Goal: Task Accomplishment & Management: Use online tool/utility

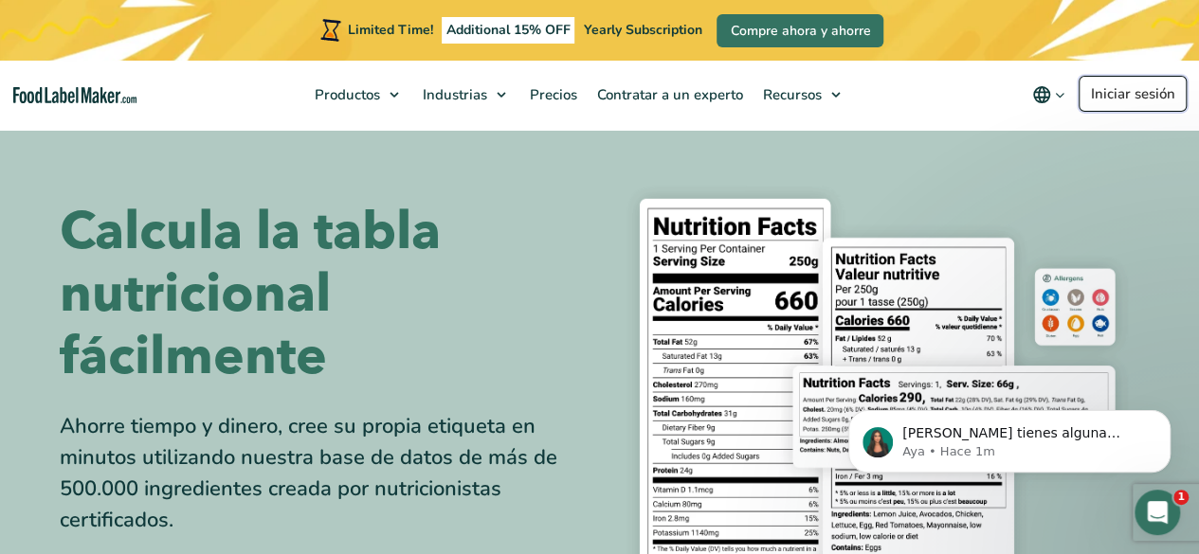
click at [1086, 87] on link "Iniciar sesión" at bounding box center [1132, 94] width 108 height 36
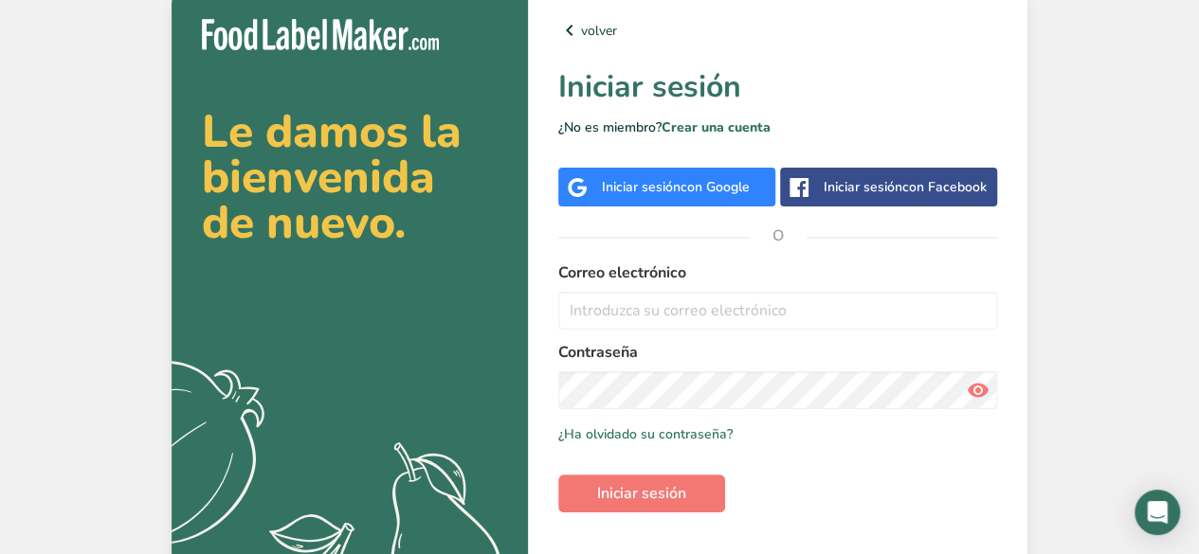
click at [817, 187] on div "Iniciar sesión con Facebook" at bounding box center [888, 187] width 217 height 39
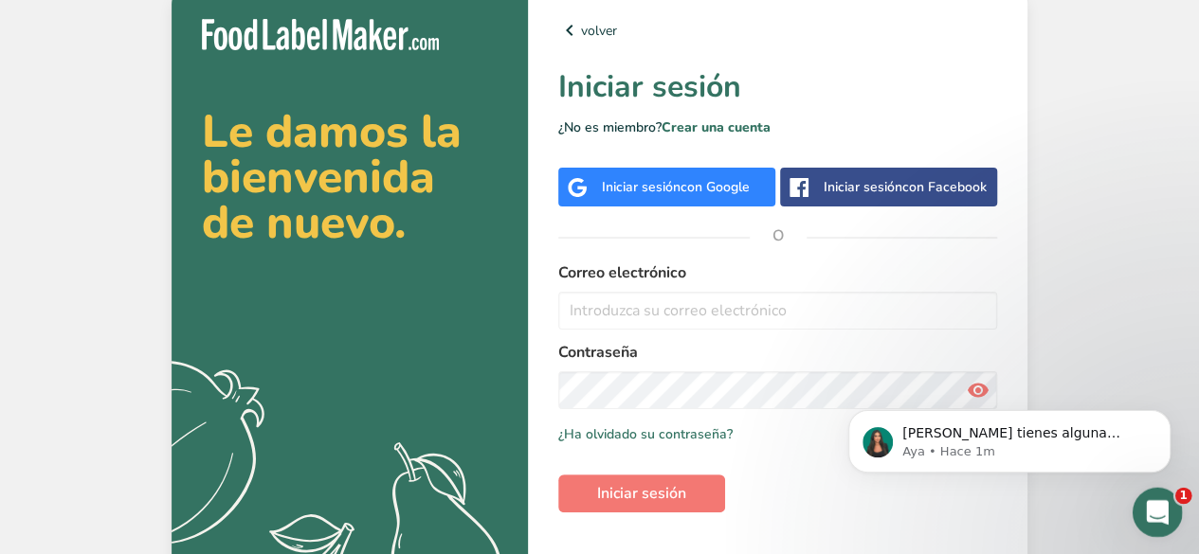
click at [1147, 494] on div "Abrir Intercom Messenger" at bounding box center [1154, 510] width 63 height 63
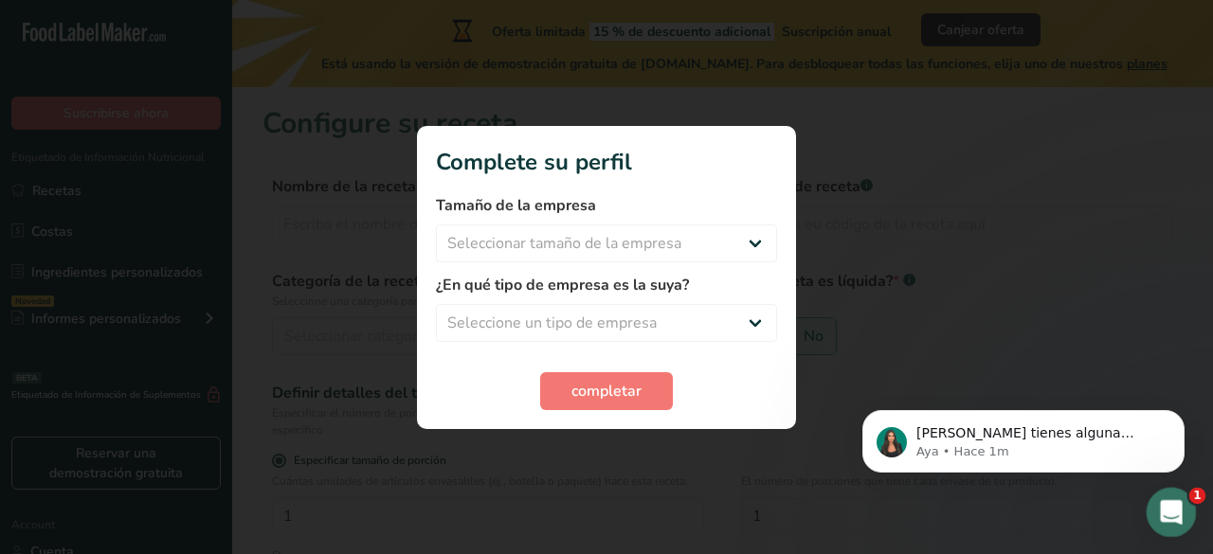
click at [1167, 496] on icon "Abrir Intercom Messenger" at bounding box center [1168, 510] width 31 height 31
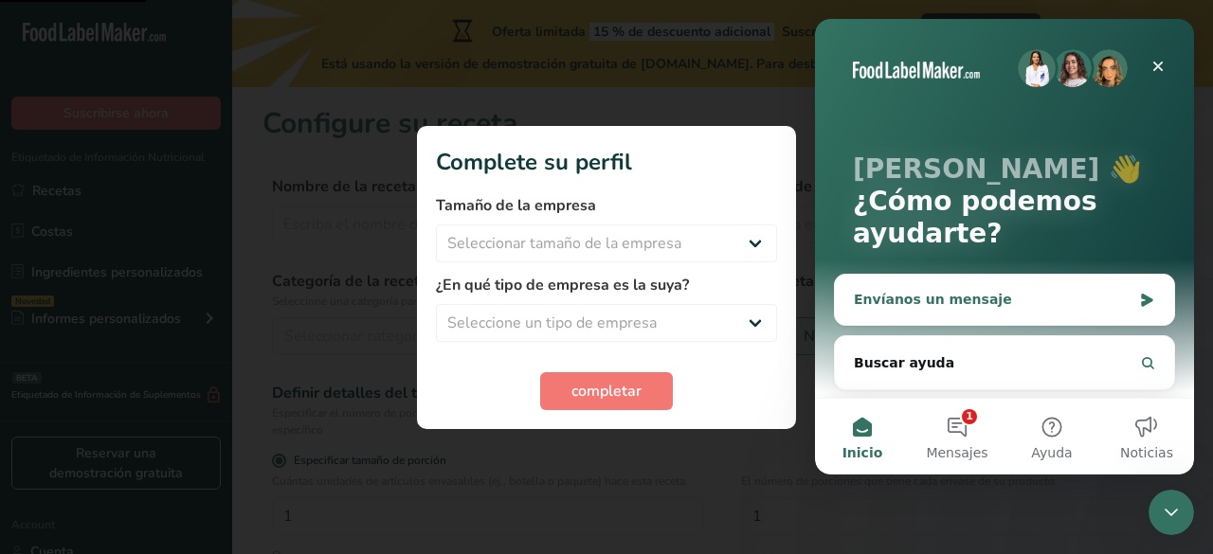
click at [985, 299] on div "Envíanos un mensaje" at bounding box center [993, 300] width 278 height 20
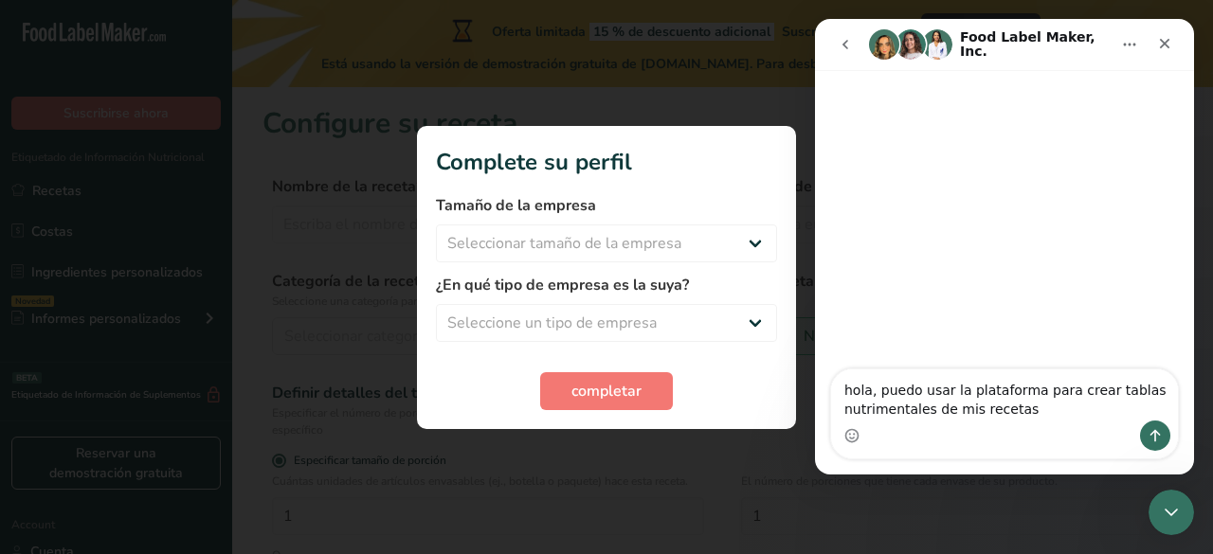
type textarea "hola, puedo usar la plataforma para crear tablas nutrimentales de mis recetas?"
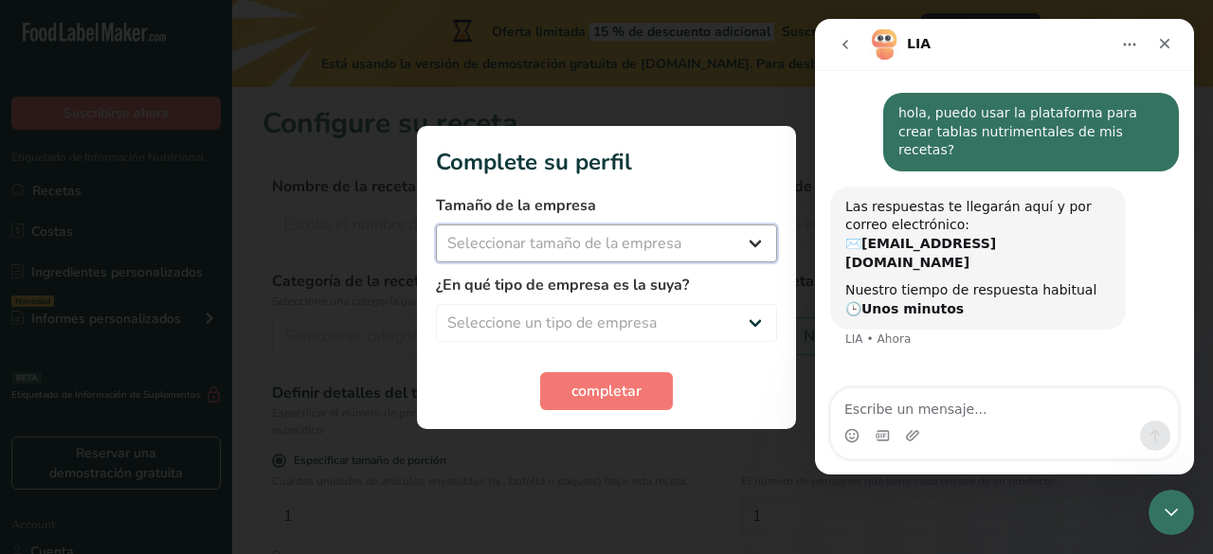
click at [605, 254] on select "Seleccionar tamaño de la empresa Menos de 10 empleados De 10 a 50 empleados De …" at bounding box center [606, 244] width 341 height 38
select select "1"
click at [436, 225] on select "Seleccionar tamaño de la empresa Menos de 10 empleados De 10 a 50 empleados De …" at bounding box center [606, 244] width 341 height 38
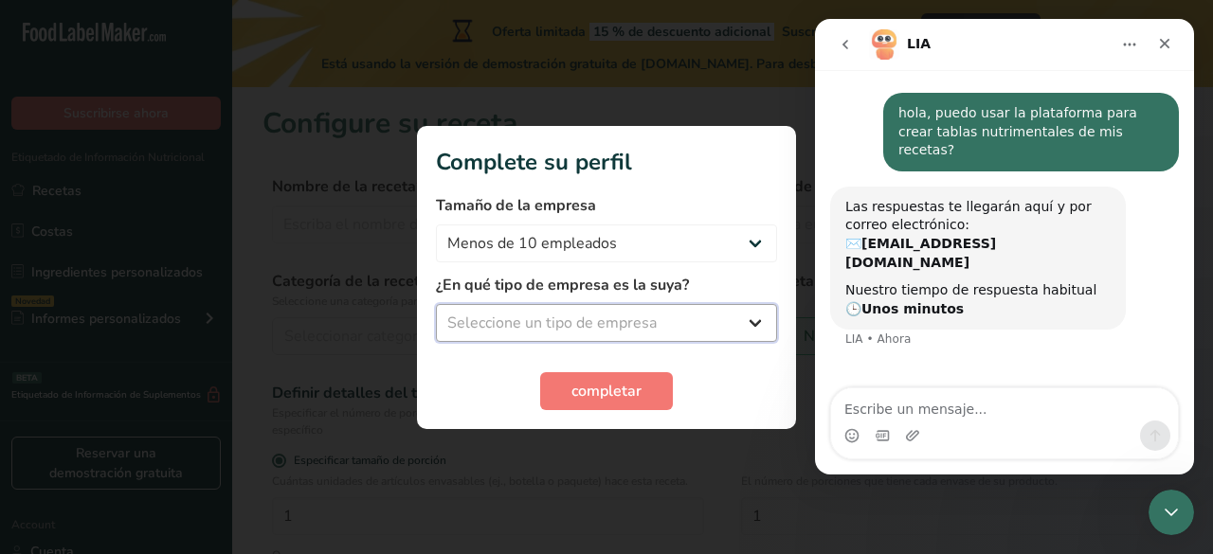
click at [583, 317] on select "Seleccione un tipo de empresa Fabricante de alimentos envasados Restaurante y c…" at bounding box center [606, 323] width 341 height 38
click at [436, 304] on select "Seleccione un tipo de empresa Fabricante de alimentos envasados Restaurante y c…" at bounding box center [606, 323] width 341 height 38
click at [623, 309] on select "Fabricante de alimentos envasados Restaurante y cafetería Panadería Empresa de …" at bounding box center [606, 323] width 341 height 38
select select "2"
click at [436, 304] on select "Fabricante de alimentos envasados Restaurante y cafetería Panadería Empresa de …" at bounding box center [606, 323] width 341 height 38
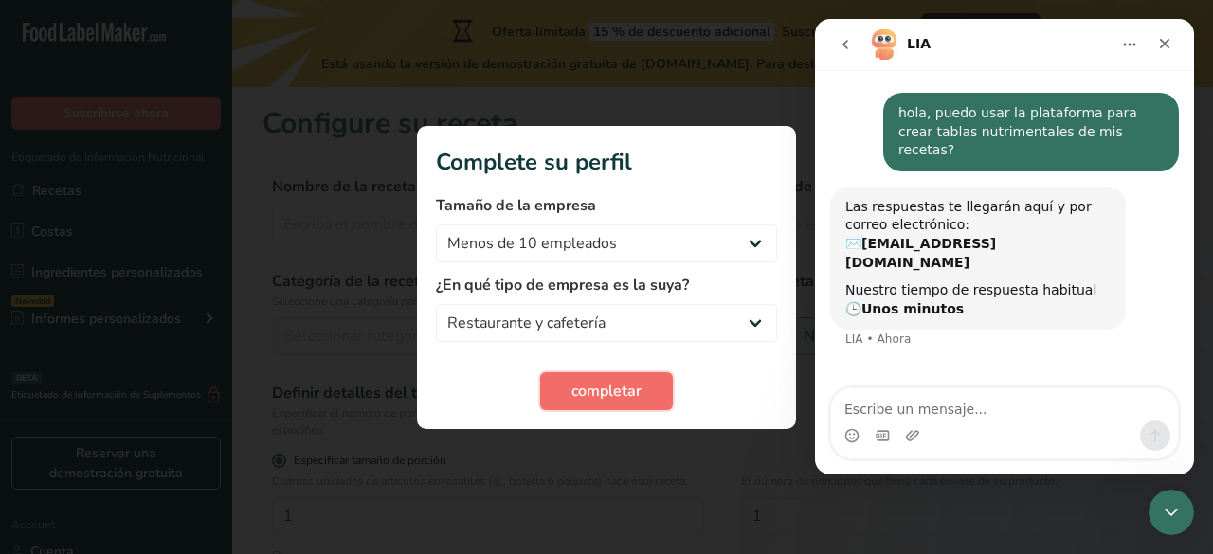
click at [604, 392] on span "completar" at bounding box center [606, 391] width 70 height 23
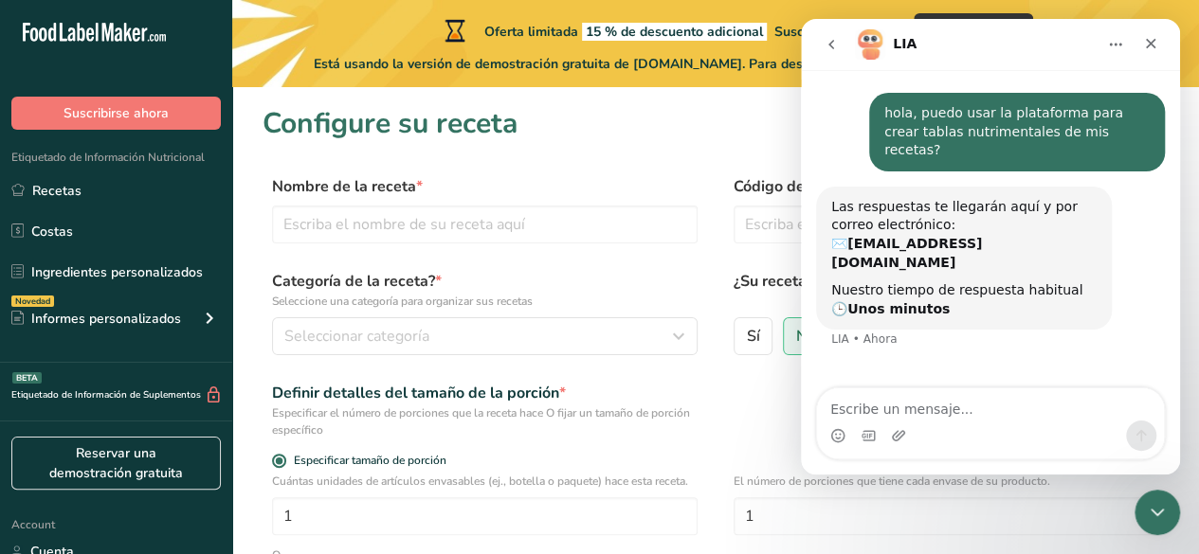
click at [587, 165] on section "Configure su receta Nombre de la receta * Código de receta .a-a{fill:#347362;}.…" at bounding box center [715, 471] width 966 height 769
click at [1158, 38] on div "Cerrar" at bounding box center [1150, 44] width 34 height 34
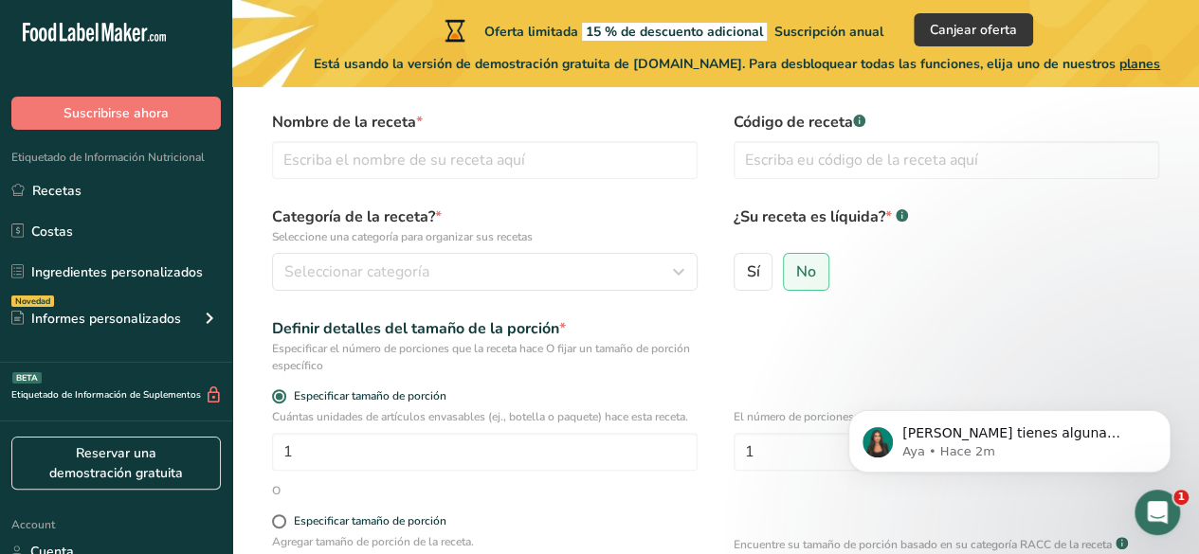
scroll to position [190, 0]
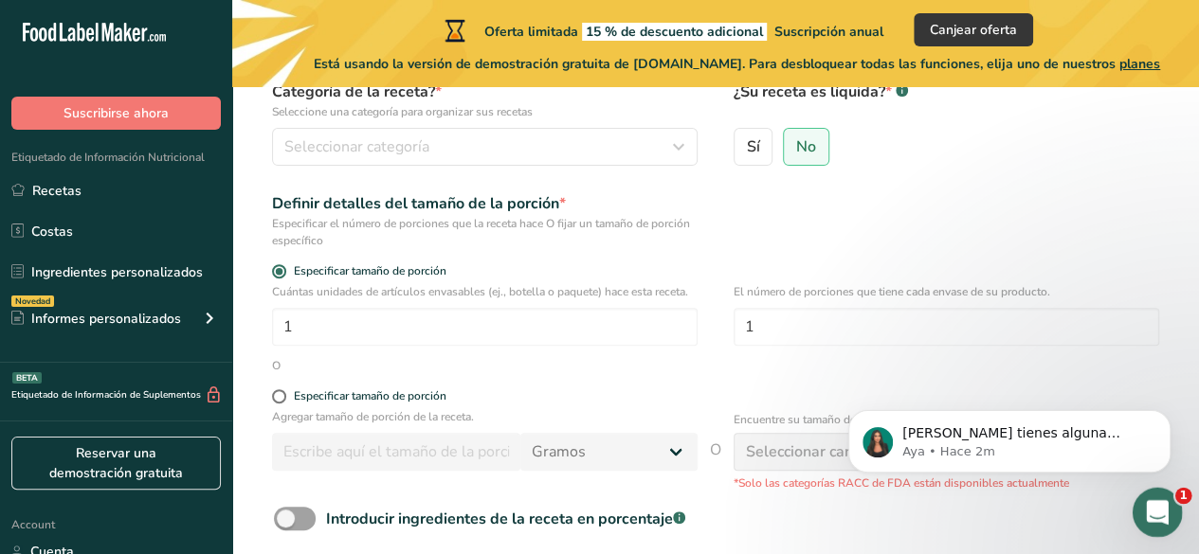
click at [1164, 487] on div "Abrir Intercom Messenger" at bounding box center [1153, 509] width 45 height 45
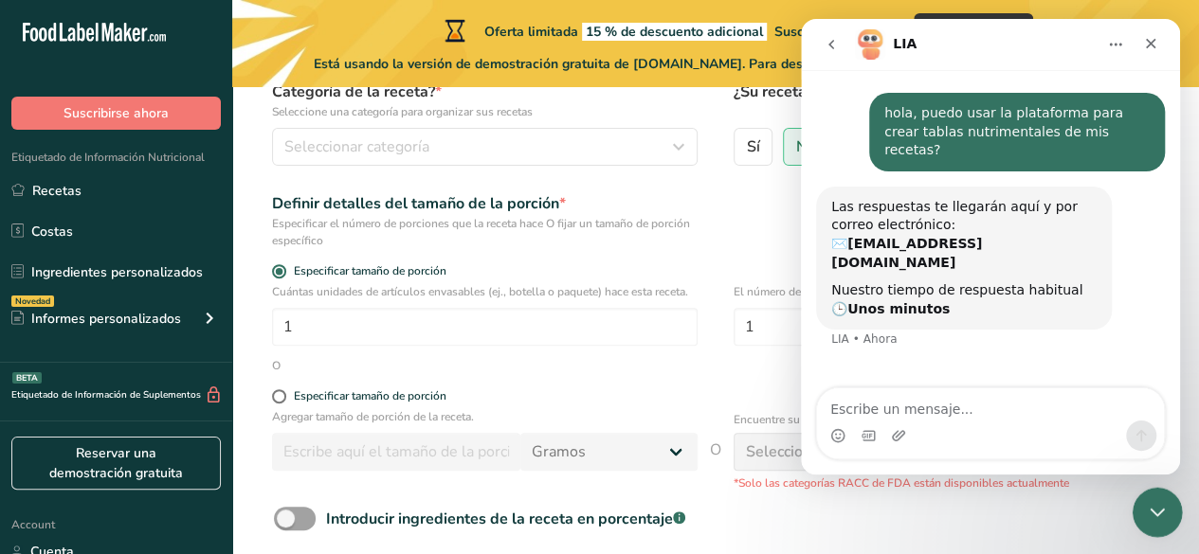
click at [1170, 502] on div "Cerrar Intercom Messenger" at bounding box center [1153, 509] width 45 height 45
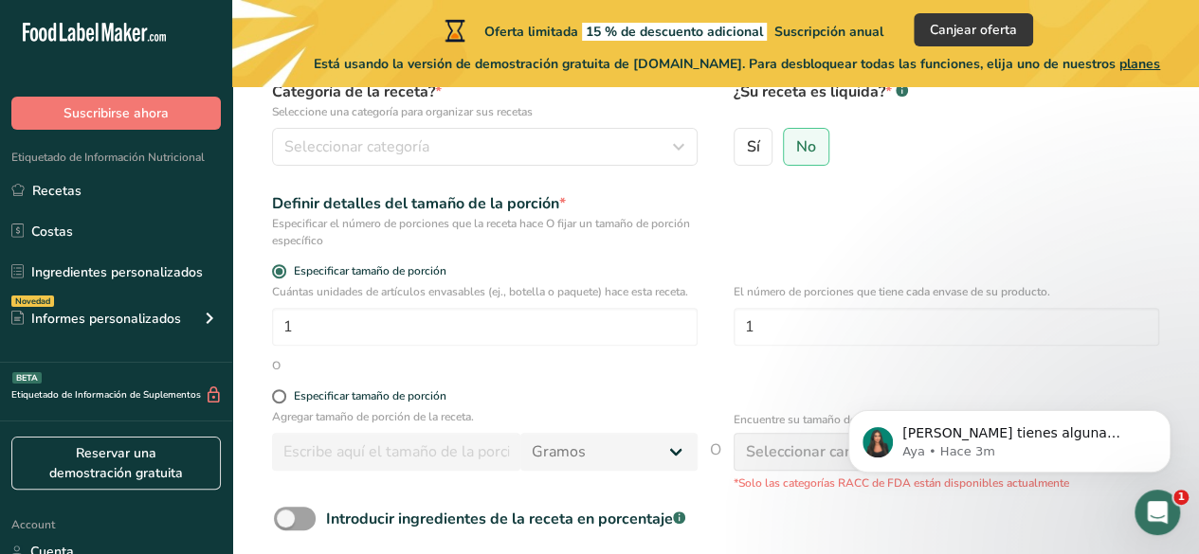
scroll to position [0, 0]
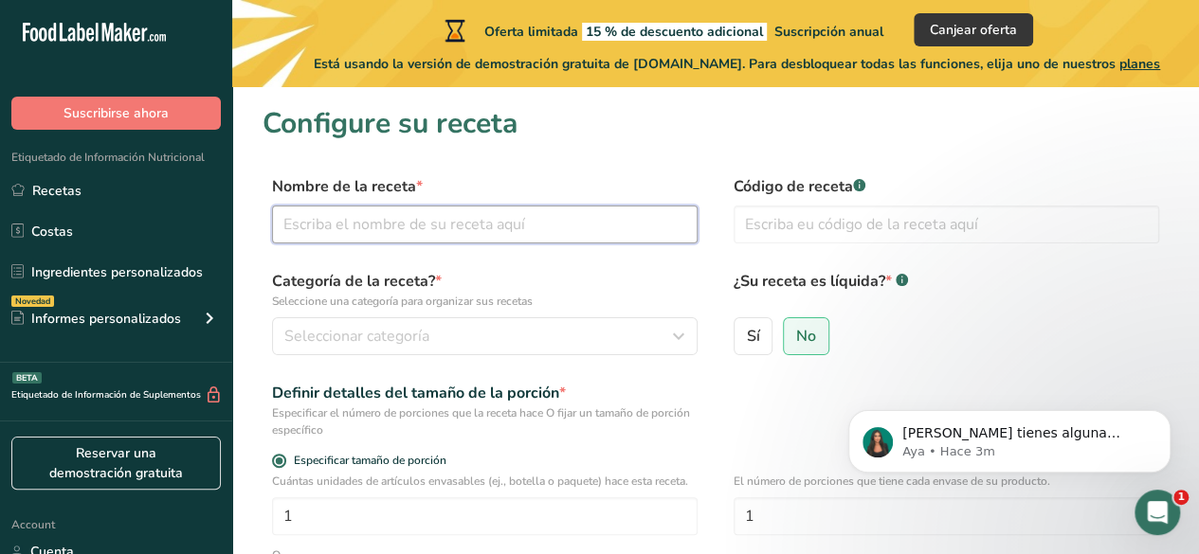
click at [476, 217] on input "text" at bounding box center [484, 225] width 425 height 38
type input "POLLO PIBIL"
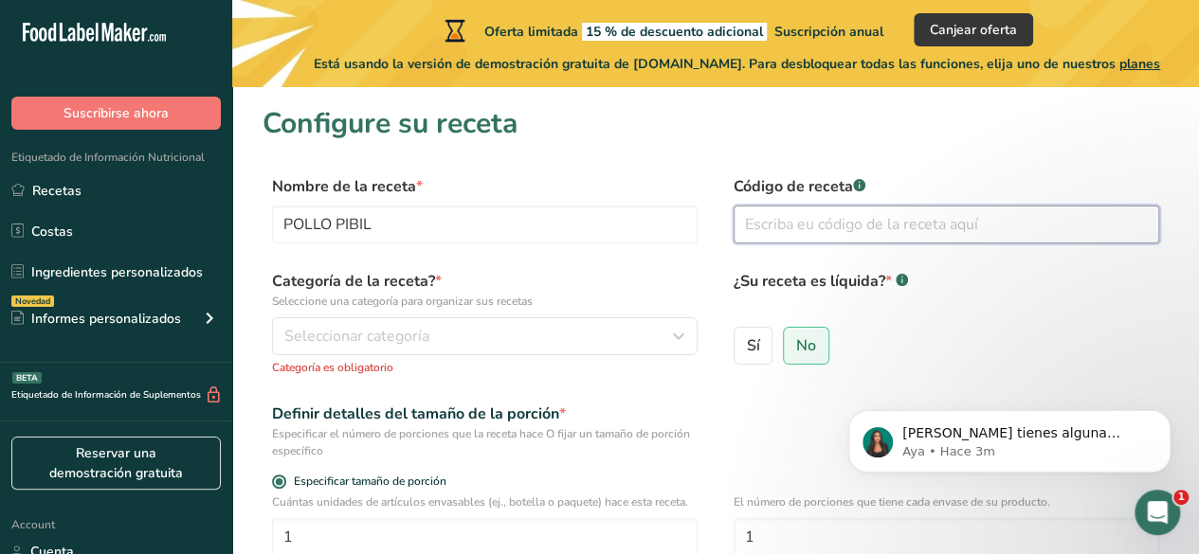
click at [847, 223] on input "text" at bounding box center [945, 225] width 425 height 38
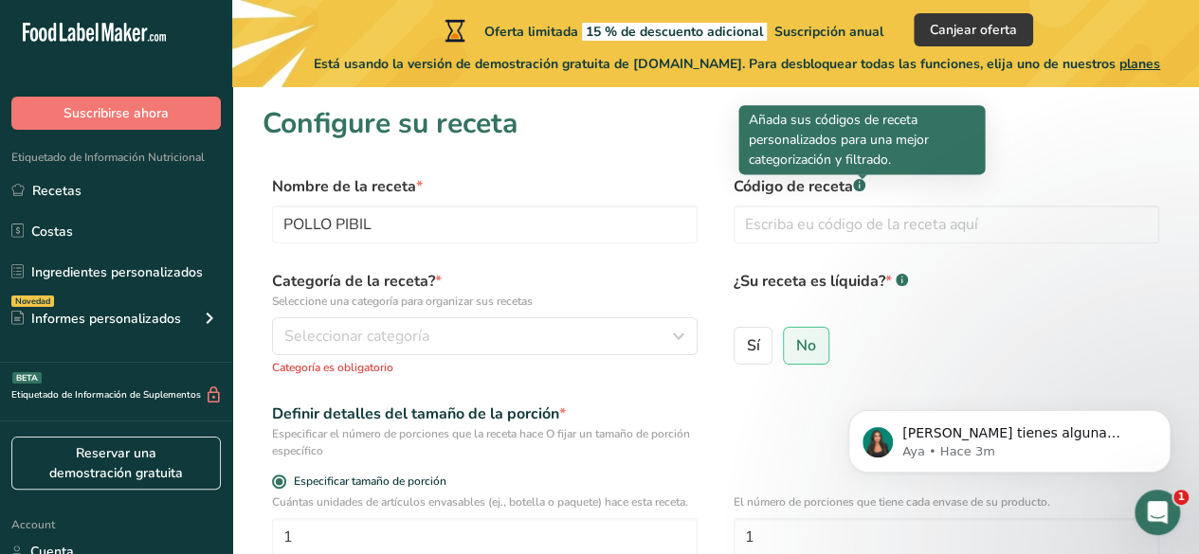
click at [863, 189] on rect at bounding box center [859, 185] width 12 height 12
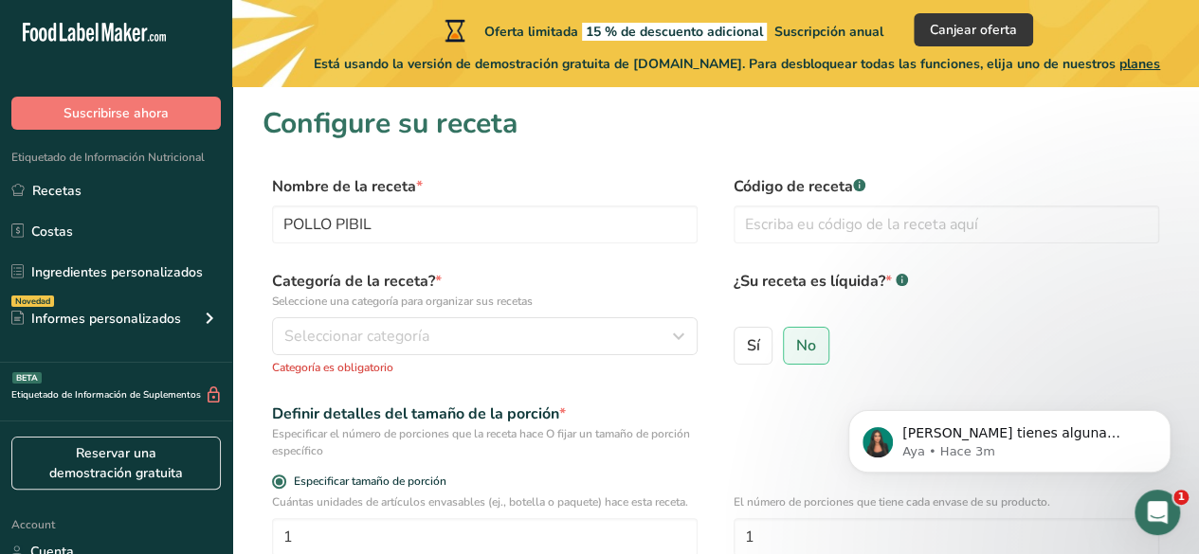
click at [863, 188] on rect at bounding box center [859, 185] width 12 height 12
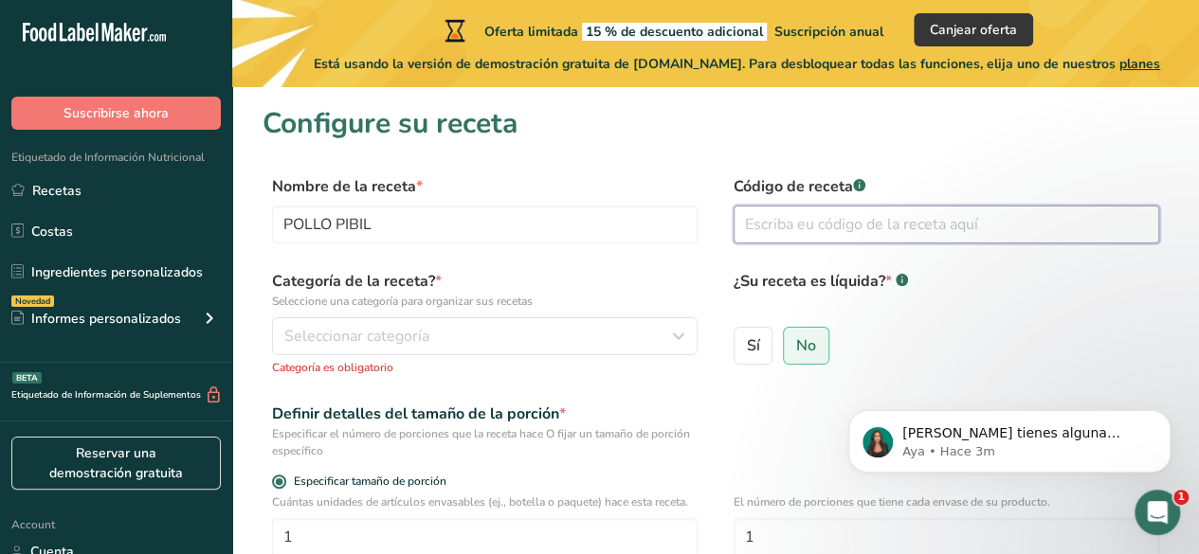
click at [849, 228] on input "text" at bounding box center [945, 225] width 425 height 38
type input "POLLO 1"
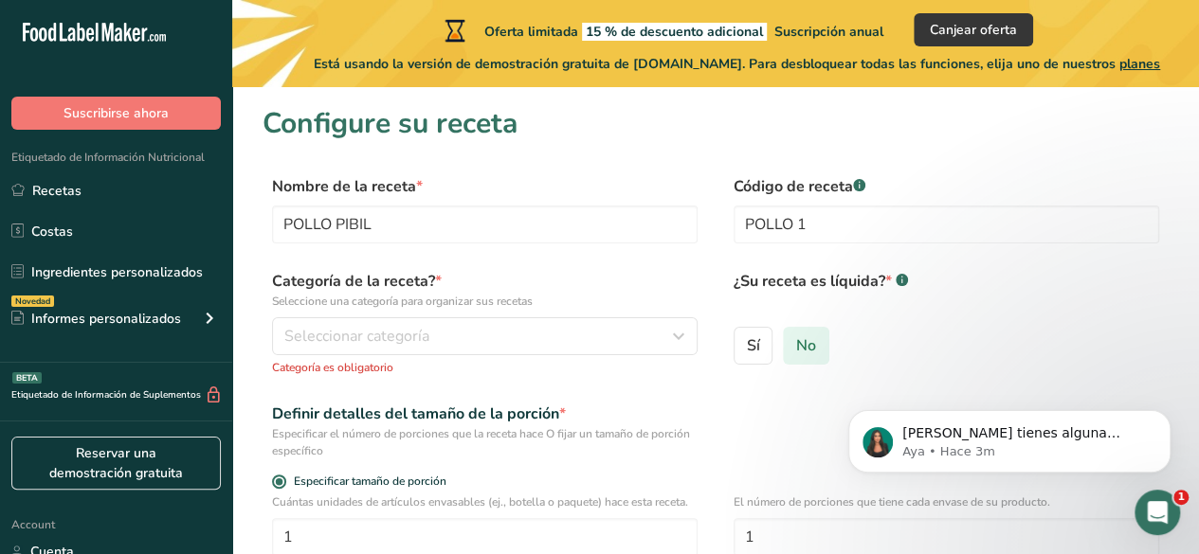
click at [796, 350] on span "No" at bounding box center [806, 345] width 20 height 19
click at [796, 350] on input "No" at bounding box center [790, 345] width 12 height 12
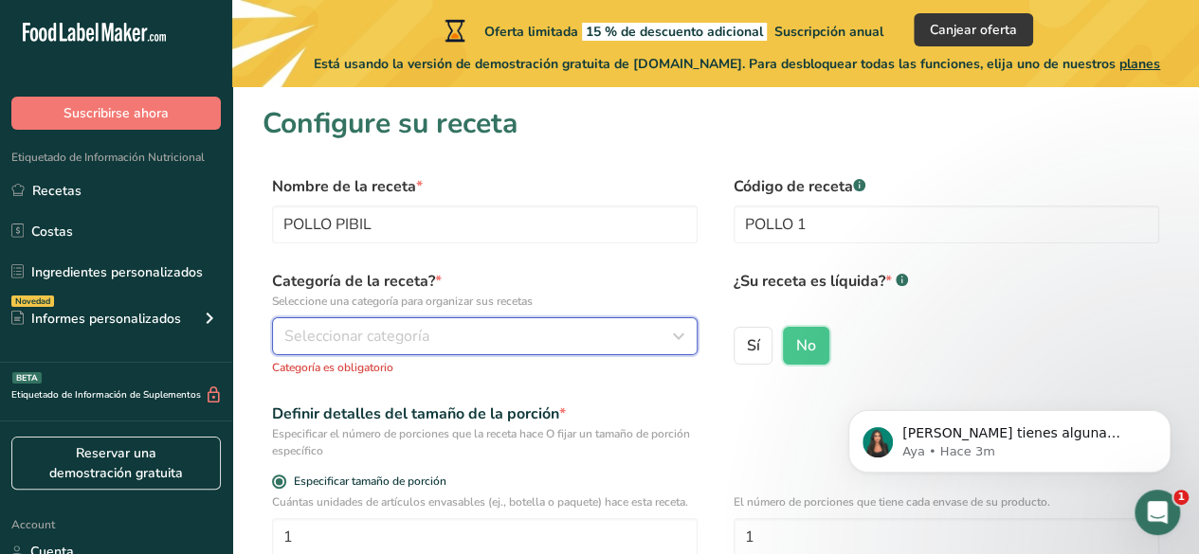
click at [404, 338] on span "Seleccionar categoría" at bounding box center [356, 336] width 145 height 23
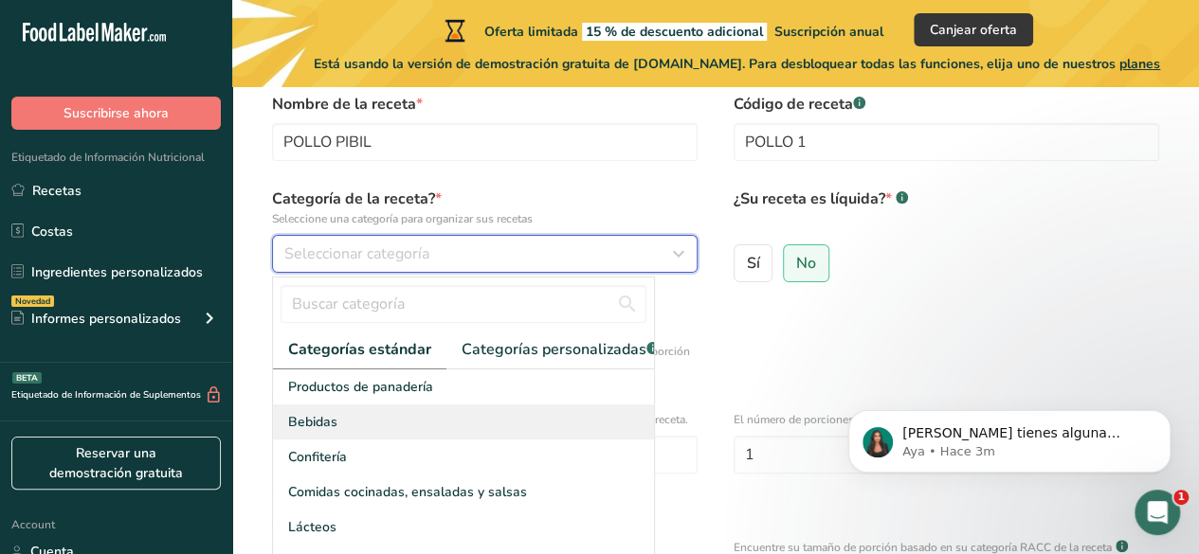
scroll to position [190, 0]
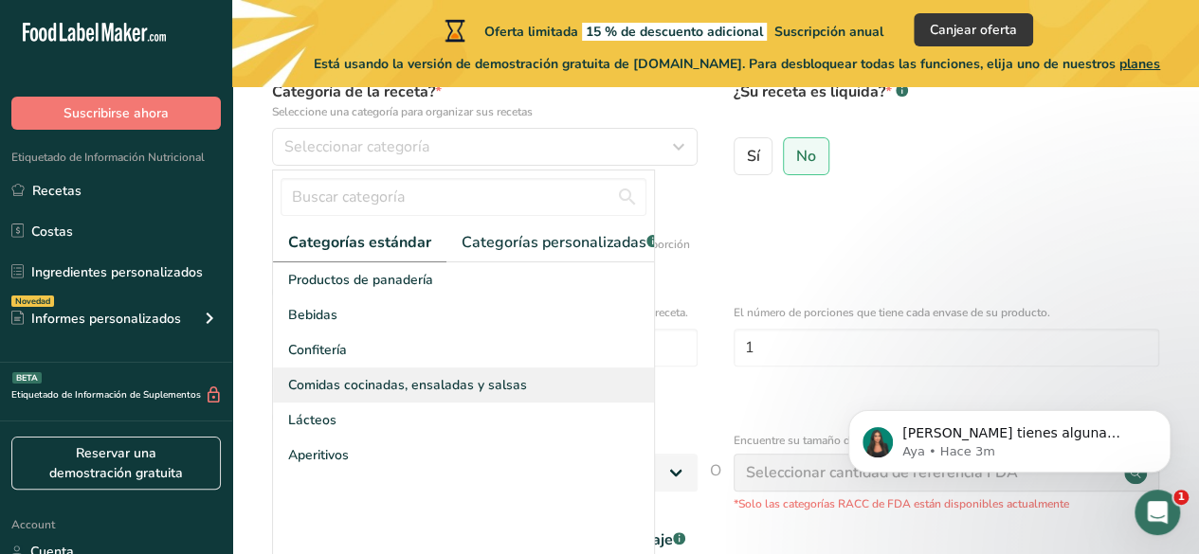
click at [522, 397] on div "Comidas cocinadas, ensaladas y salsas" at bounding box center [463, 385] width 381 height 35
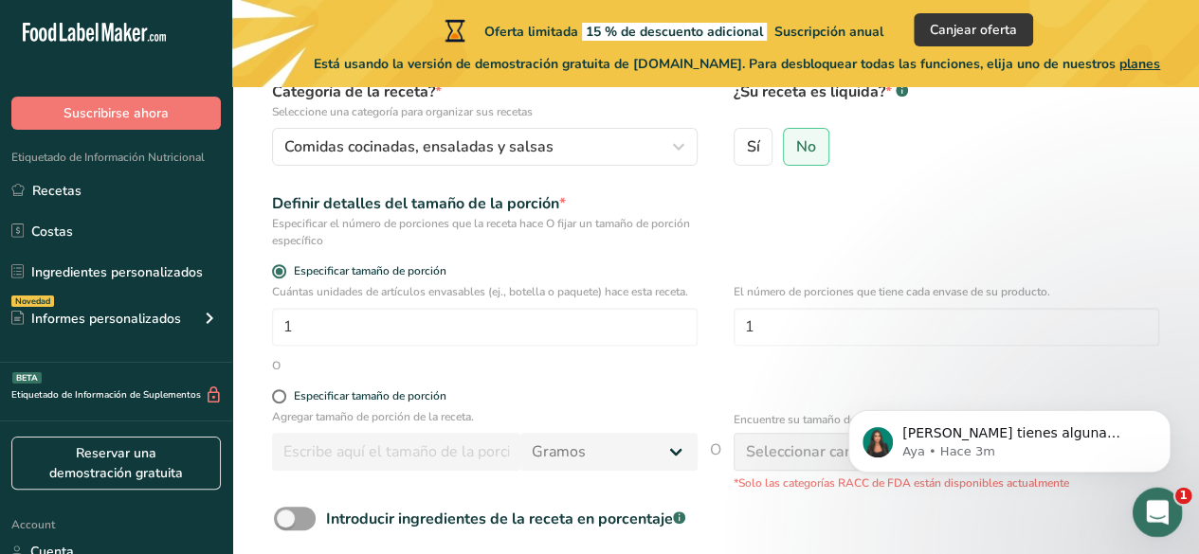
click at [1150, 532] on div "Abrir Intercom Messenger" at bounding box center [1154, 510] width 63 height 63
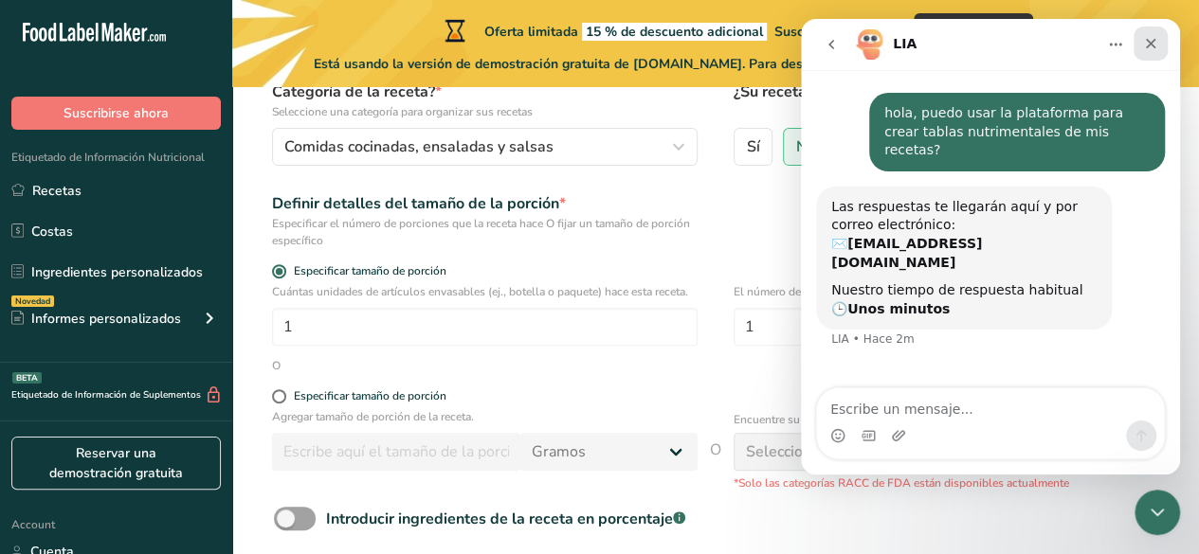
click at [1148, 33] on div "Cerrar" at bounding box center [1150, 44] width 34 height 34
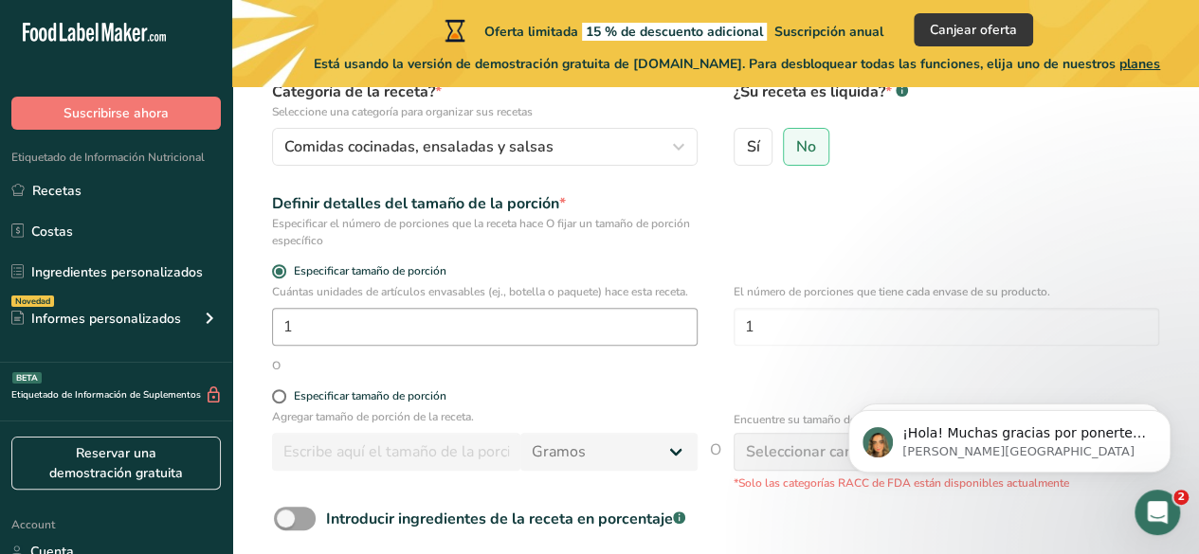
scroll to position [99, 0]
click at [1168, 500] on div "Abrir Intercom Messenger" at bounding box center [1154, 510] width 63 height 63
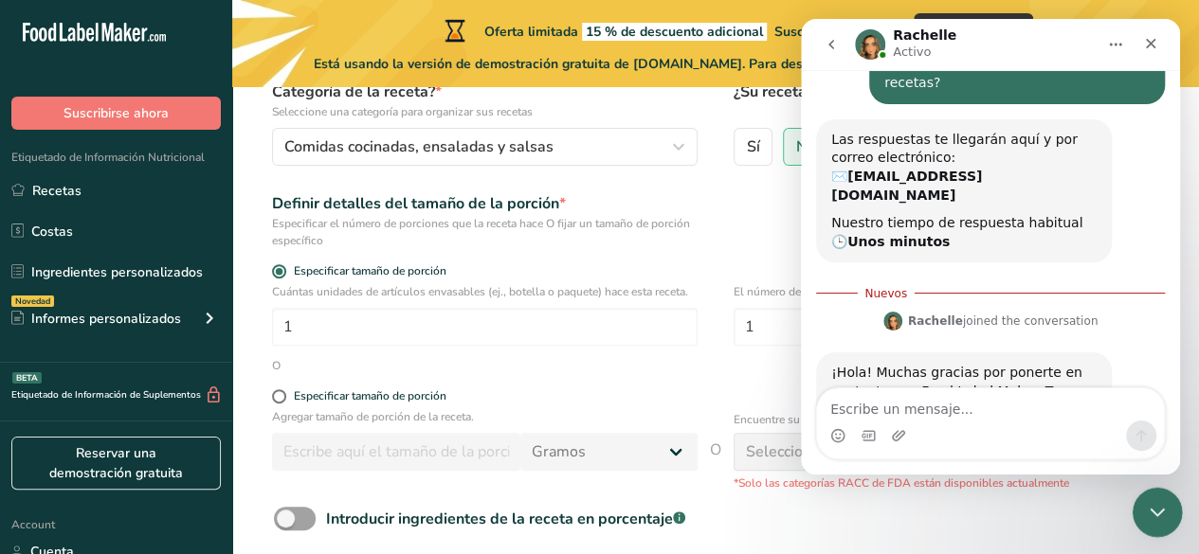
scroll to position [130, 0]
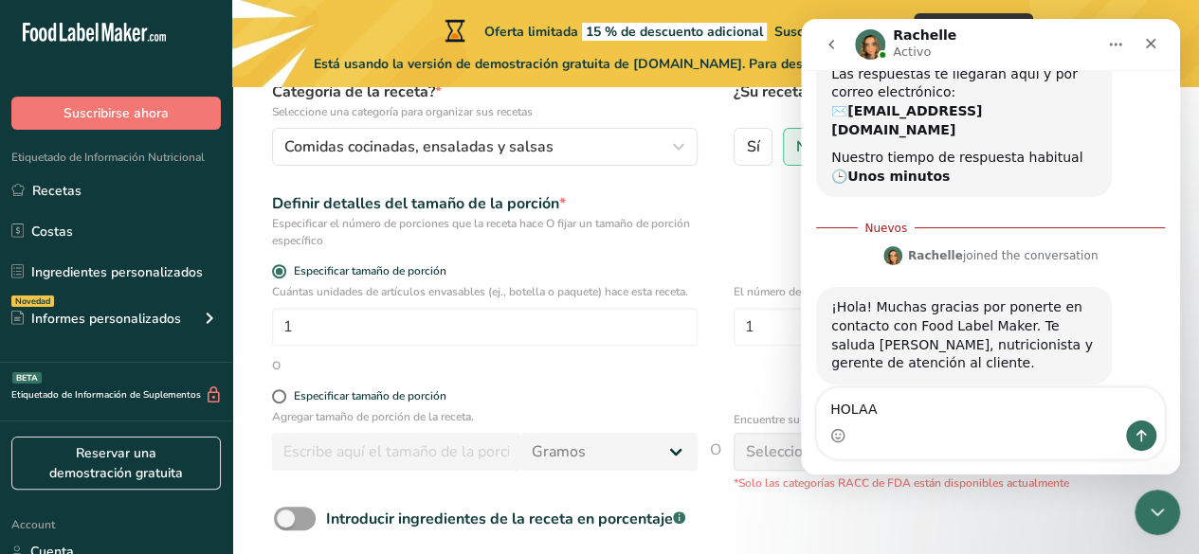
type textarea "HOLAAA"
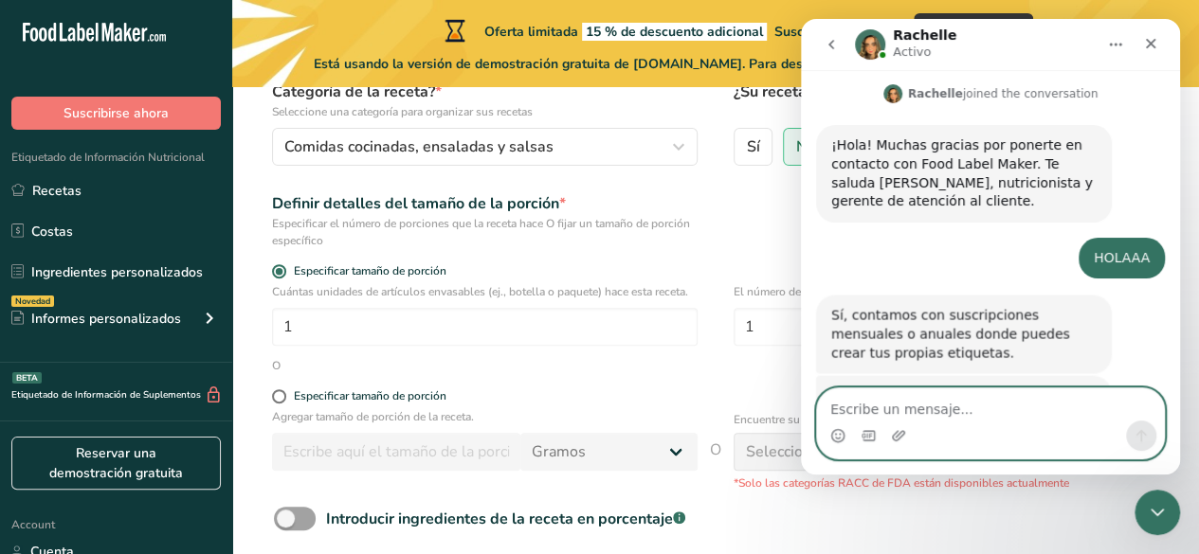
scroll to position [330, 0]
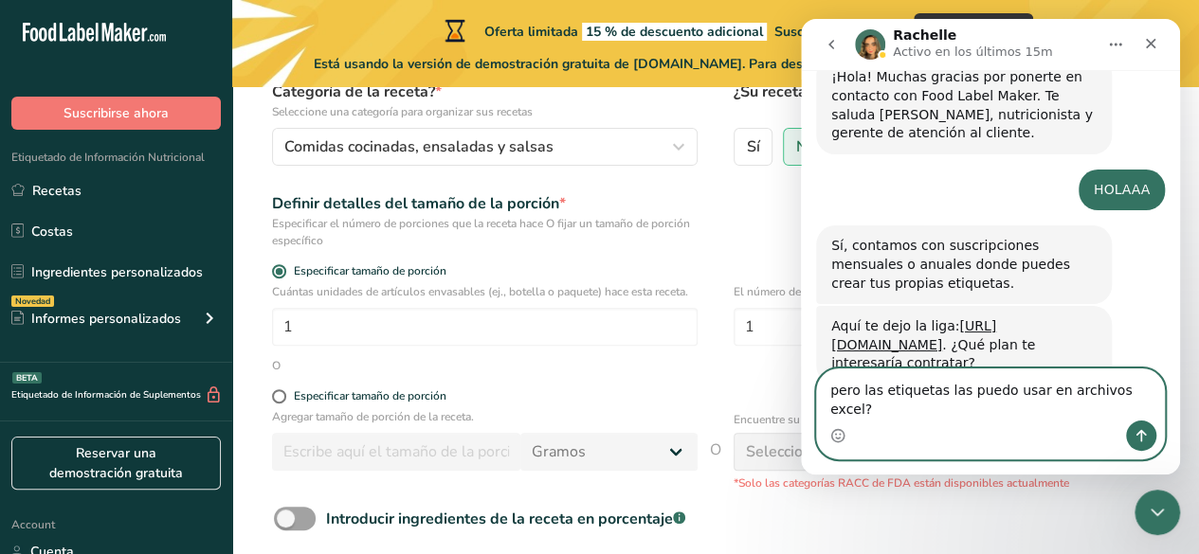
type textarea "pero las etiquetas las puedo usar en archivos excel??"
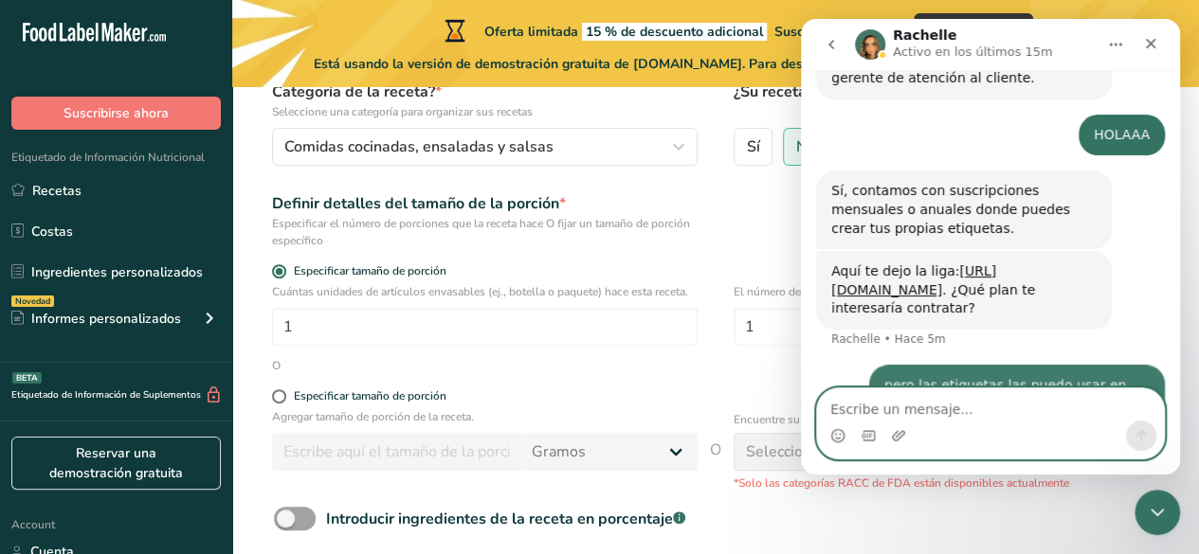
scroll to position [404, 0]
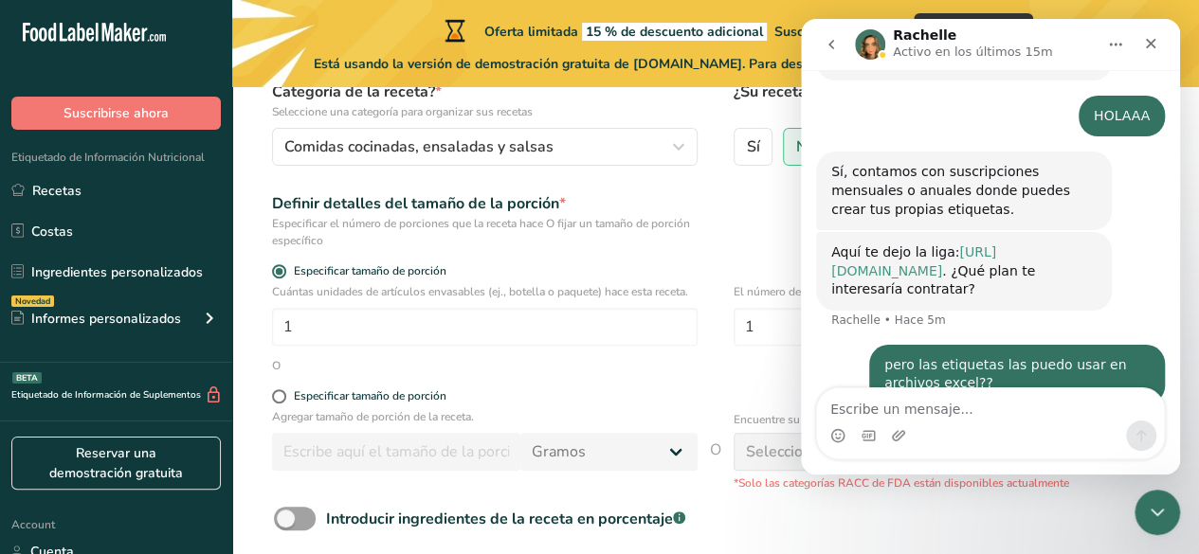
click at [933, 244] on link "https://foodlabelmaker.com" at bounding box center [913, 261] width 165 height 34
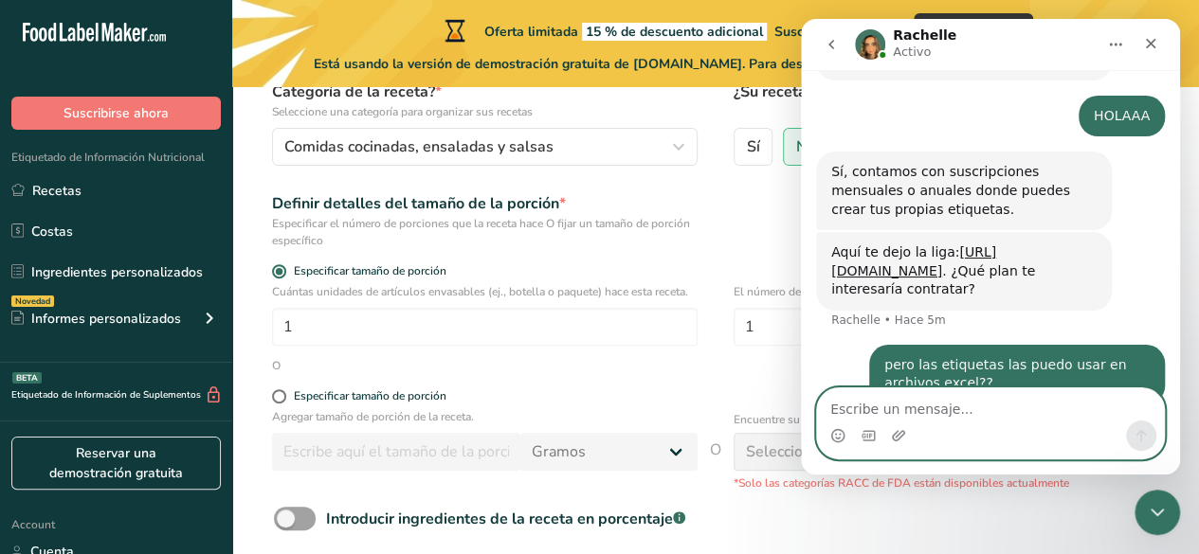
click at [988, 403] on textarea "Escribe un mensaje..." at bounding box center [990, 404] width 347 height 32
type textarea "o solo están creadas para alimentos procesados?"
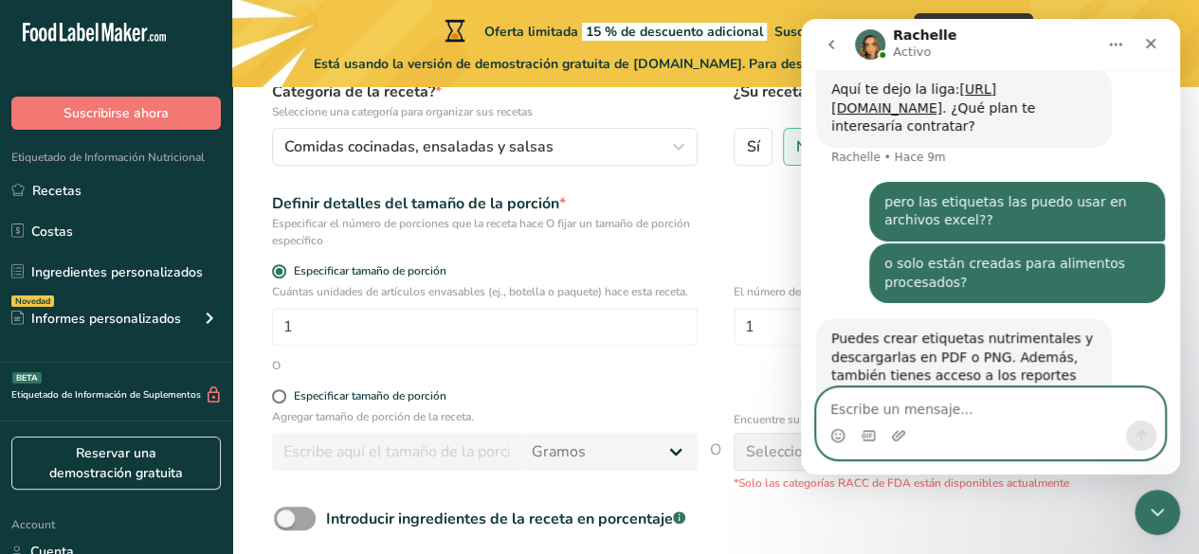
scroll to position [597, 0]
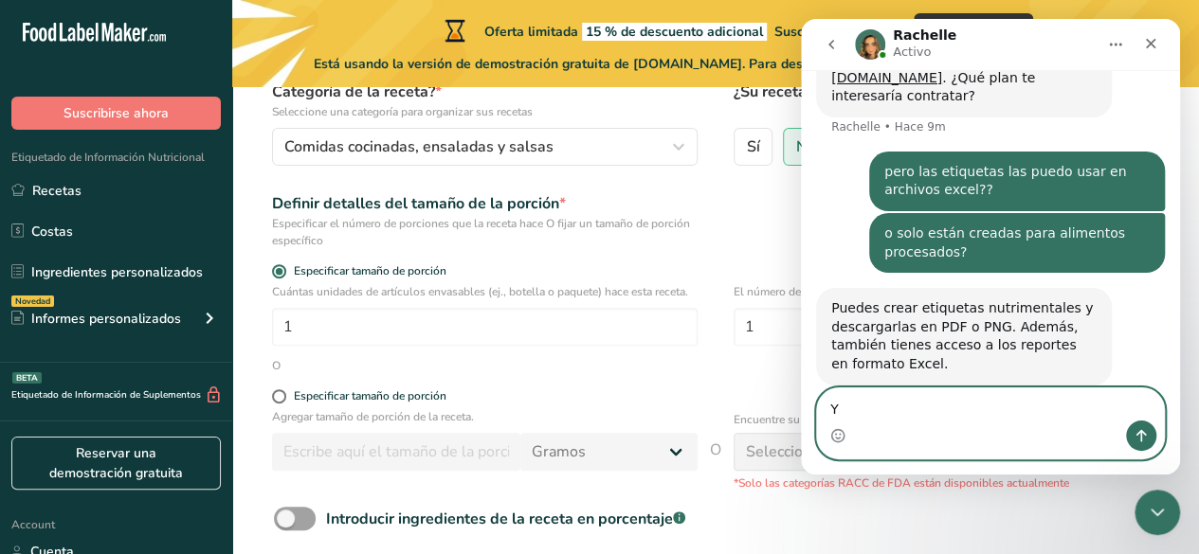
type textarea "Y"
type textarea "c"
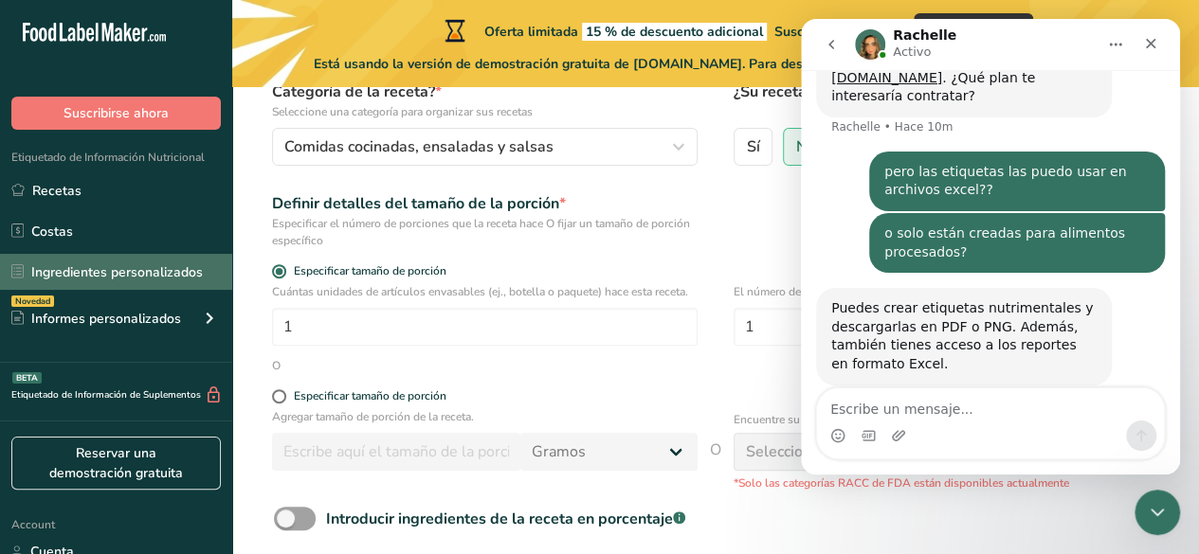
click at [165, 273] on link "Ingredientes personalizados" at bounding box center [116, 272] width 232 height 36
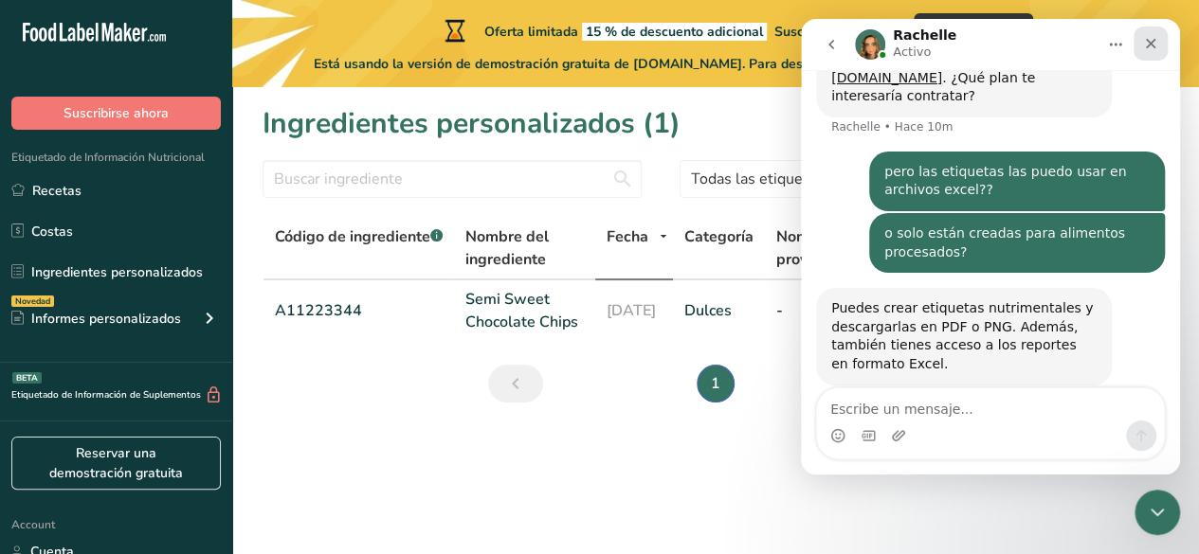
click at [1163, 53] on div "Cerrar" at bounding box center [1150, 44] width 34 height 34
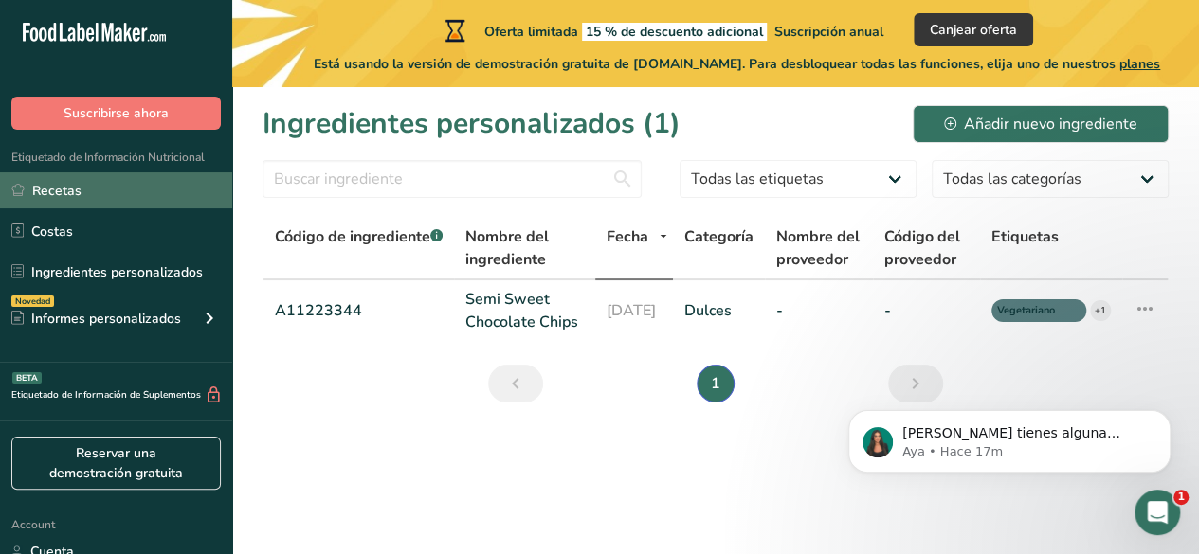
click at [133, 187] on link "Recetas" at bounding box center [116, 190] width 232 height 36
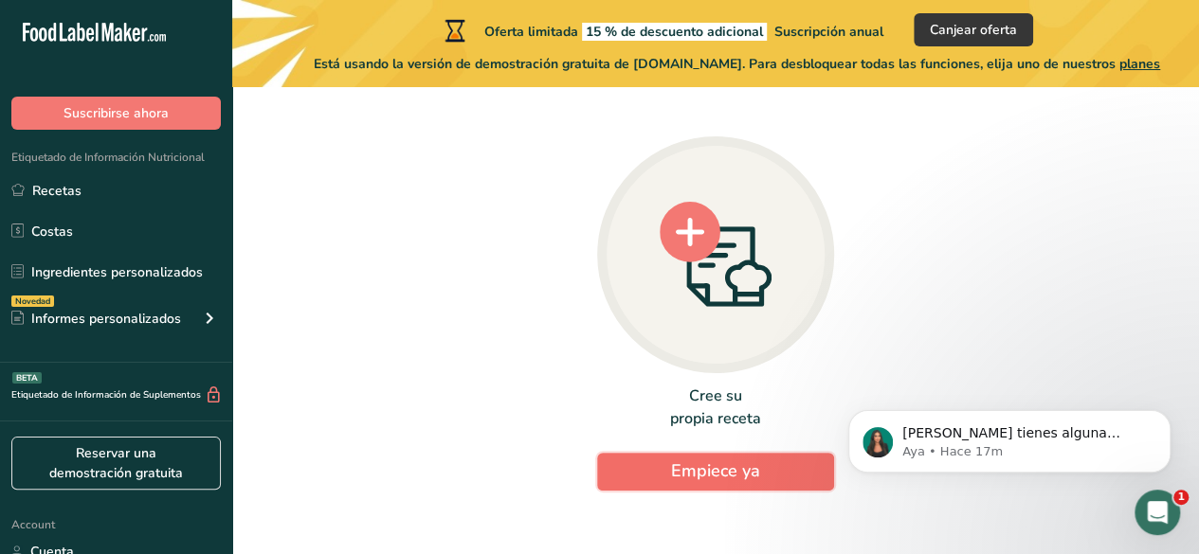
click at [773, 469] on button "Empiece ya" at bounding box center [715, 472] width 237 height 38
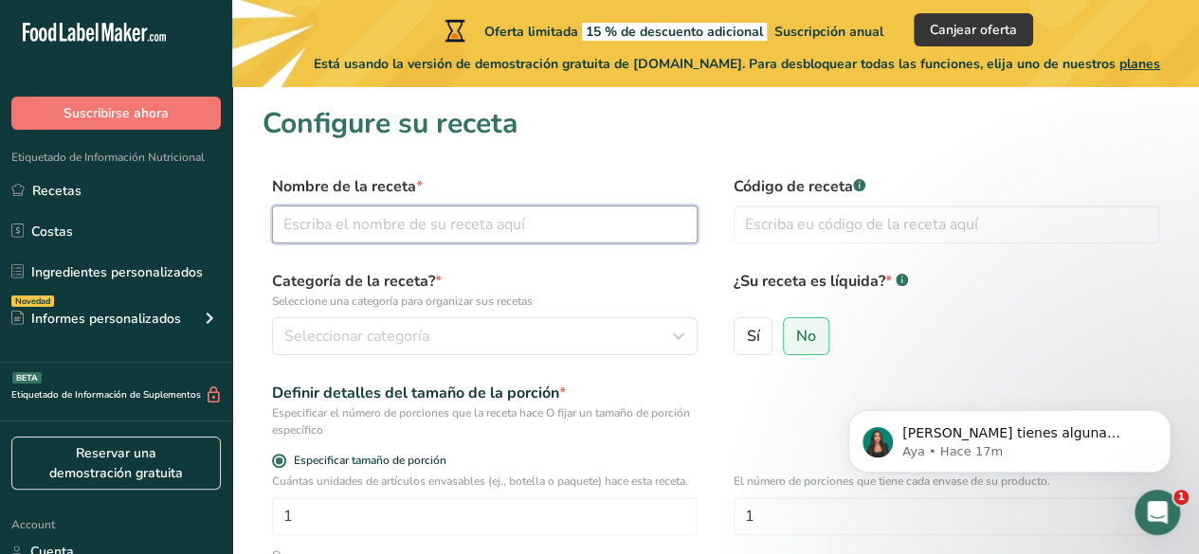
click at [614, 241] on input "text" at bounding box center [484, 225] width 425 height 38
type input "POLLO PIBIL"
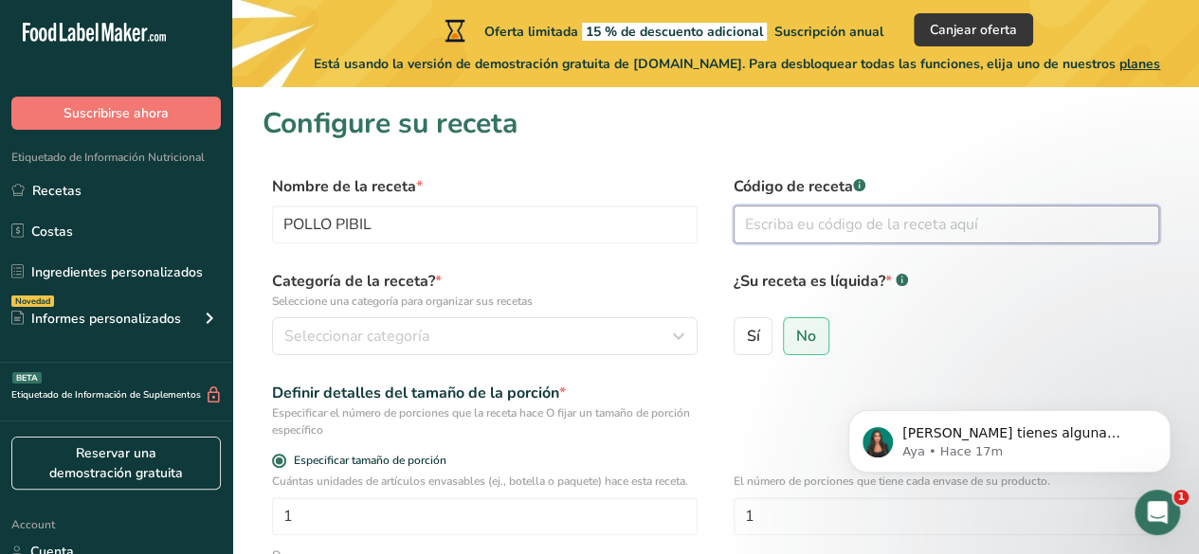
click at [865, 227] on input "text" at bounding box center [945, 225] width 425 height 38
type input "pollo1"
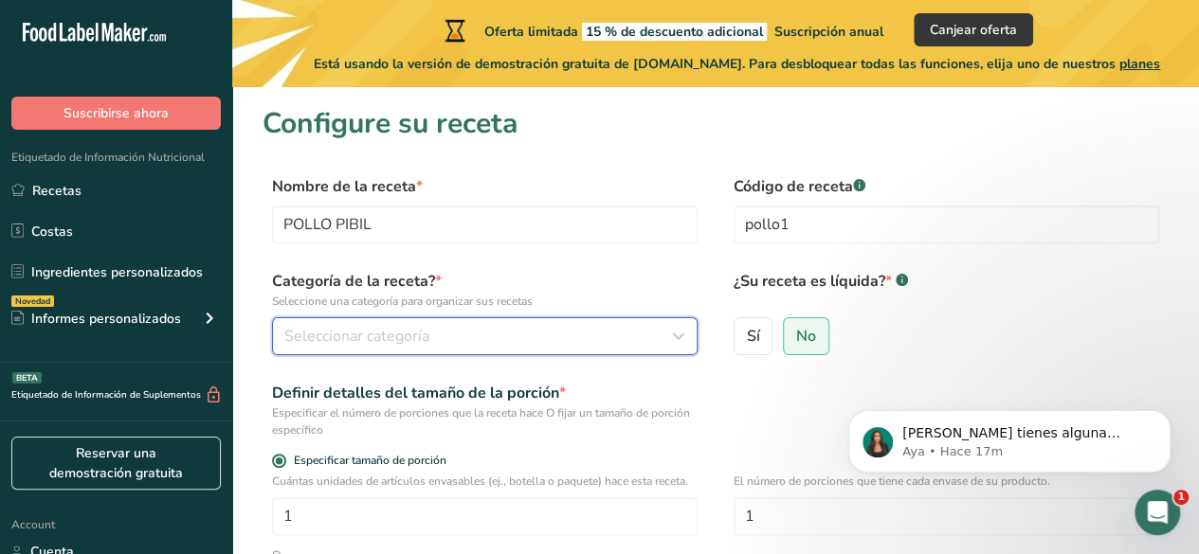
click at [426, 338] on span "Seleccionar categoría" at bounding box center [356, 336] width 145 height 23
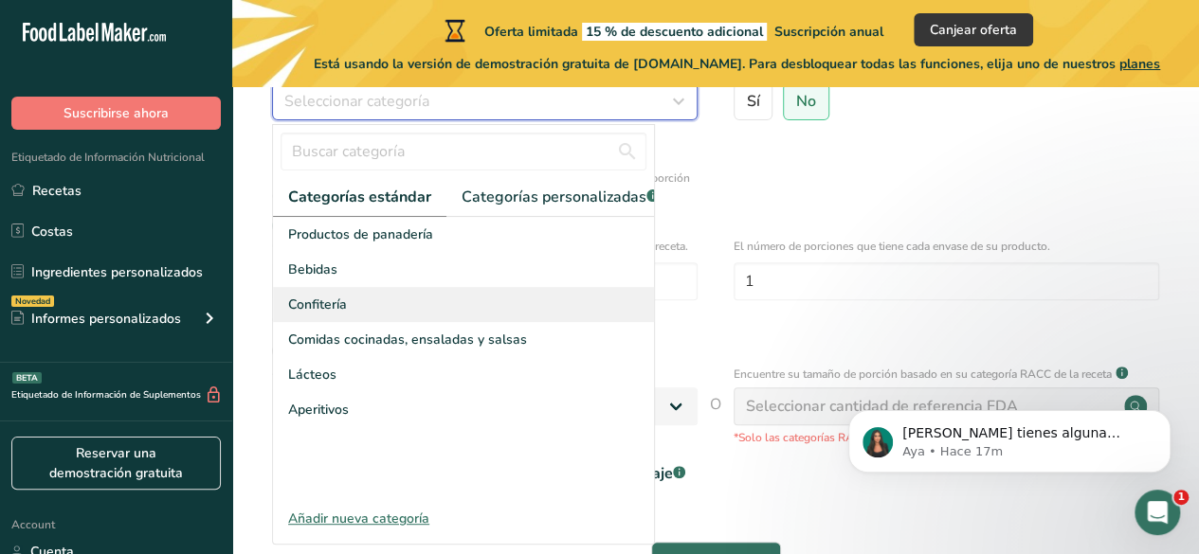
scroll to position [284, 0]
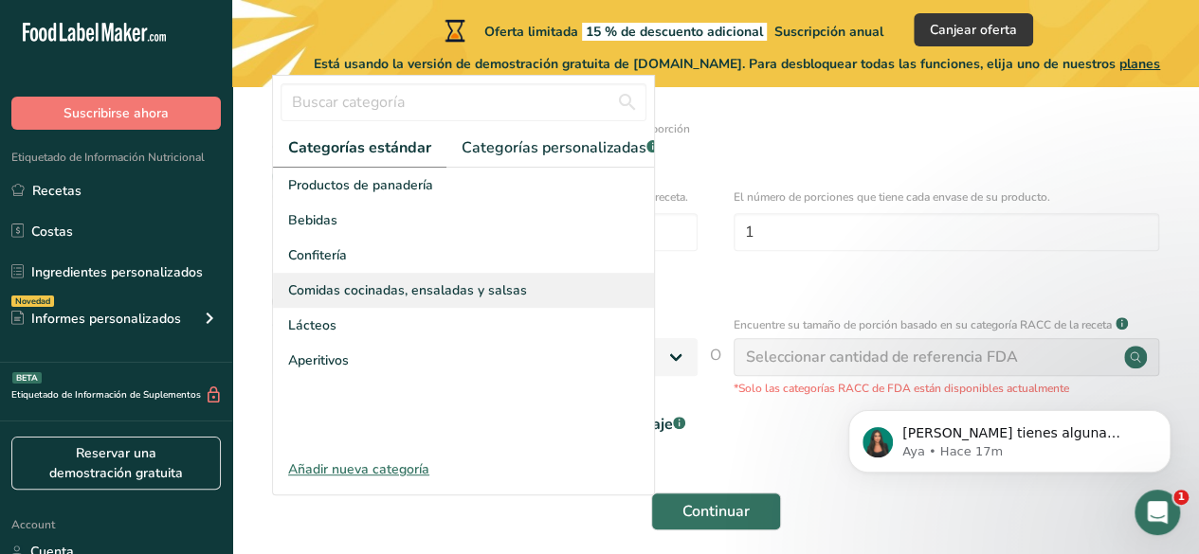
click at [426, 300] on span "Comidas cocinadas, ensaladas y salsas" at bounding box center [407, 290] width 239 height 20
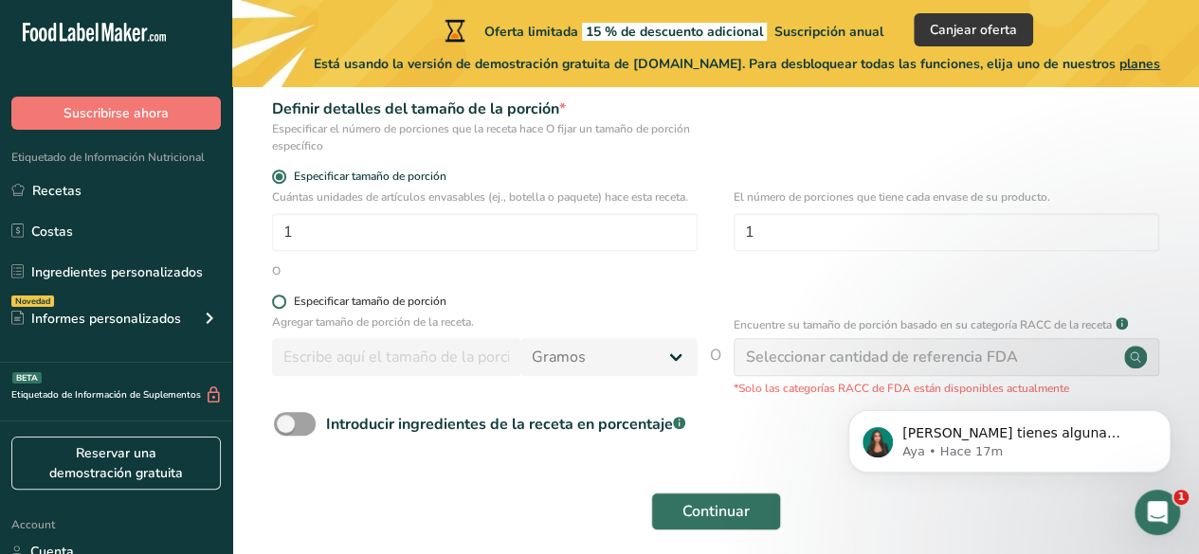
click at [280, 300] on span at bounding box center [279, 302] width 14 height 14
click at [280, 300] on input "Especificar tamaño de porción" at bounding box center [278, 302] width 12 height 12
radio input "true"
radio input "false"
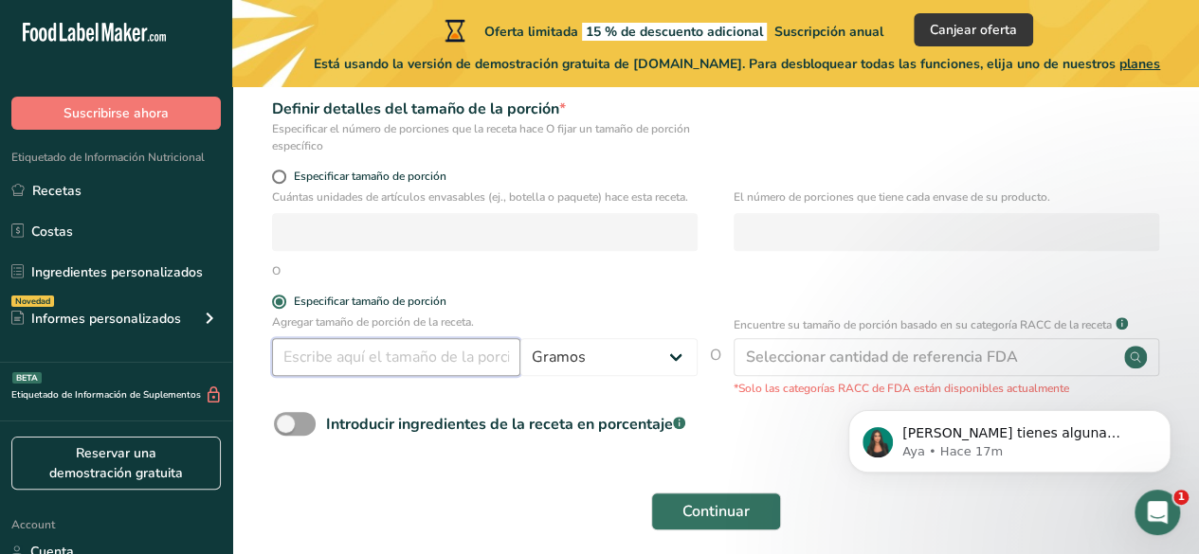
click at [429, 357] on input "number" at bounding box center [396, 357] width 248 height 38
type input "210"
click at [714, 515] on span "Continuar" at bounding box center [715, 511] width 67 height 23
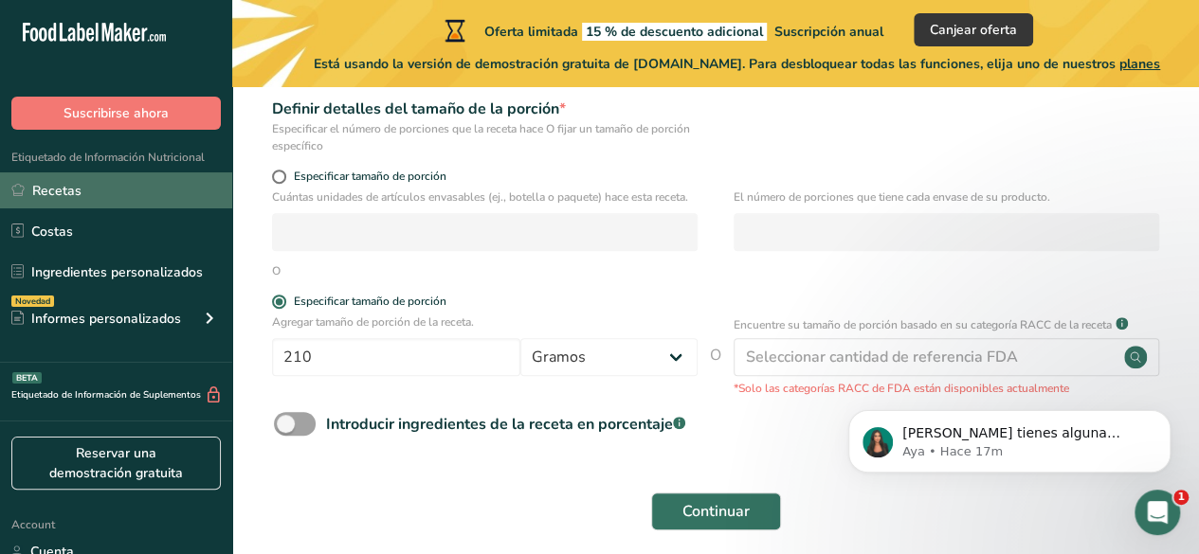
click at [151, 191] on link "Recetas" at bounding box center [116, 190] width 232 height 36
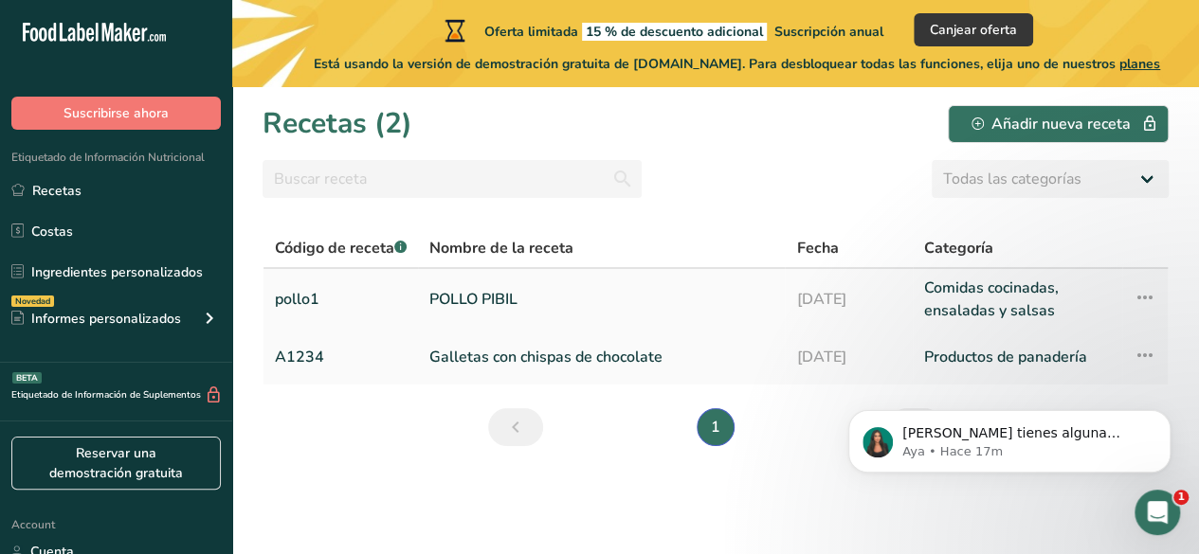
click at [542, 288] on link "POLLO PIBIL" at bounding box center [601, 299] width 344 height 45
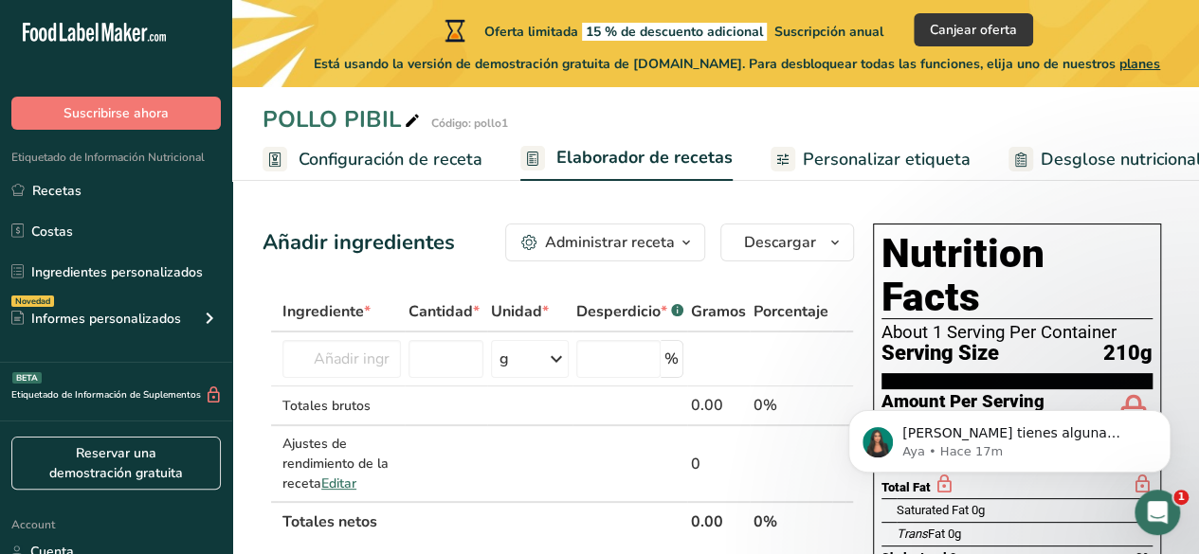
click at [675, 233] on div "Administrar receta" at bounding box center [610, 242] width 130 height 23
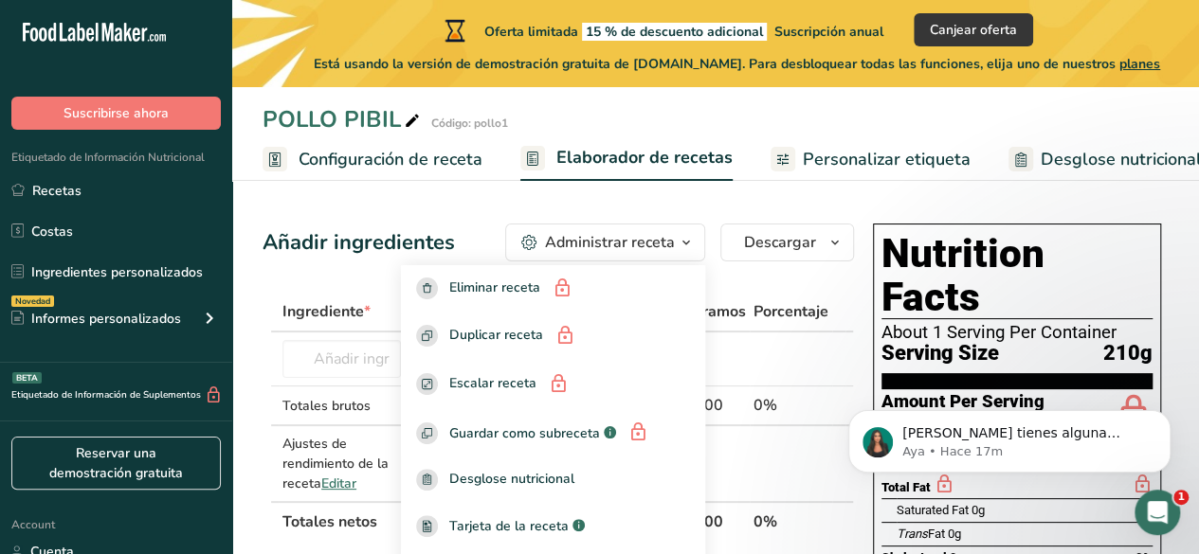
click at [802, 293] on th "Porcentaje" at bounding box center [791, 313] width 82 height 40
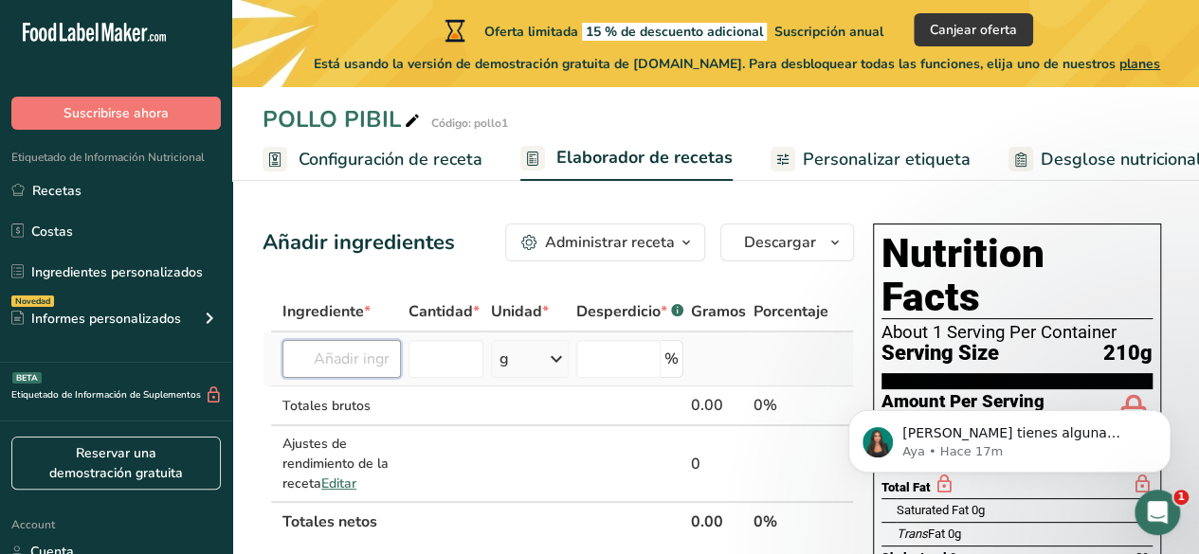
click at [358, 360] on input "text" at bounding box center [341, 359] width 118 height 38
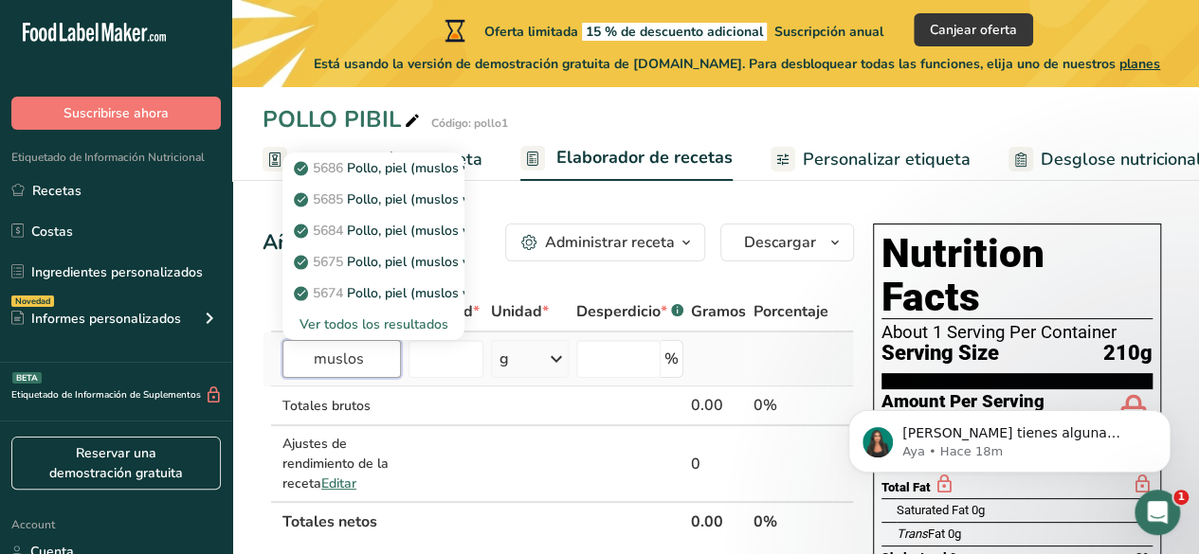
type input "muslos"
click at [402, 317] on div "Ver todos los resultados" at bounding box center [374, 325] width 152 height 20
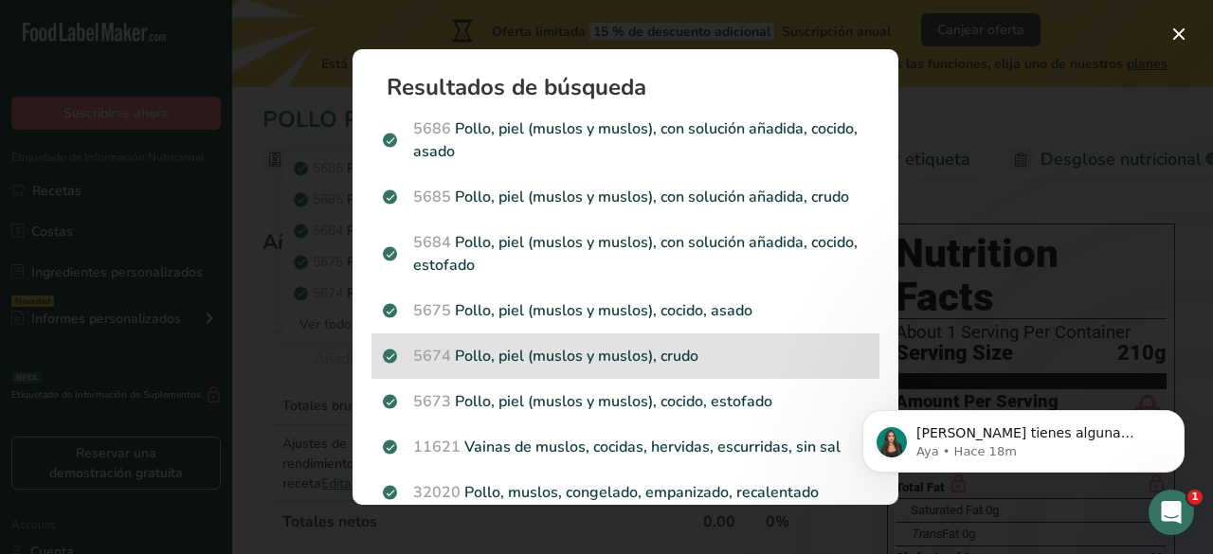
click at [727, 349] on p "5674 Pollo, piel (muslos y muslos), crudo" at bounding box center [625, 356] width 485 height 23
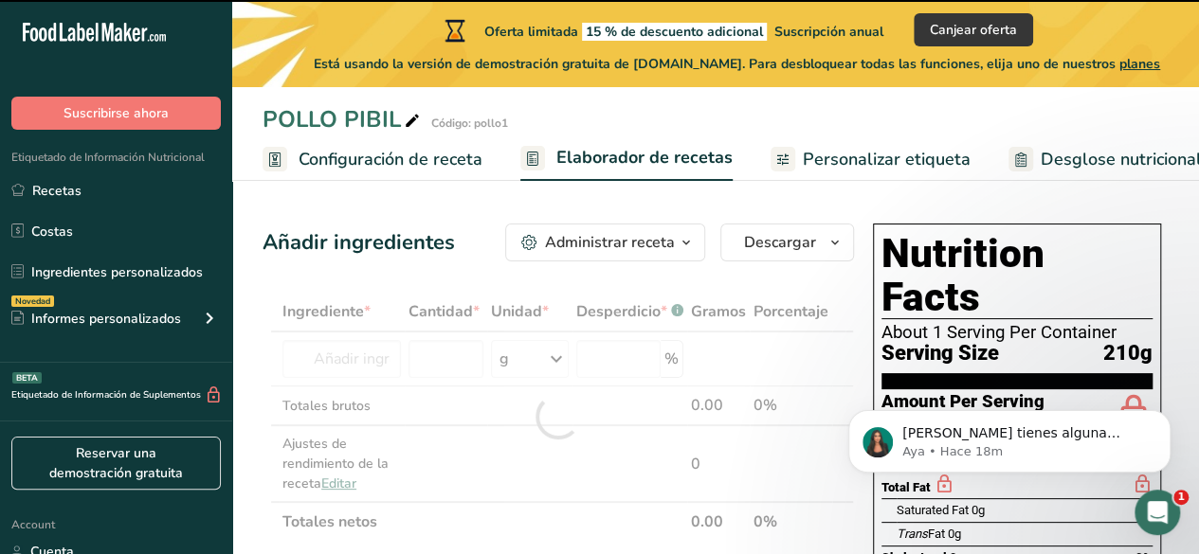
type input "0"
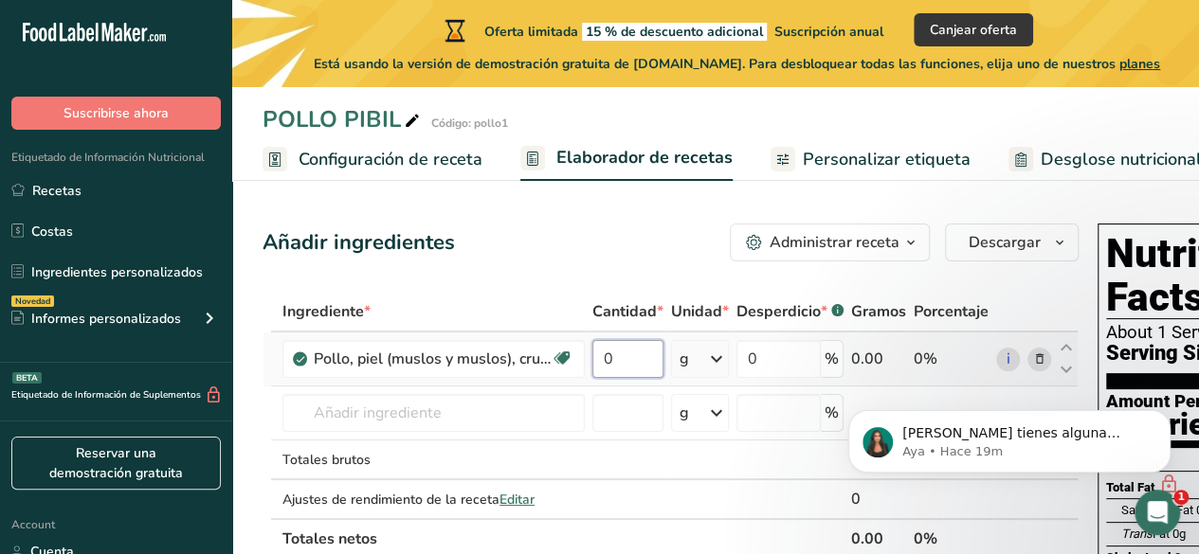
drag, startPoint x: 645, startPoint y: 355, endPoint x: 587, endPoint y: 356, distance: 57.8
click at [588, 356] on td "0" at bounding box center [627, 360] width 79 height 54
type input "210"
click at [770, 363] on div "Ingrediente * Cantidad * Unidad * Desperdicio * .a-a{fill:#347362;}.b-a{fill:#f…" at bounding box center [670, 425] width 816 height 267
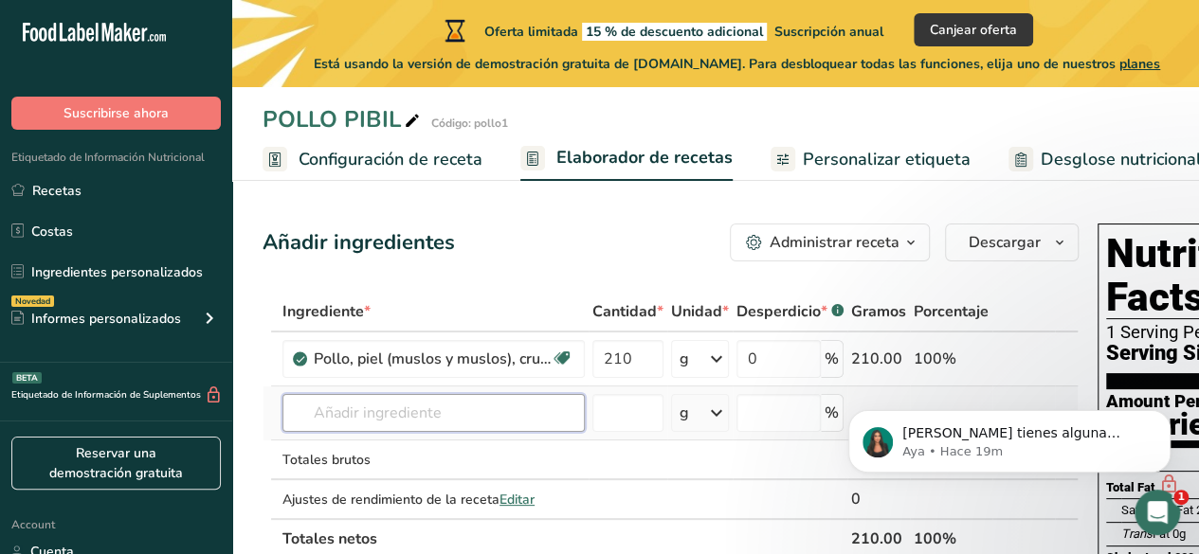
click at [404, 403] on div "Ingrediente * Cantidad * Unidad * Desperdicio * .a-a{fill:#347362;}.b-a{fill:#f…" at bounding box center [670, 425] width 816 height 267
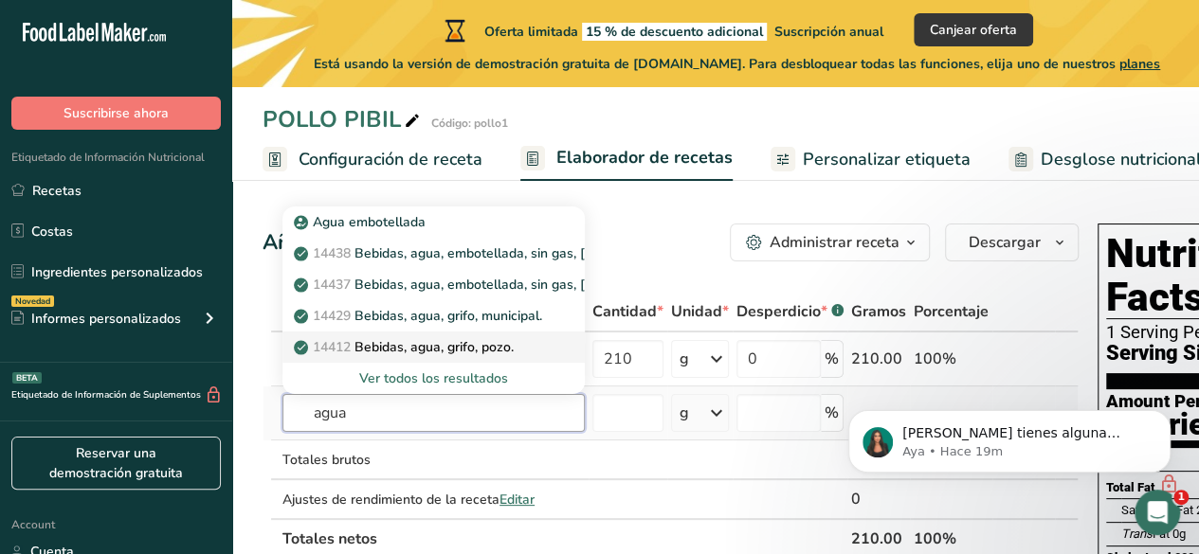
type input "agua"
click at [523, 350] on div "14412 Bebidas, agua, grifo, pozo." at bounding box center [419, 347] width 242 height 20
type input "Beverages, water, tap, well"
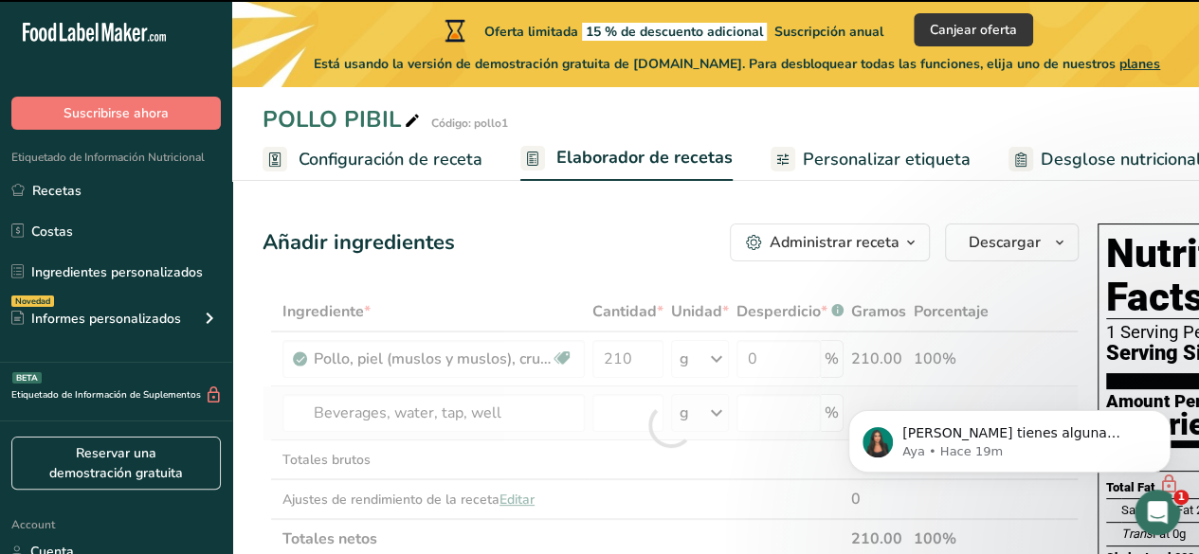
type input "0"
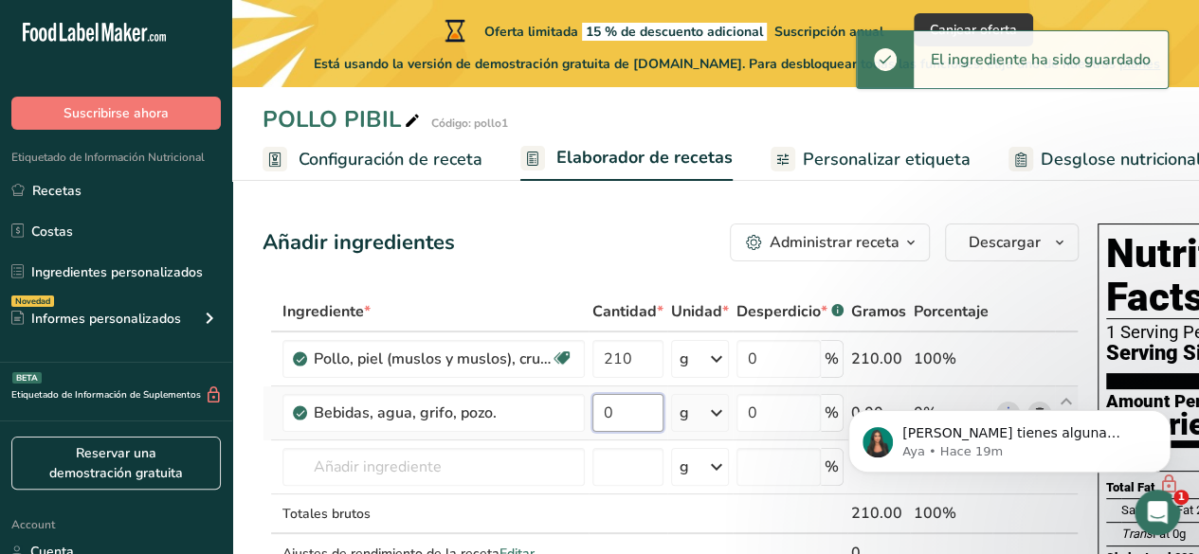
click at [632, 422] on input "0" at bounding box center [627, 413] width 71 height 38
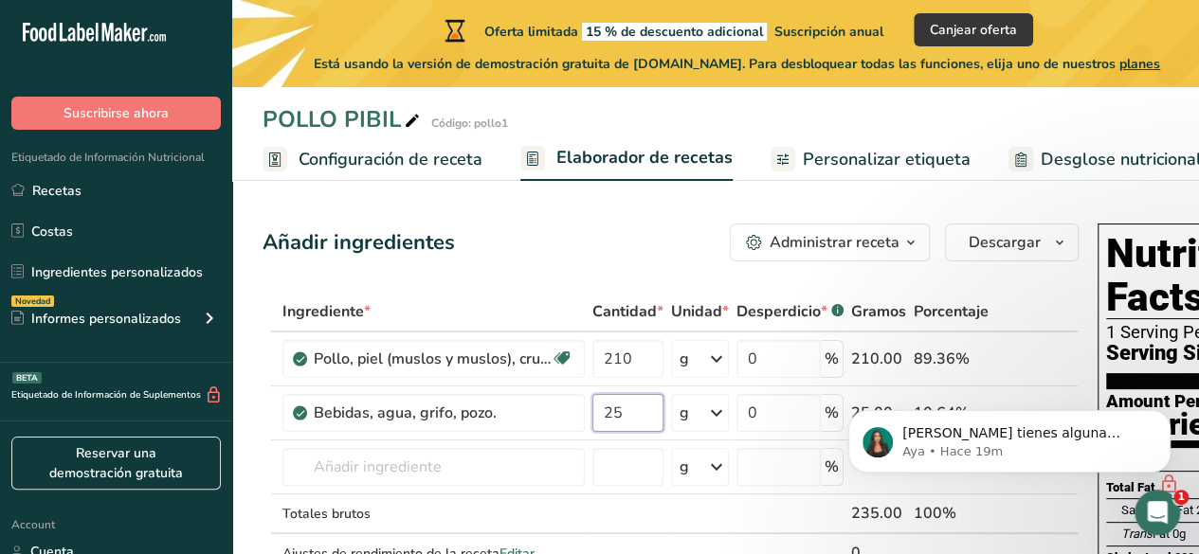
type input "25"
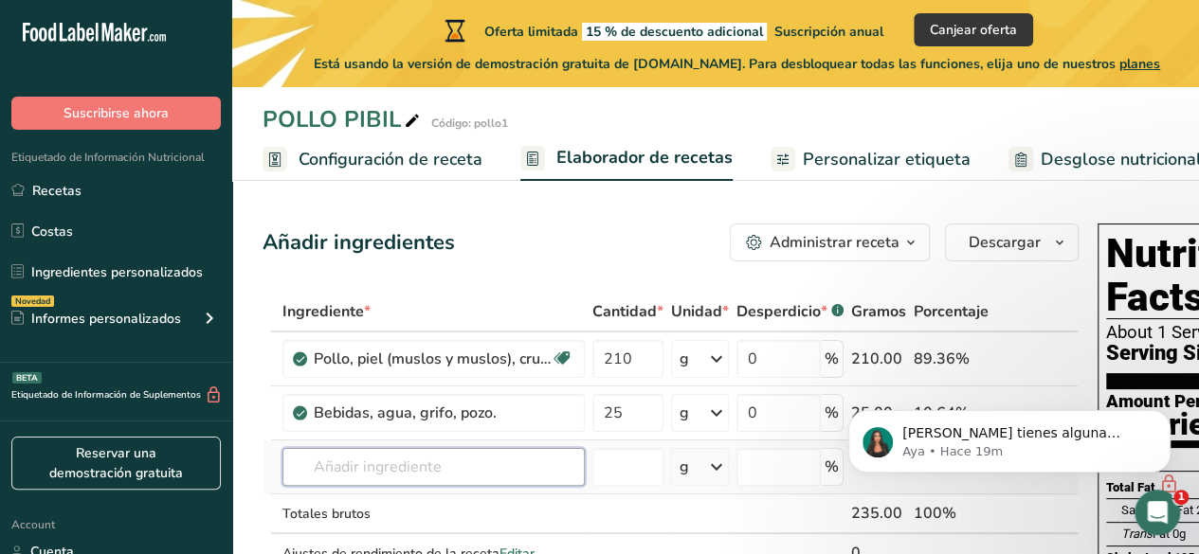
click at [389, 469] on input "text" at bounding box center [433, 467] width 302 height 38
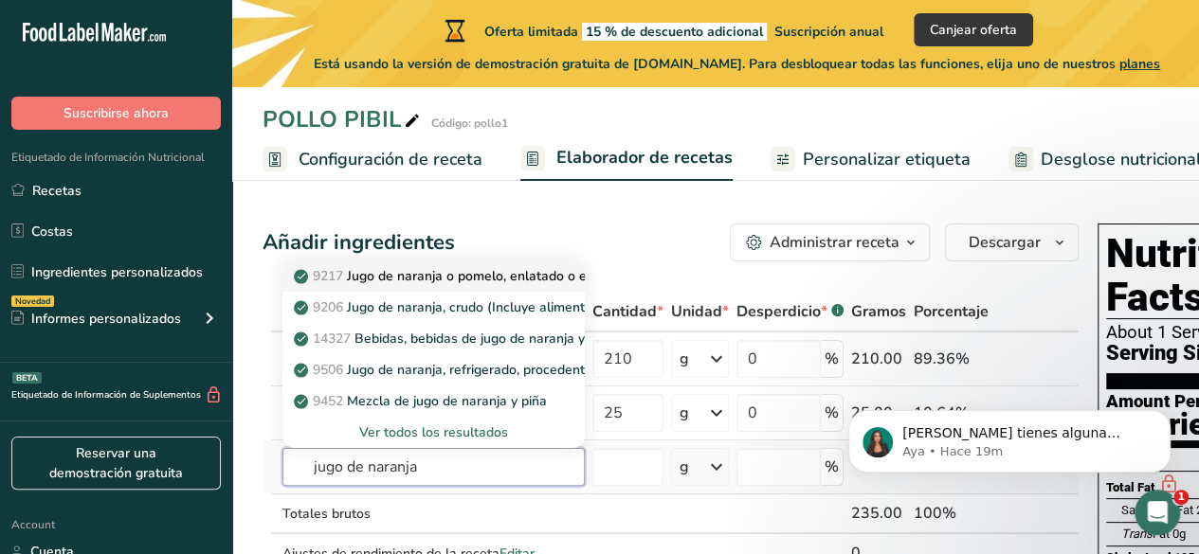
type input "jugo de naranja"
click at [498, 279] on p "9217 Jugo de naranja o pomelo, enlatado o embotellado, sin azúcar" at bounding box center [511, 276] width 426 height 20
type input "Orange-grapefruit juice, canned or bottled, unsweetened"
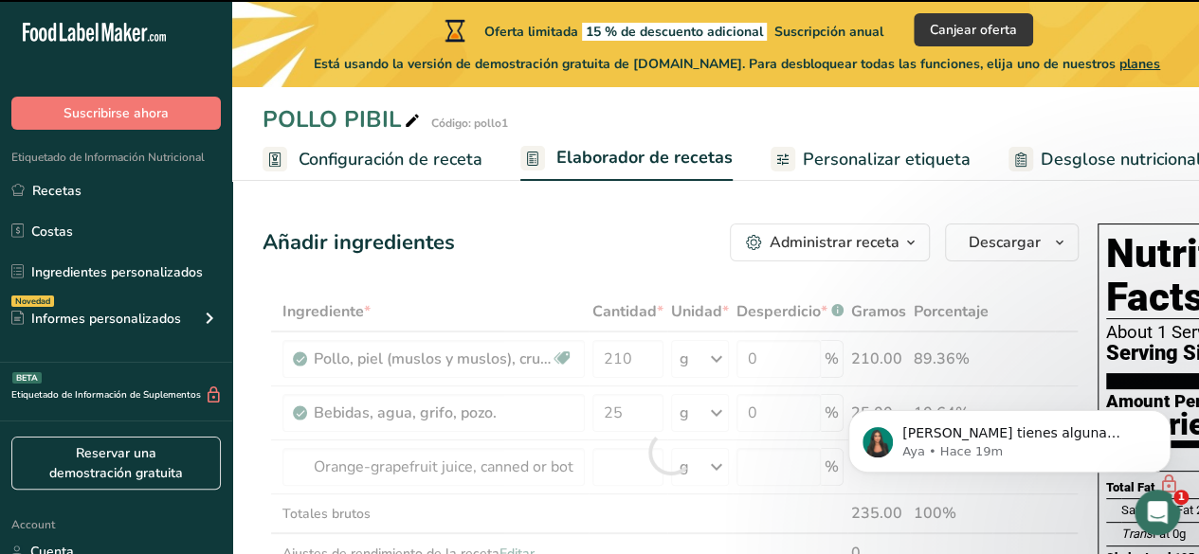
type input "0"
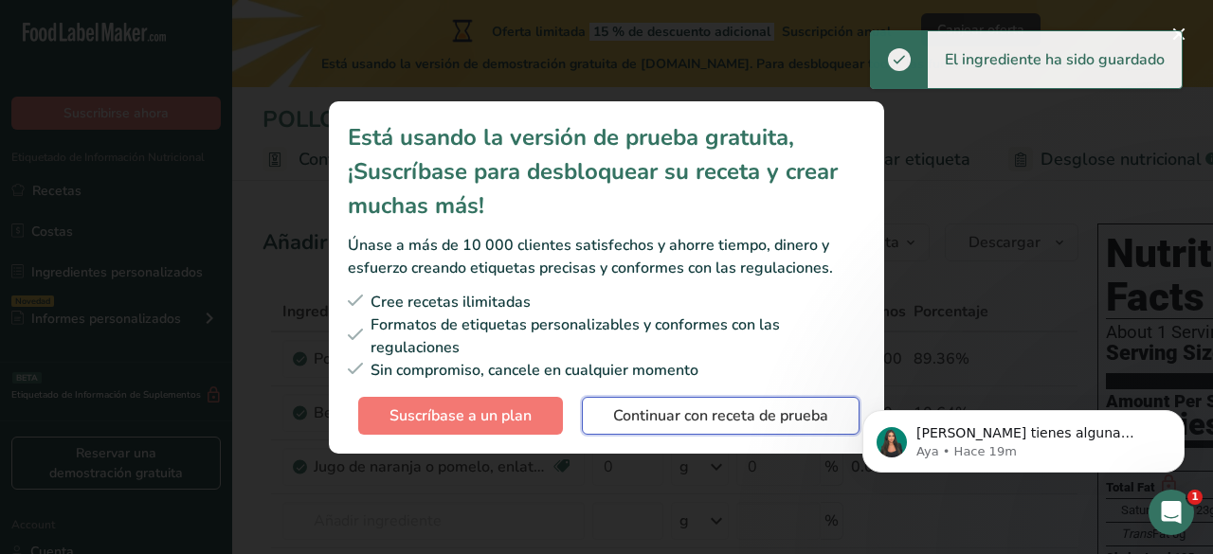
click at [648, 424] on span "Continuar con receta de prueba" at bounding box center [720, 416] width 215 height 23
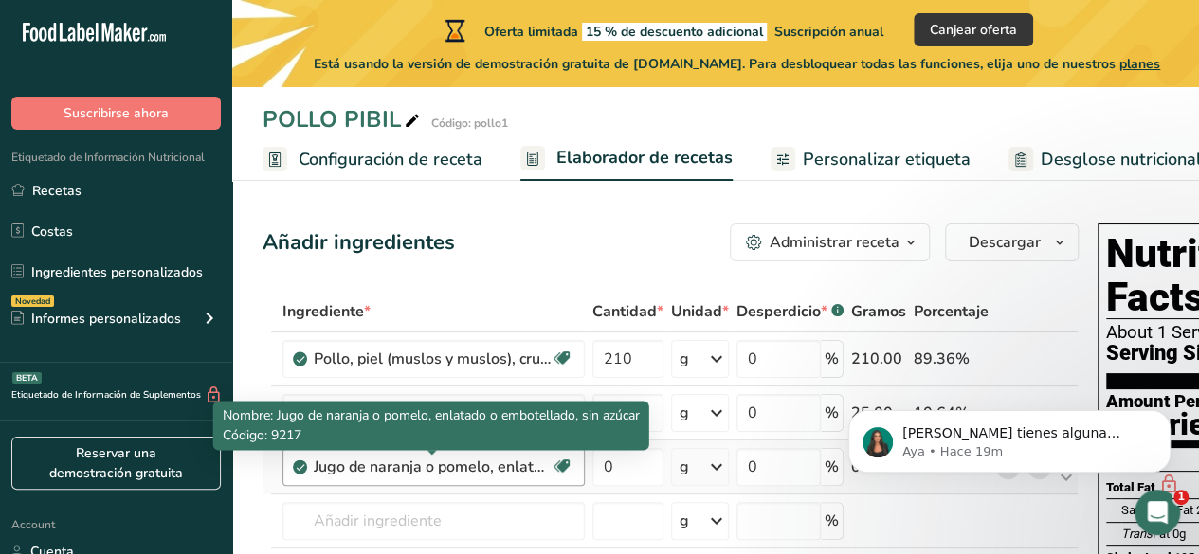
click at [516, 461] on div "Jugo de naranja o pomelo, enlatado o embotellado, sin azúcar" at bounding box center [432, 467] width 237 height 23
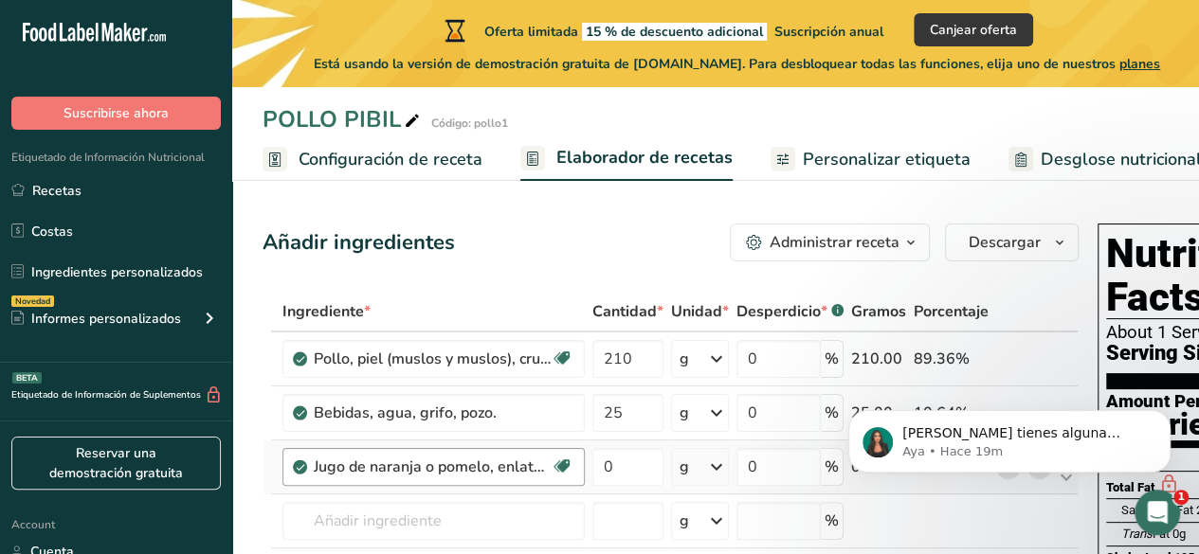
click at [509, 463] on div "Jugo de naranja o pomelo, enlatado o embotellado, sin azúcar" at bounding box center [432, 467] width 237 height 23
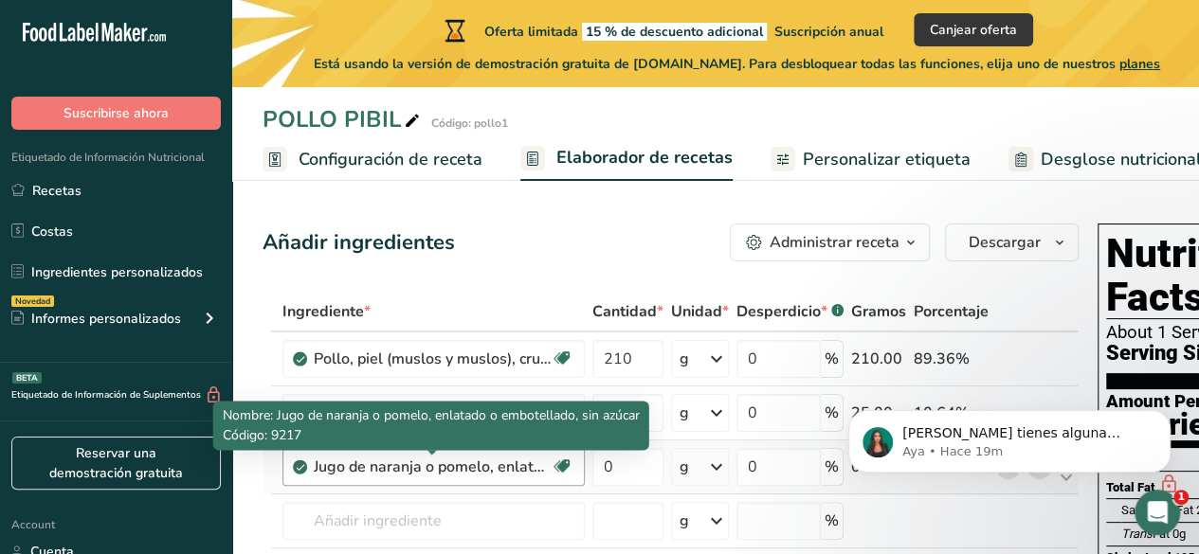
click at [509, 463] on div "Jugo de naranja o pomelo, enlatado o embotellado, sin azúcar" at bounding box center [432, 467] width 237 height 23
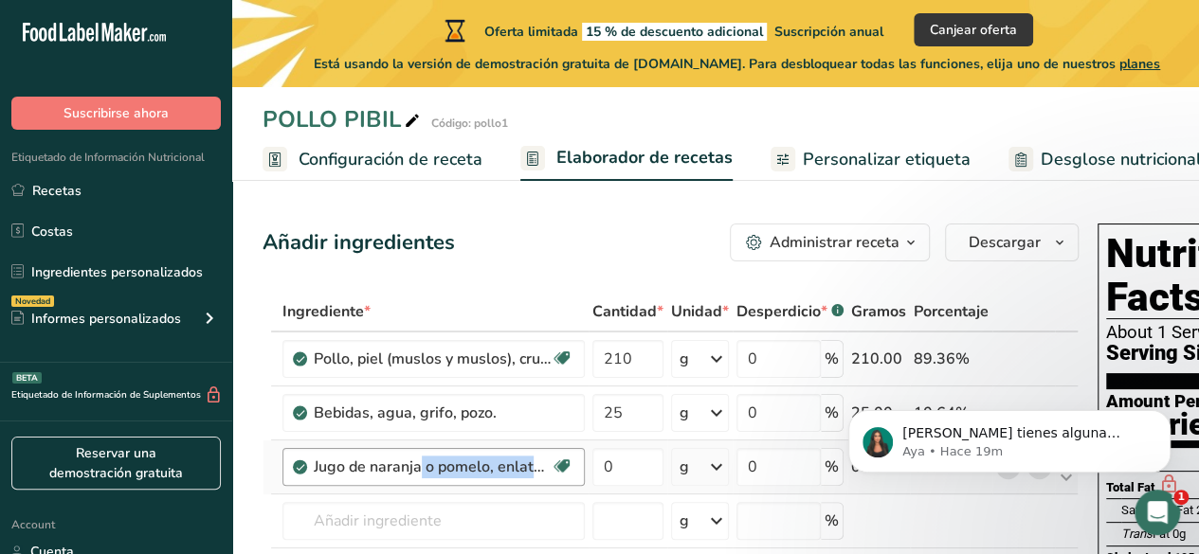
click at [509, 464] on div "Jugo de naranja o pomelo, enlatado o embotellado, sin azúcar" at bounding box center [432, 467] width 237 height 23
click at [631, 467] on input "0" at bounding box center [627, 467] width 71 height 38
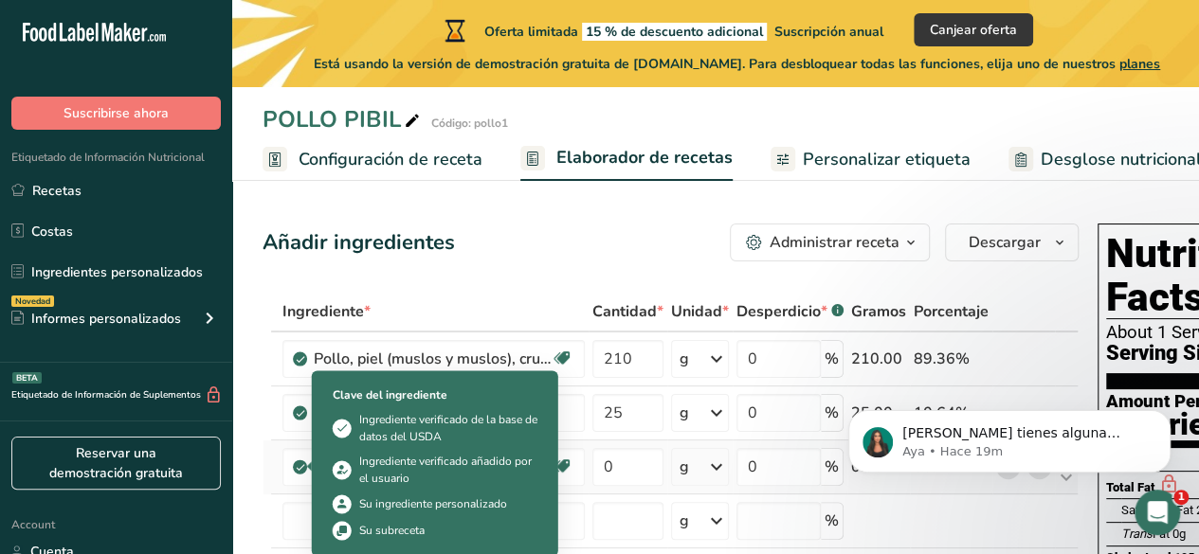
click at [300, 467] on div "Ingrediente * Cantidad * Unidad * Desperdicio * .a-a{fill:#347362;}.b-a{fill:#f…" at bounding box center [670, 479] width 816 height 375
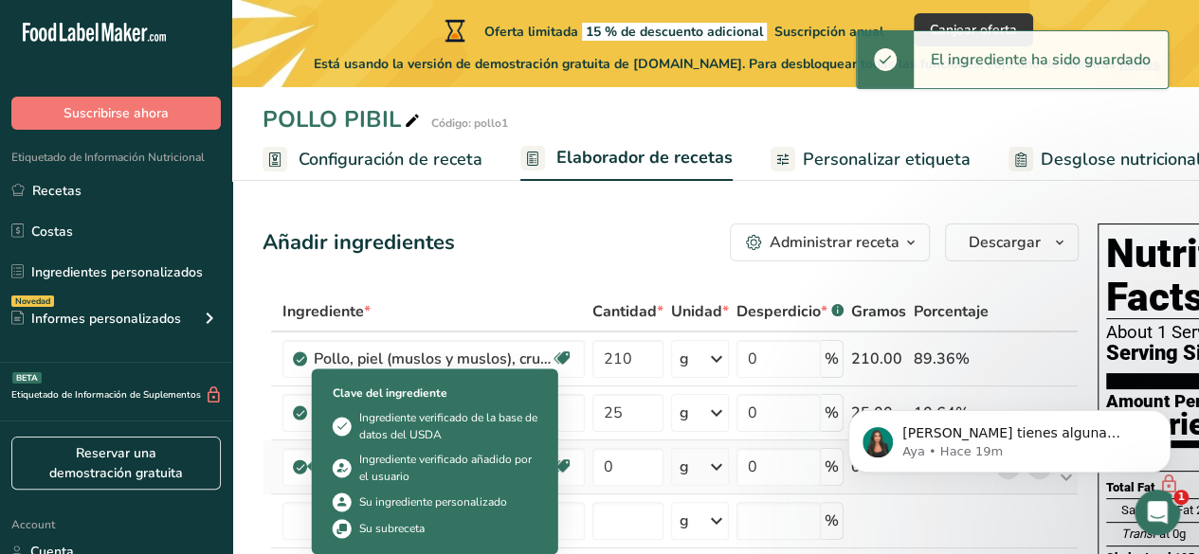
click at [305, 467] on icon at bounding box center [300, 467] width 11 height 17
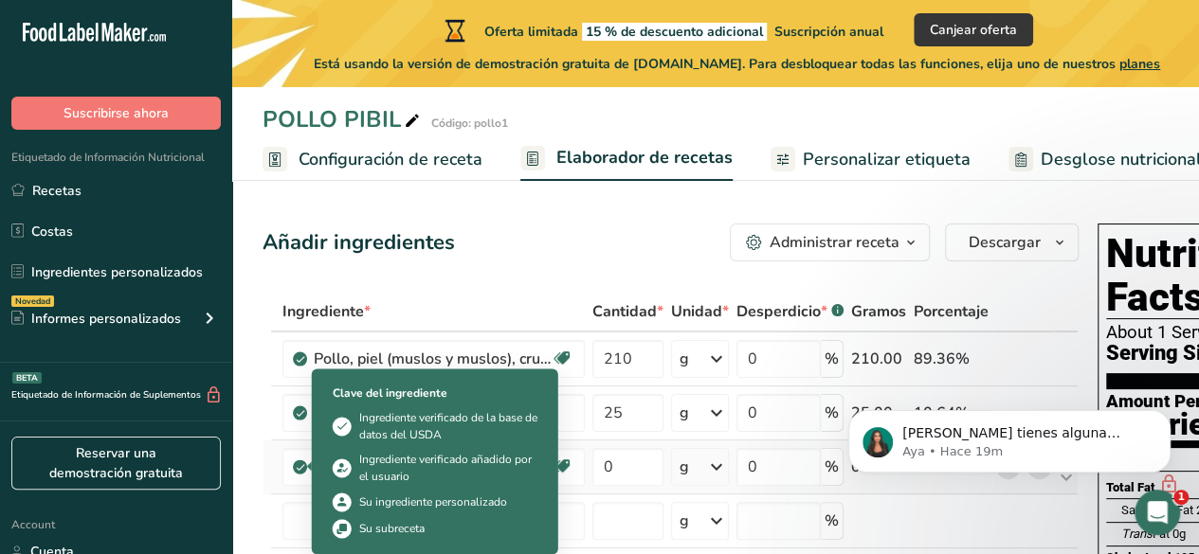
click at [299, 467] on icon at bounding box center [300, 467] width 11 height 17
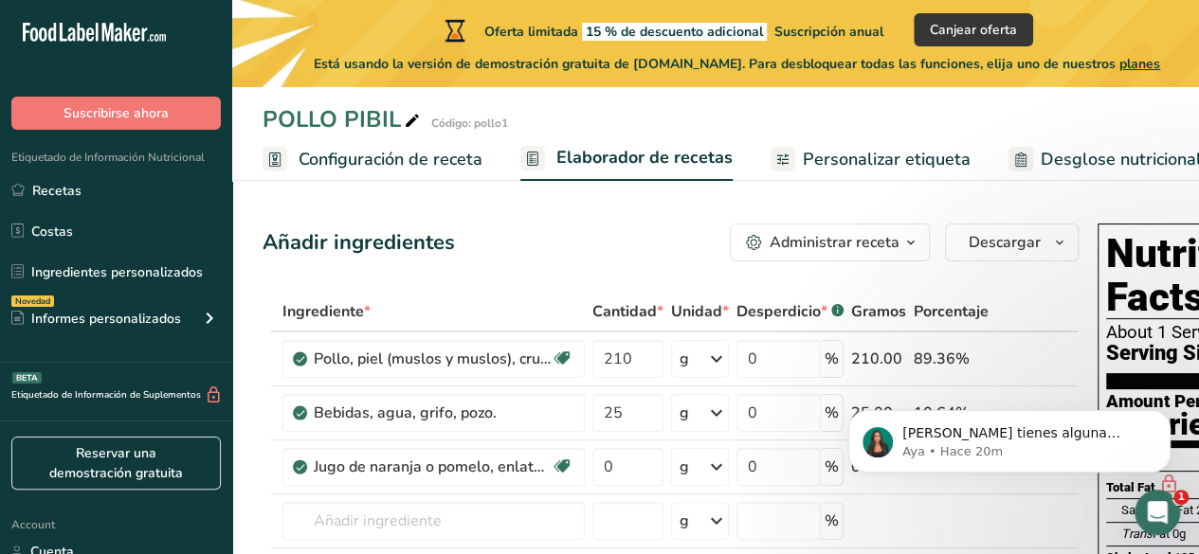
drag, startPoint x: 300, startPoint y: 465, endPoint x: 235, endPoint y: 458, distance: 65.8
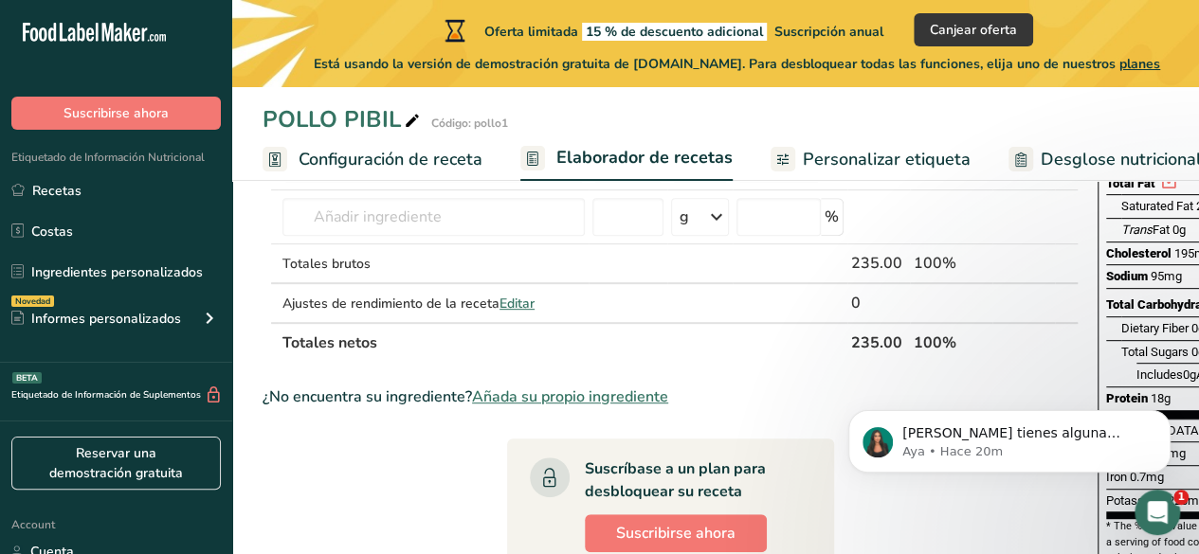
scroll to position [215, 0]
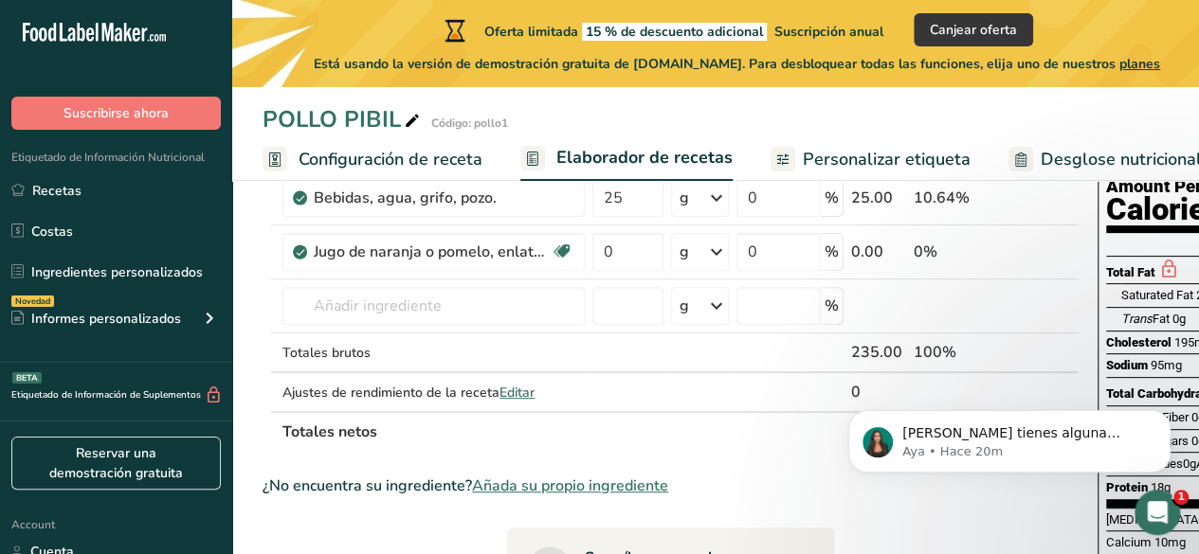
click at [1072, 151] on span "Desglose nutricional" at bounding box center [1120, 160] width 161 height 26
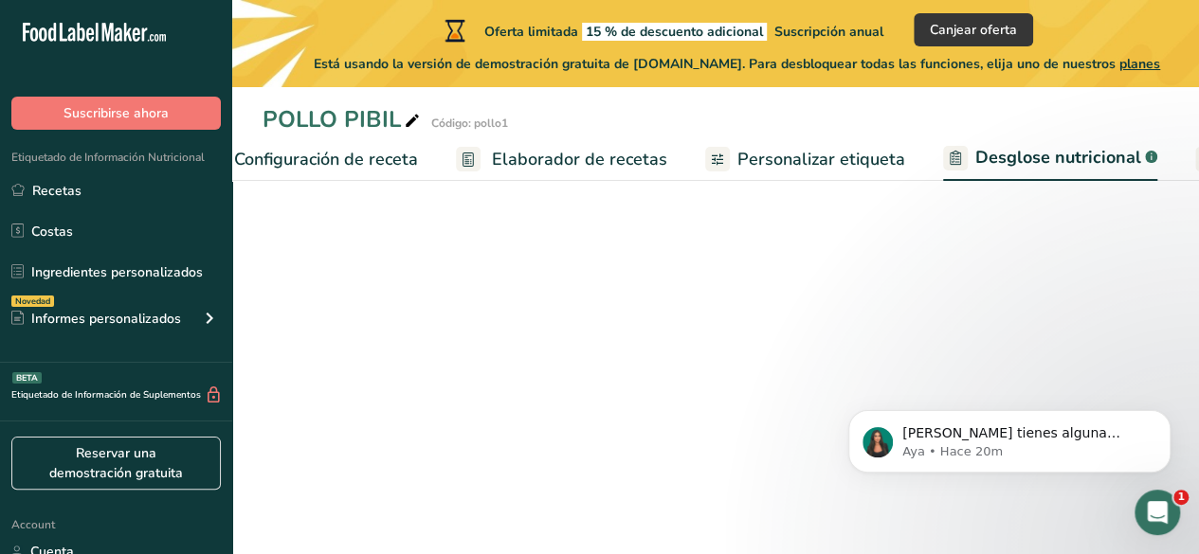
select select "Calories"
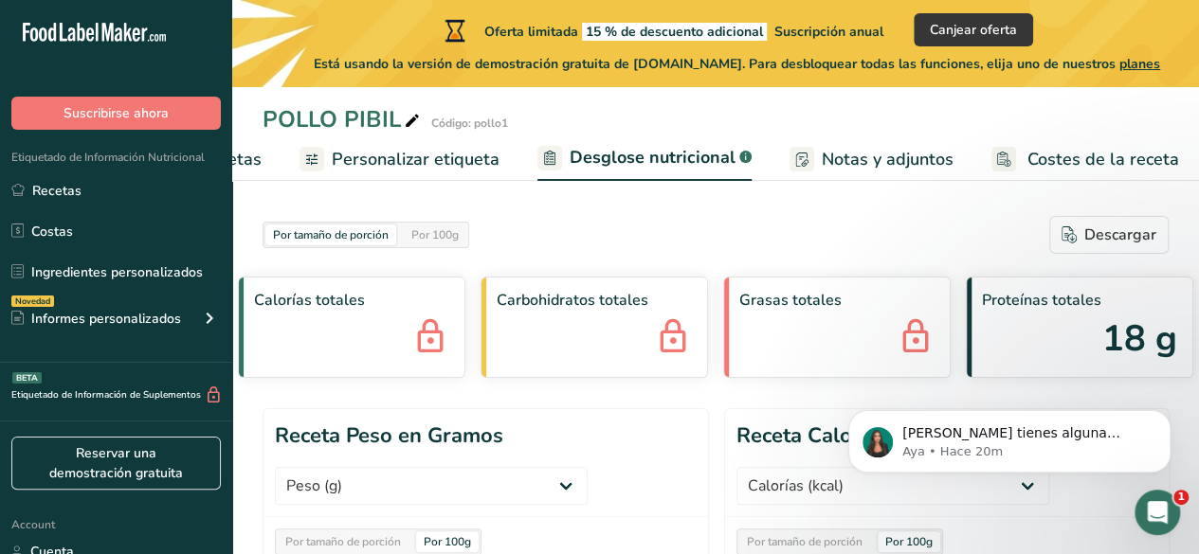
click at [247, 158] on span "Elaborador de recetas" at bounding box center [173, 160] width 175 height 26
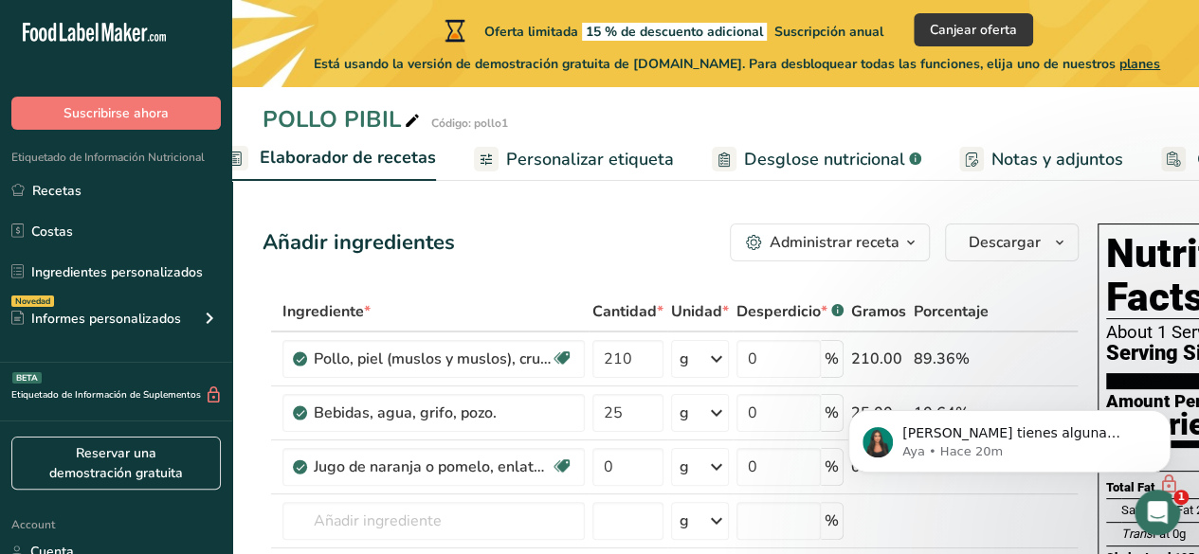
scroll to position [0, 263]
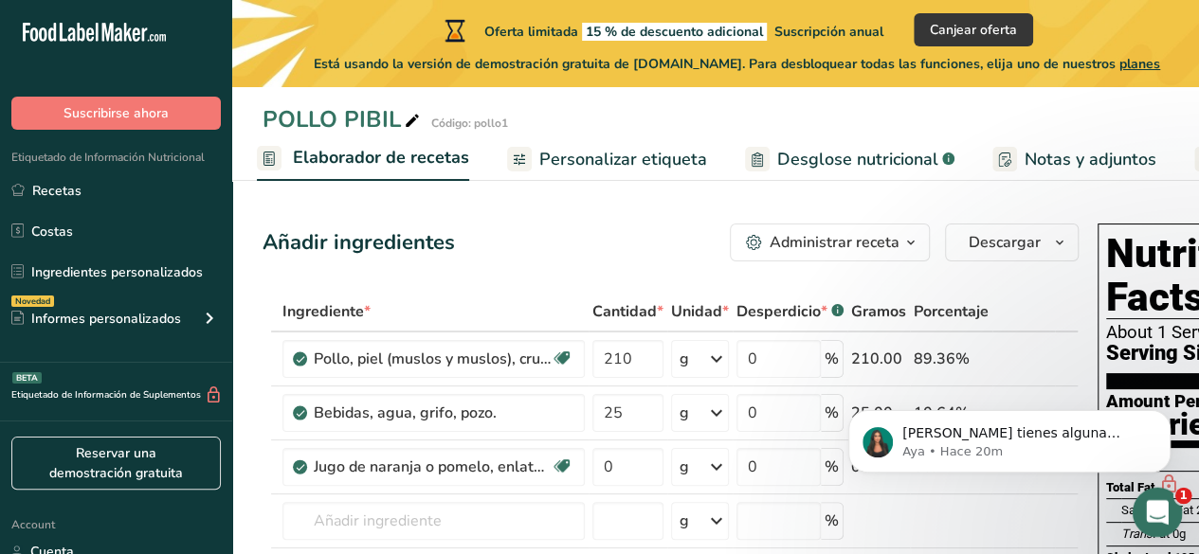
click at [1142, 496] on div "Abrir Intercom Messenger" at bounding box center [1154, 510] width 63 height 63
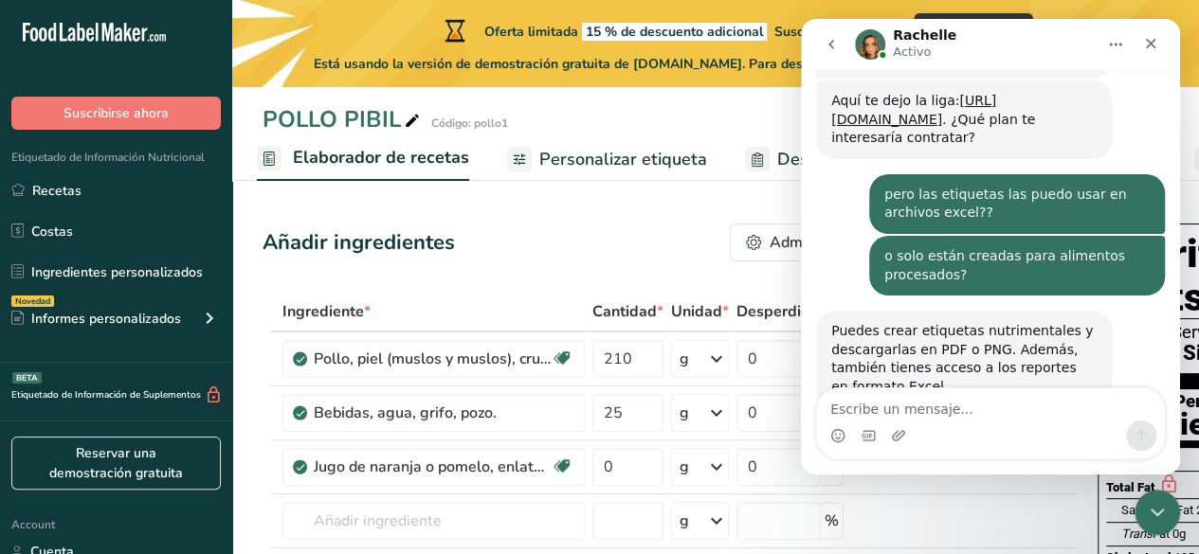
scroll to position [578, 0]
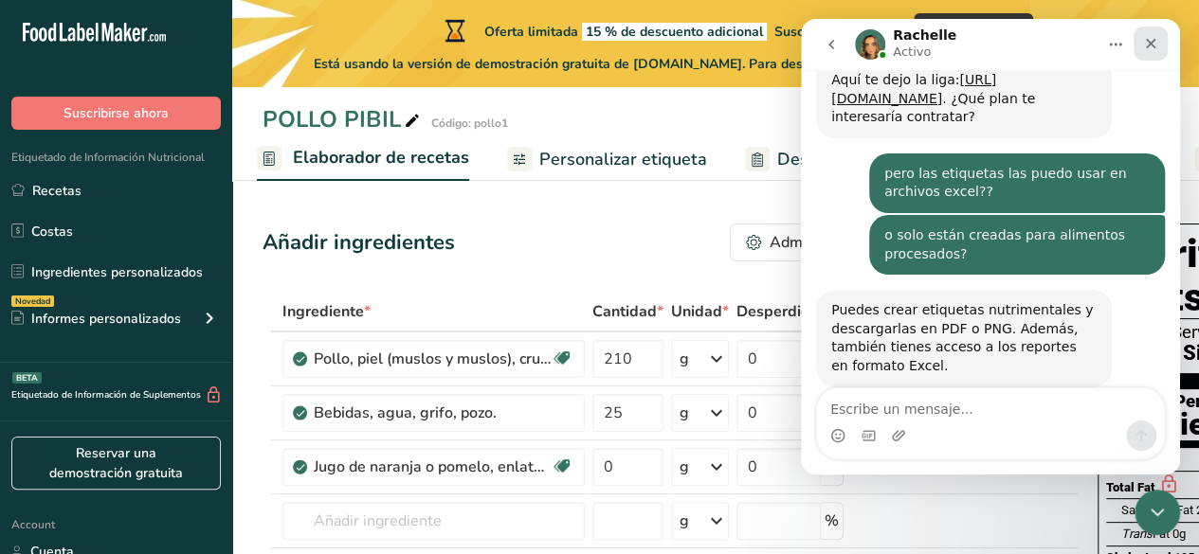
click at [1149, 45] on icon "Cerrar" at bounding box center [1151, 44] width 10 height 10
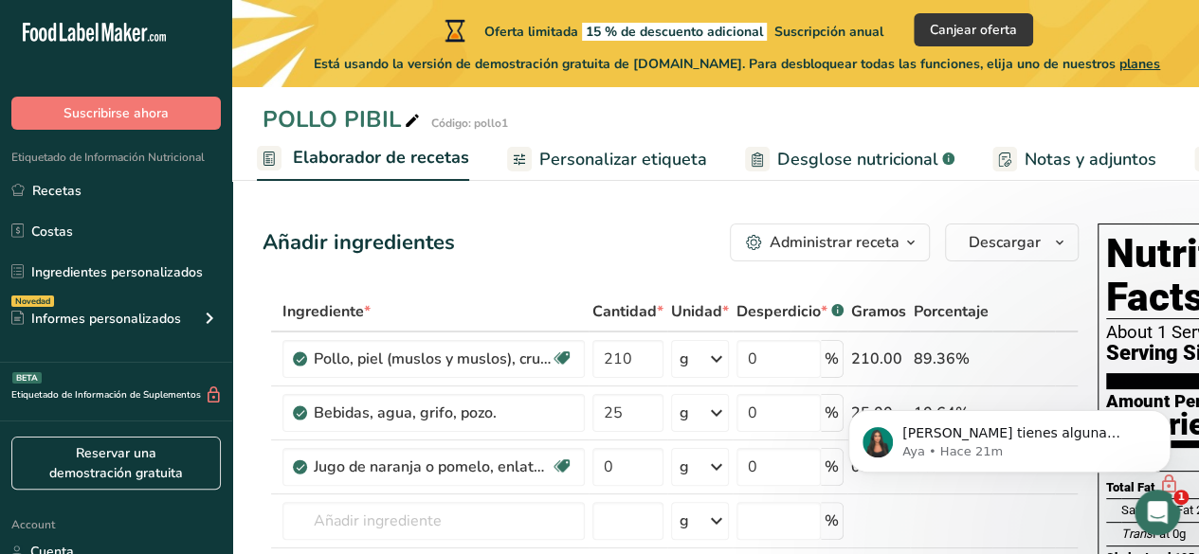
scroll to position [0, 0]
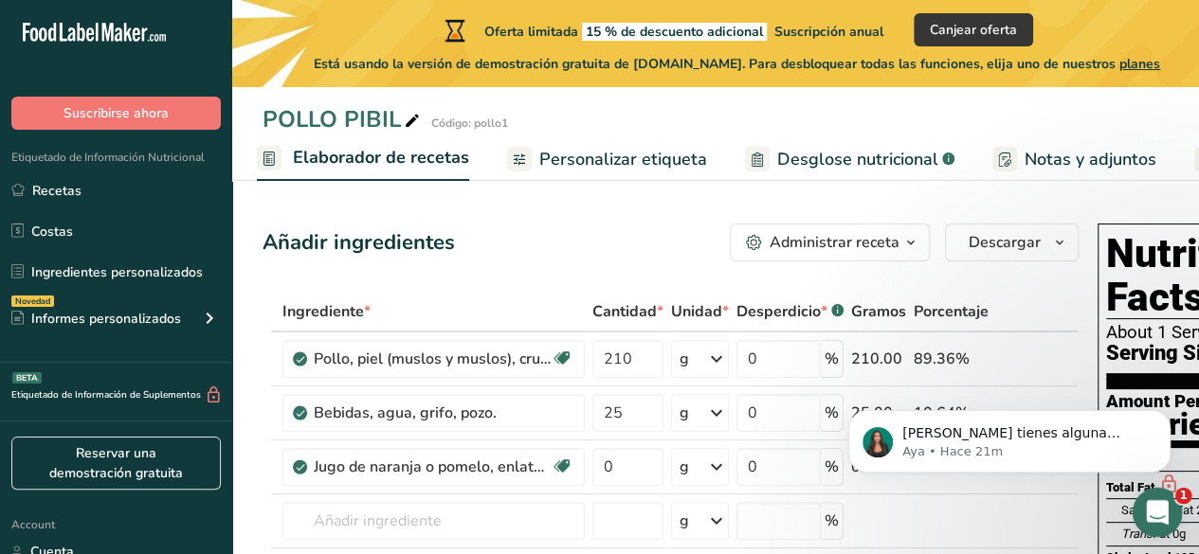
click at [1154, 497] on icon "Abrir Intercom Messenger" at bounding box center [1154, 510] width 31 height 31
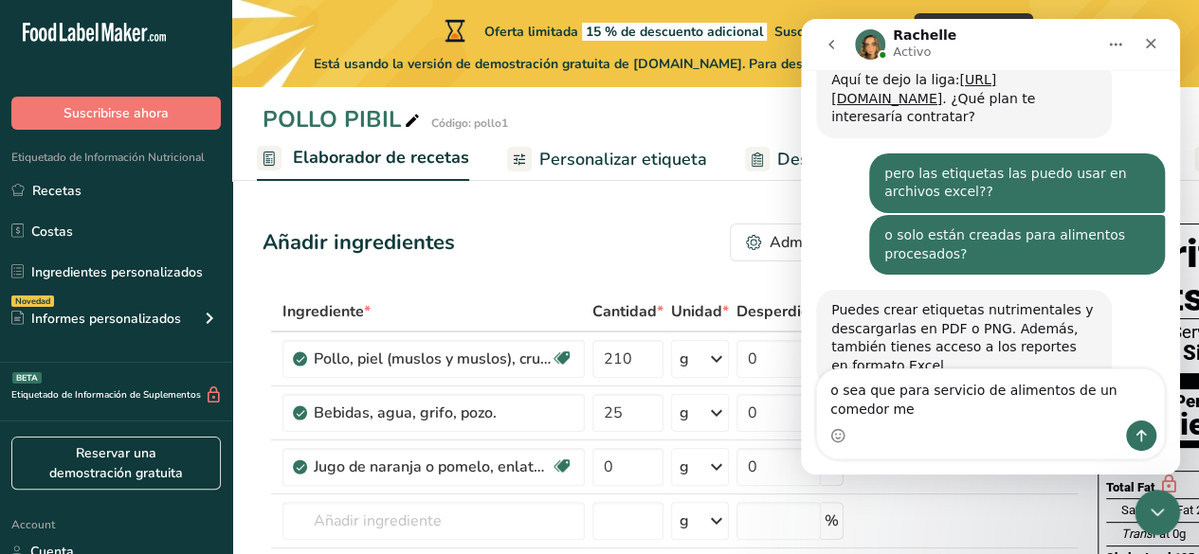
scroll to position [597, 0]
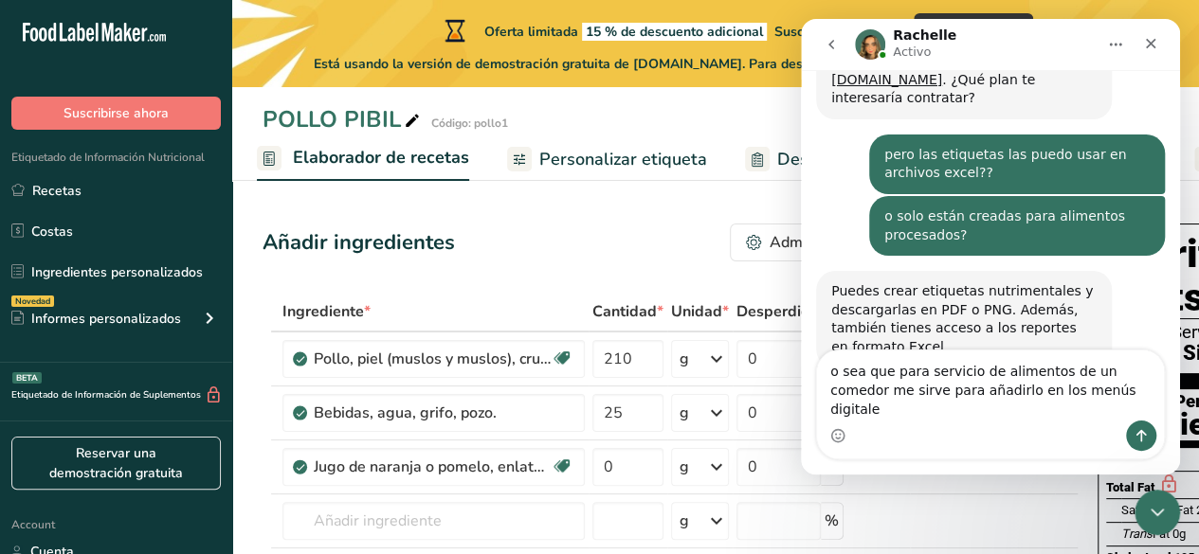
type textarea "o sea que para servicio de alimentos de un comedor me sirve para añadirlo en lo…"
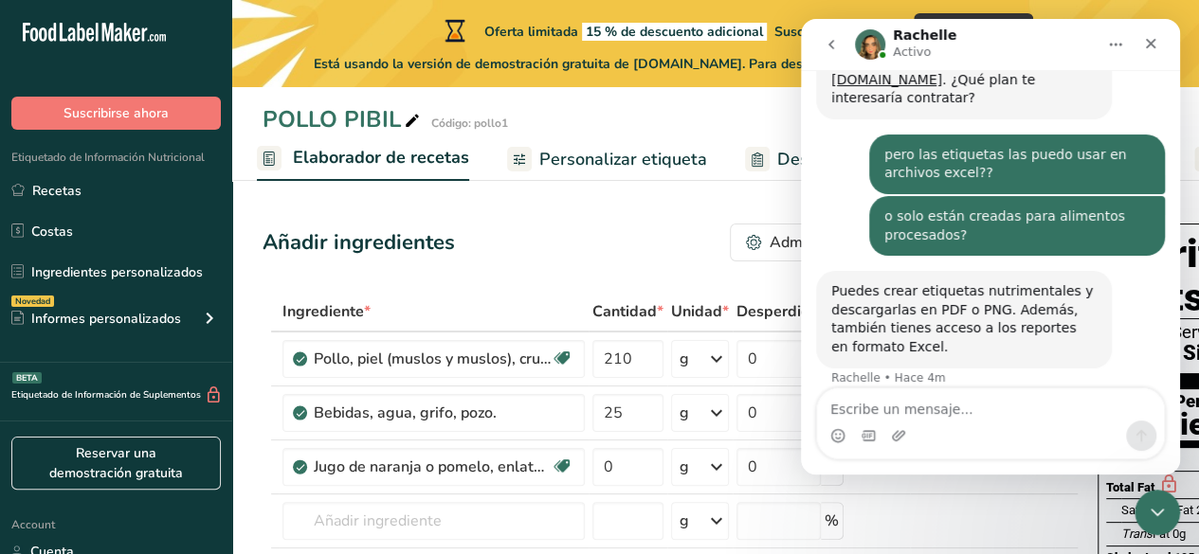
scroll to position [672, 0]
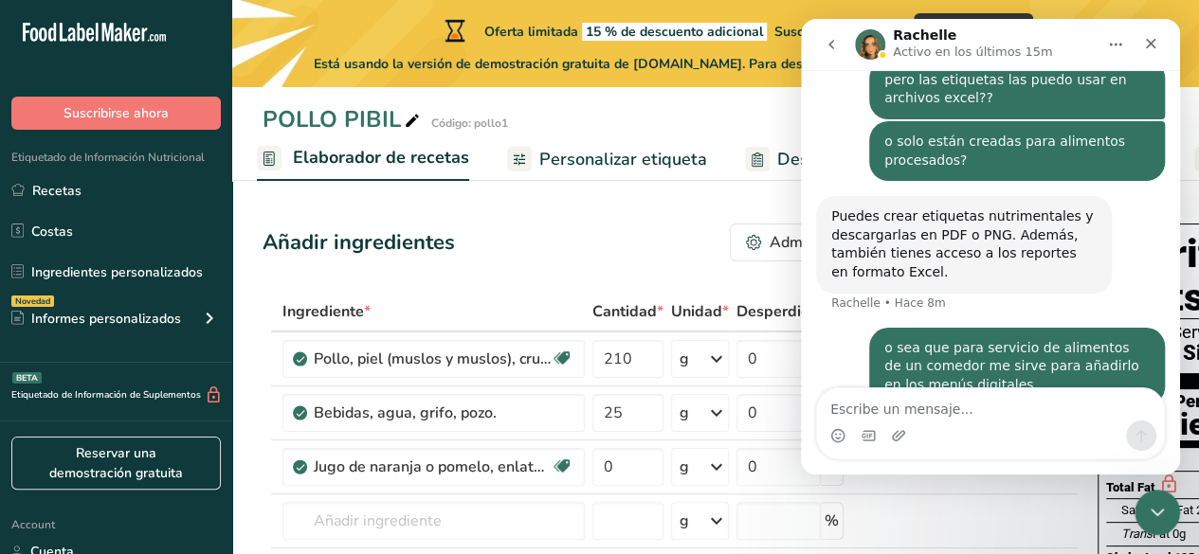
click at [615, 101] on div "POLLO PIBIL Código: pollo1 Configuración de receta Elaborador de recetas Person…" at bounding box center [715, 90] width 966 height 181
drag, startPoint x: 1144, startPoint y: 52, endPoint x: 1944, endPoint y: 69, distance: 800.9
click at [1144, 52] on div "Cerrar" at bounding box center [1150, 44] width 34 height 34
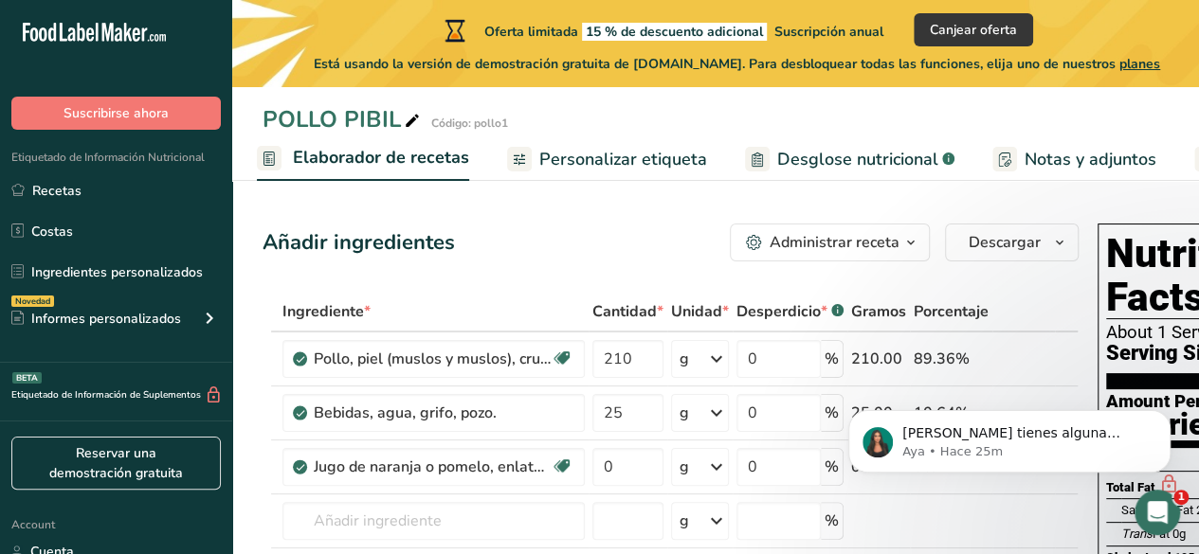
scroll to position [0, 0]
click at [885, 145] on link "Desglose nutricional .a-a{fill:#347362;}.b-a{fill:#fff;}" at bounding box center [849, 159] width 209 height 43
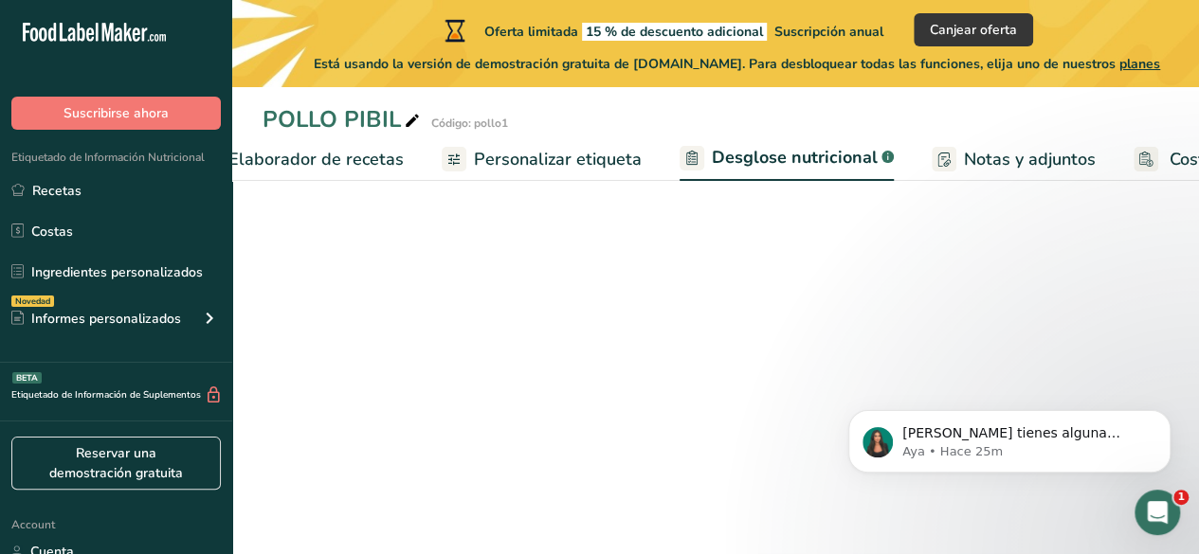
select select "Calories"
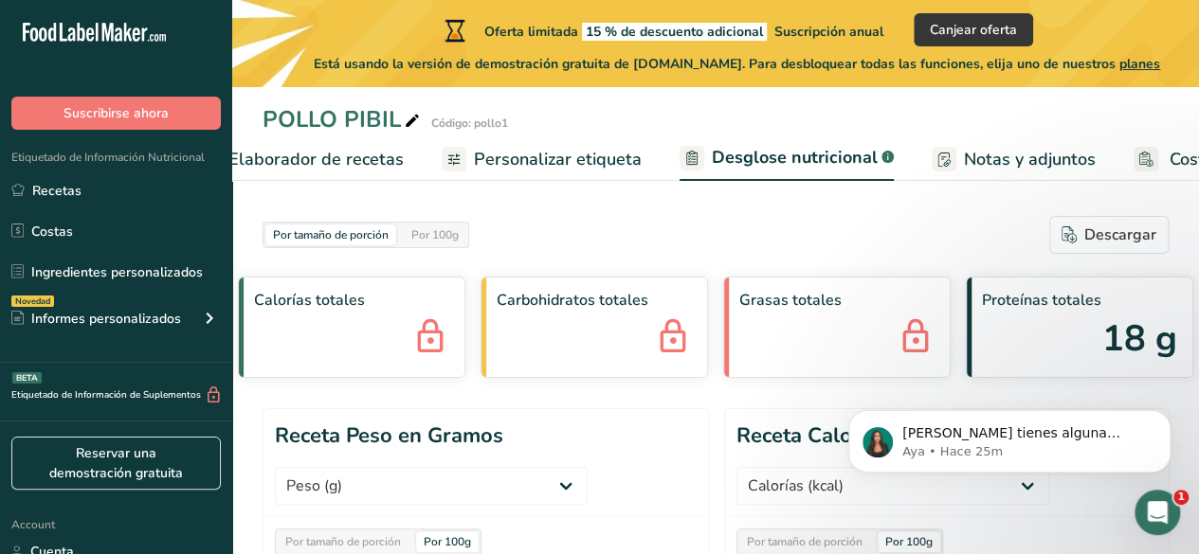
scroll to position [0, 470]
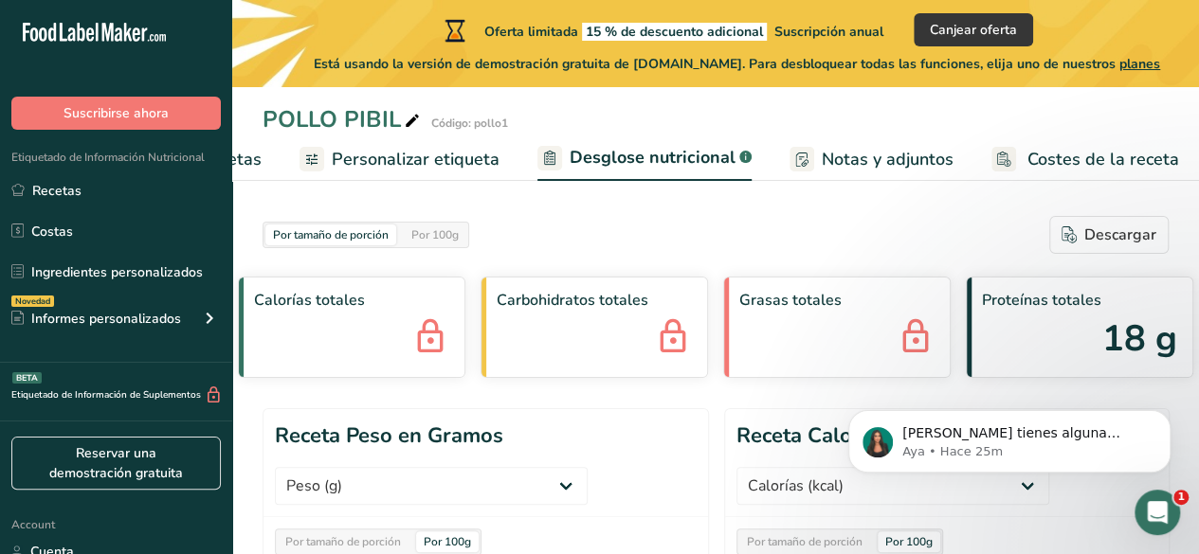
click at [247, 162] on span "Elaborador de recetas" at bounding box center [173, 160] width 175 height 26
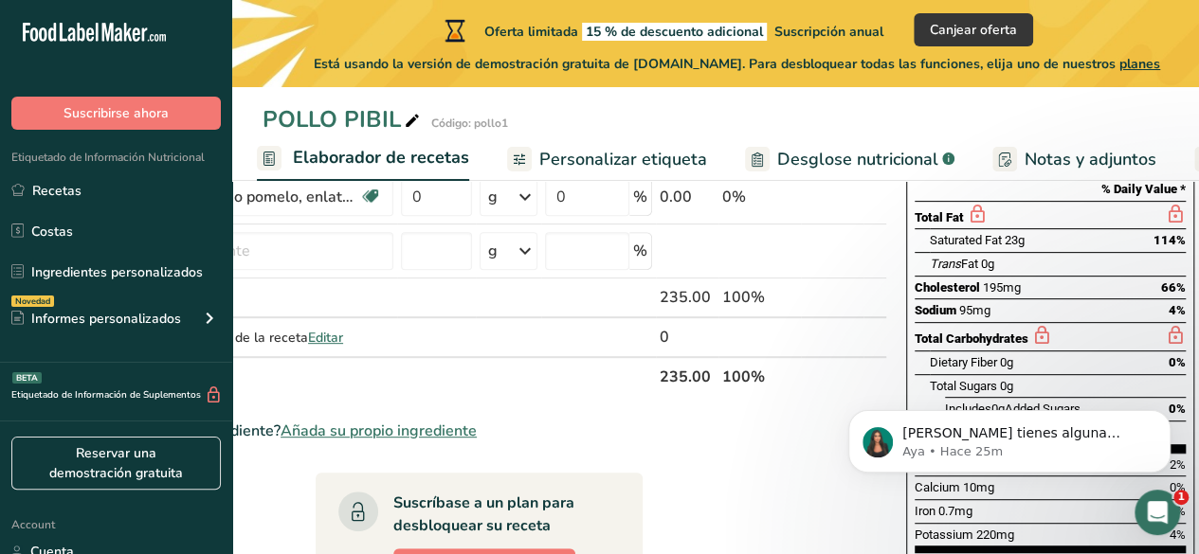
scroll to position [272, 0]
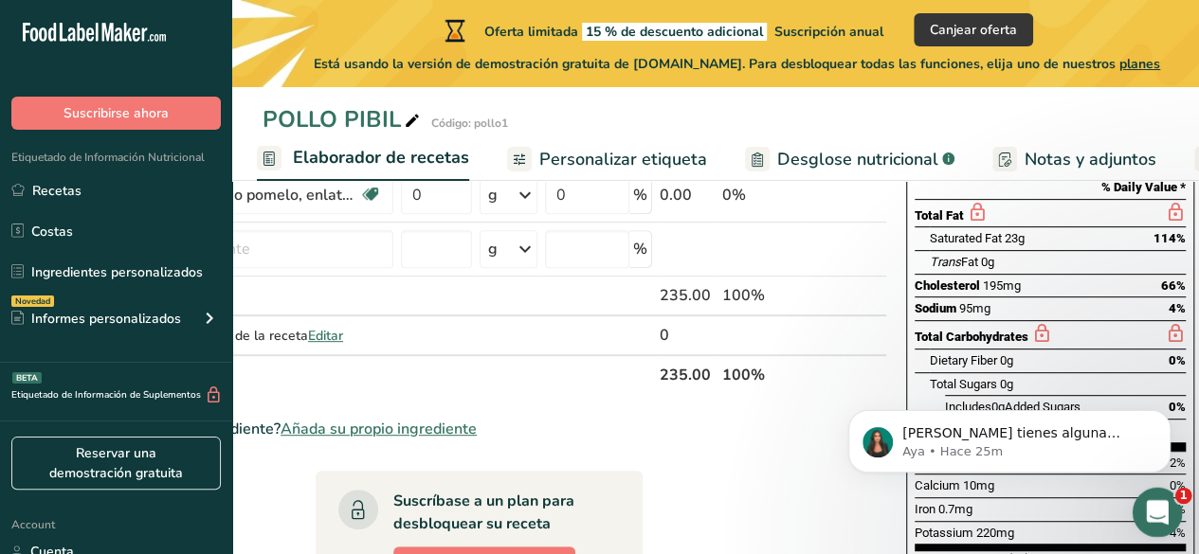
click at [1154, 488] on div "Abrir Intercom Messenger" at bounding box center [1154, 510] width 63 height 63
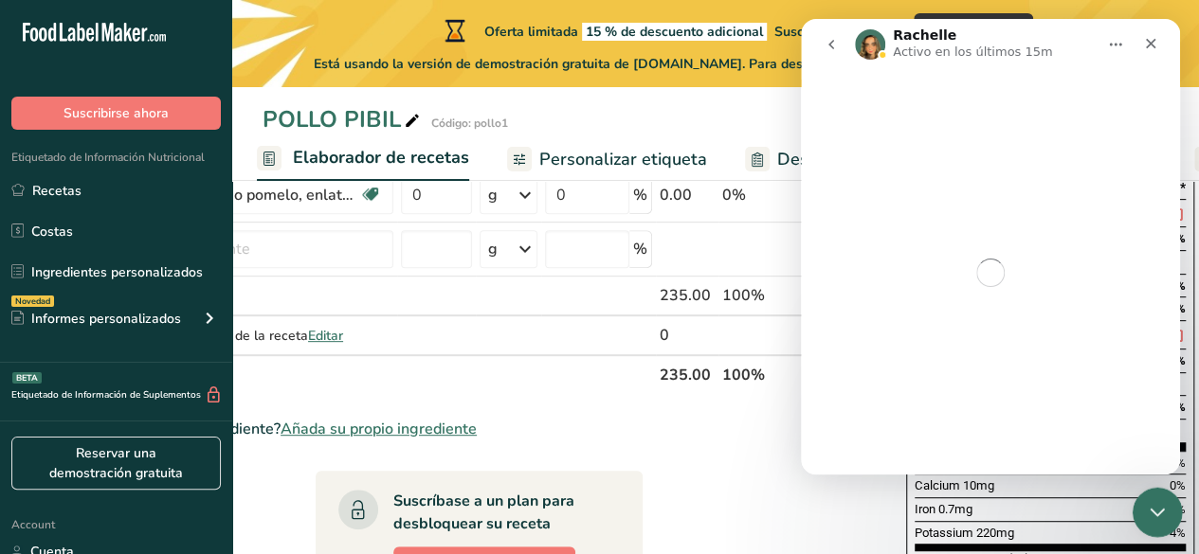
click at [1154, 488] on div "Cerrar Intercom Messenger" at bounding box center [1153, 509] width 45 height 45
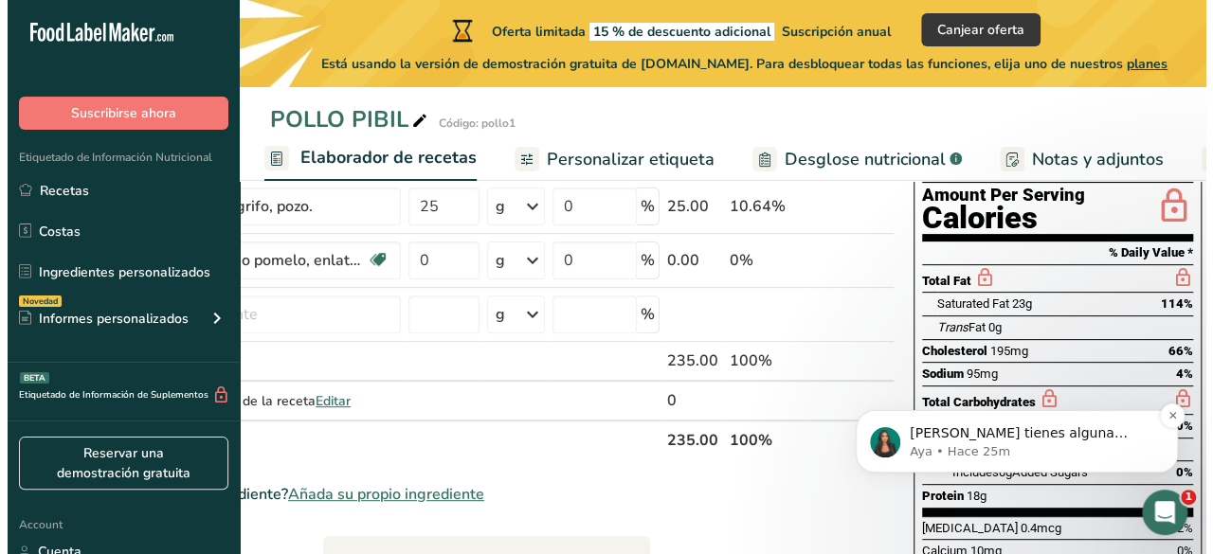
scroll to position [208, 0]
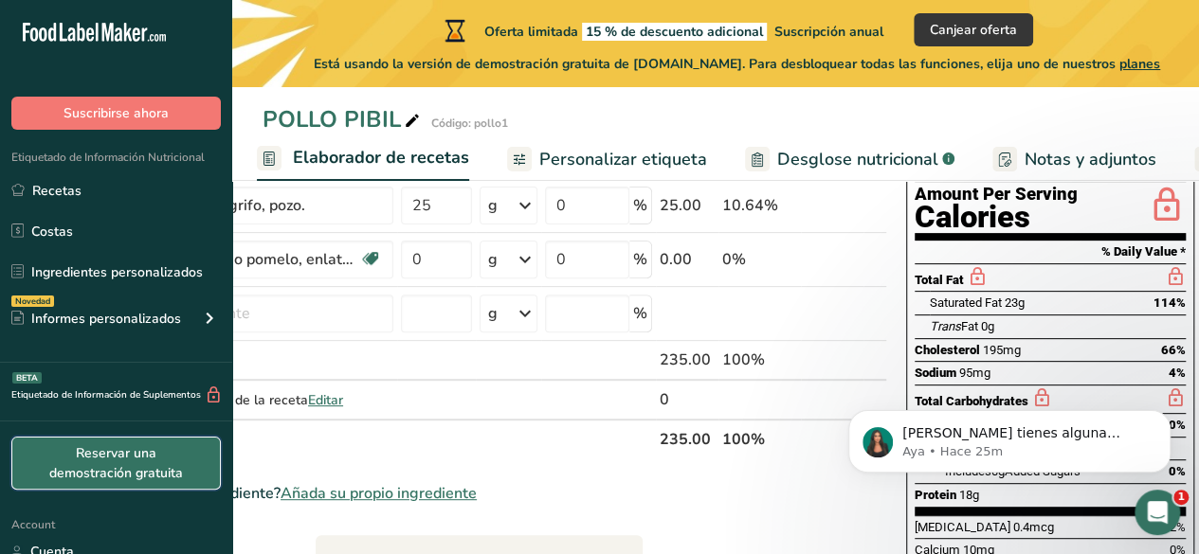
click at [176, 476] on link "Reservar una demostración gratuita" at bounding box center [115, 463] width 209 height 53
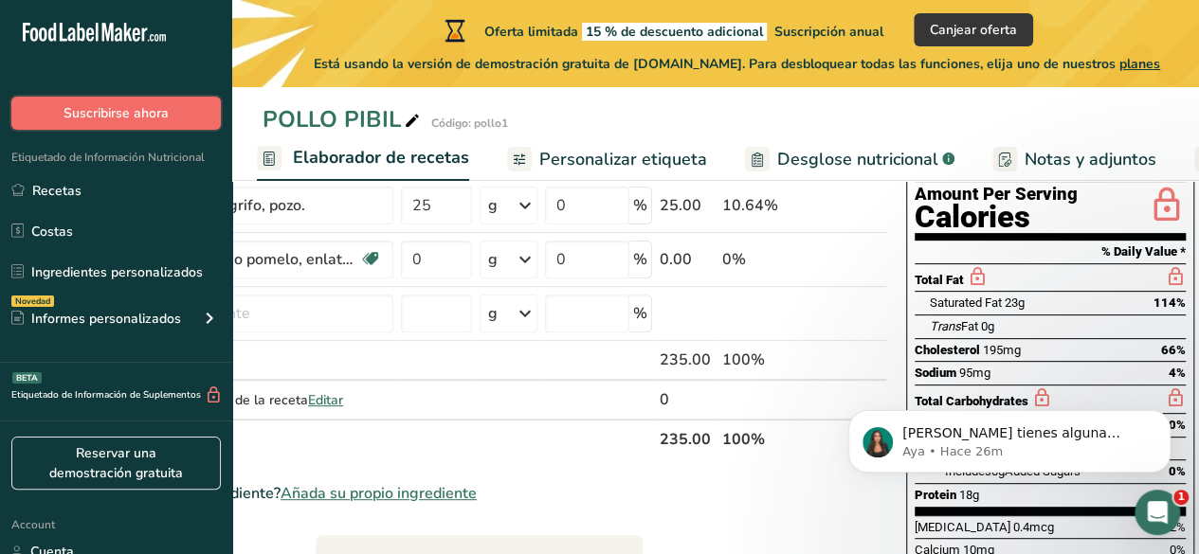
click at [163, 117] on span "Suscribirse ahora" at bounding box center [115, 113] width 105 height 20
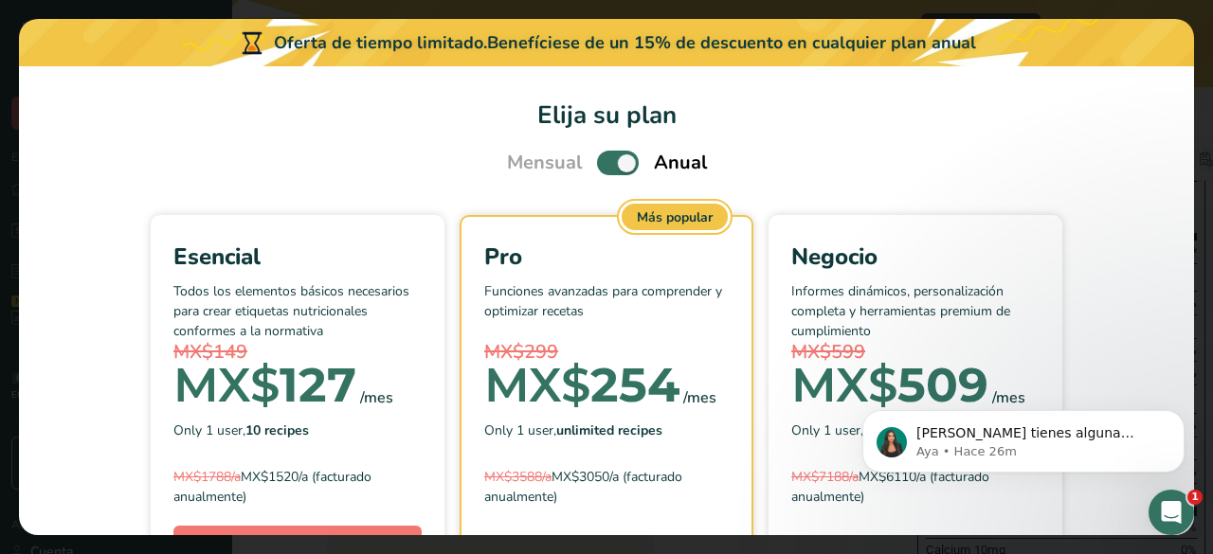
scroll to position [0, 176]
click at [615, 163] on span "Pick Your Pricing Plan Modal" at bounding box center [618, 163] width 42 height 24
click at [609, 163] on input "Pick Your Pricing Plan Modal" at bounding box center [603, 163] width 12 height 12
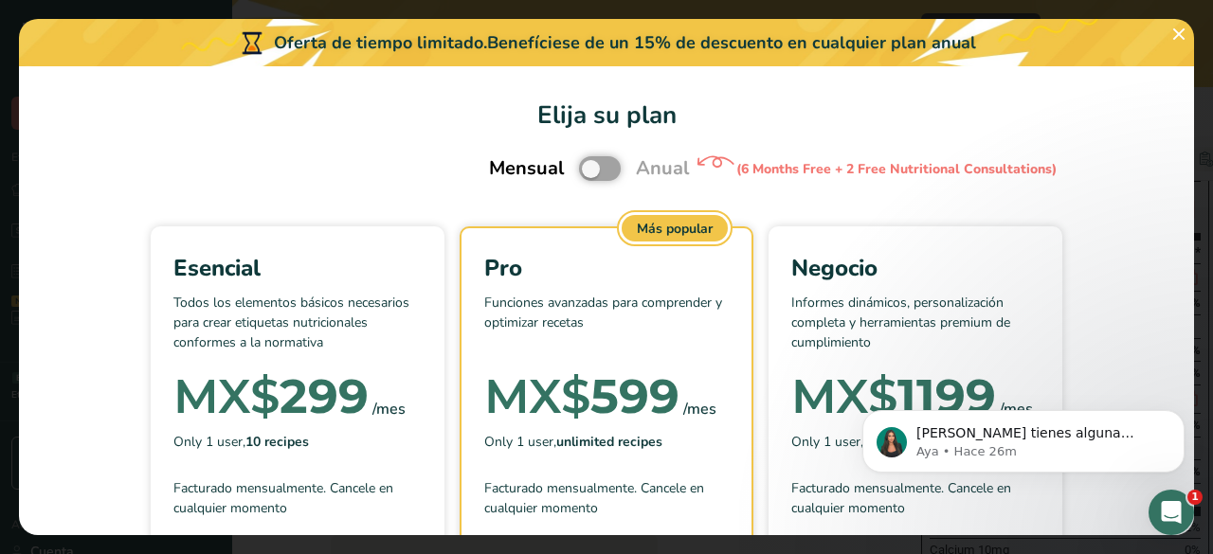
scroll to position [0, 0]
click at [579, 167] on span "Pick Your Pricing Plan Modal" at bounding box center [600, 168] width 42 height 24
click at [579, 167] on input "Pick Your Pricing Plan Modal" at bounding box center [585, 169] width 12 height 12
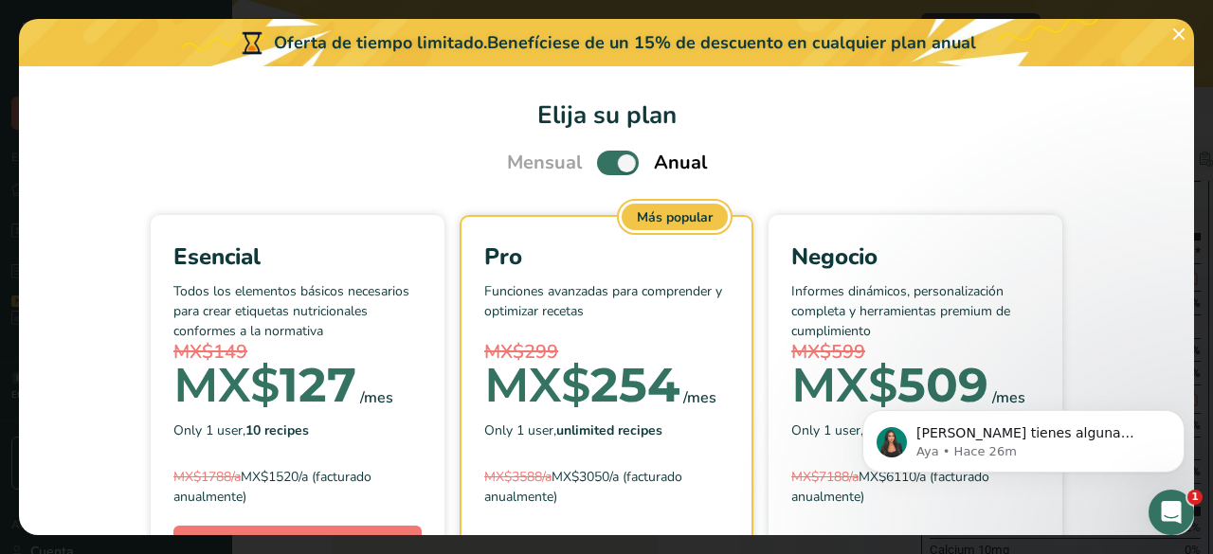
click at [597, 160] on span "Pick Your Pricing Plan Modal" at bounding box center [618, 163] width 42 height 24
click at [597, 160] on input "Pick Your Pricing Plan Modal" at bounding box center [603, 163] width 12 height 12
checkbox input "false"
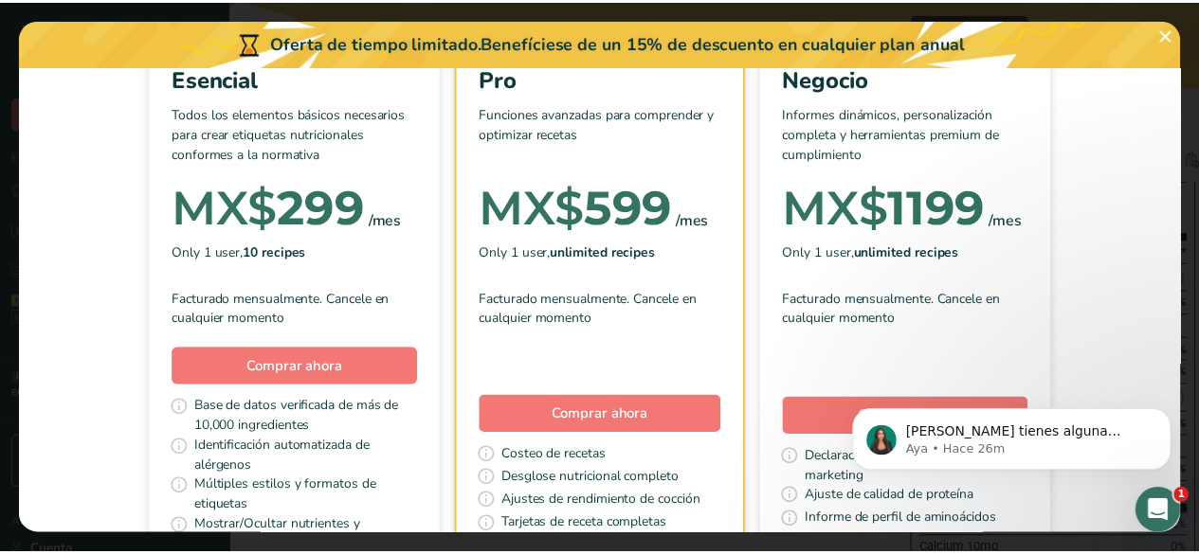
scroll to position [379, 0]
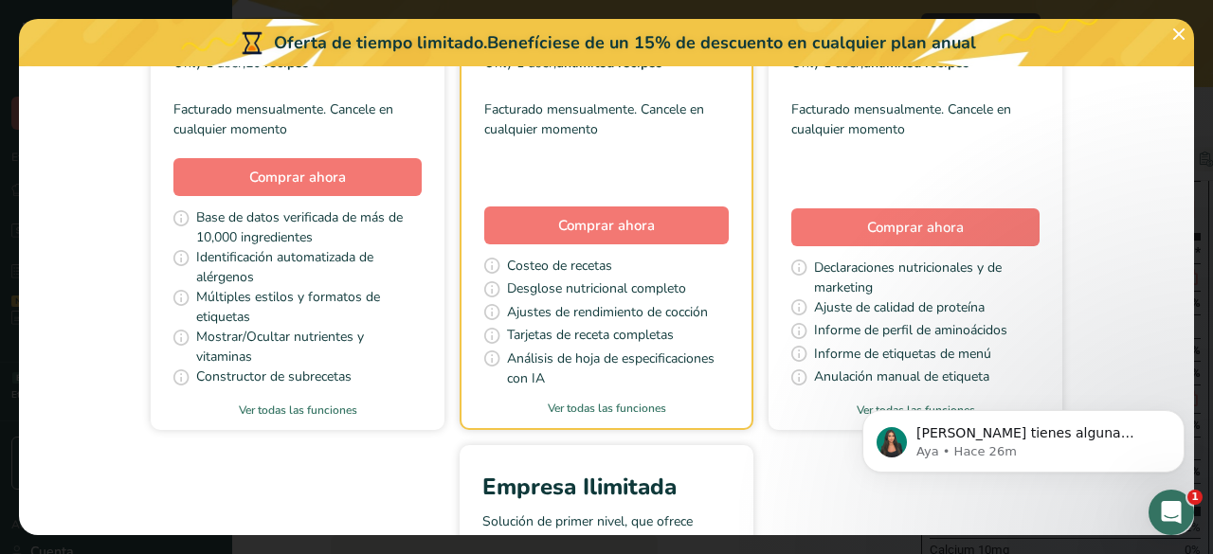
click at [346, 201] on div "Esencial Todos los elementos básicos necesarios para crear etiquetas nutriciona…" at bounding box center [298, 119] width 294 height 541
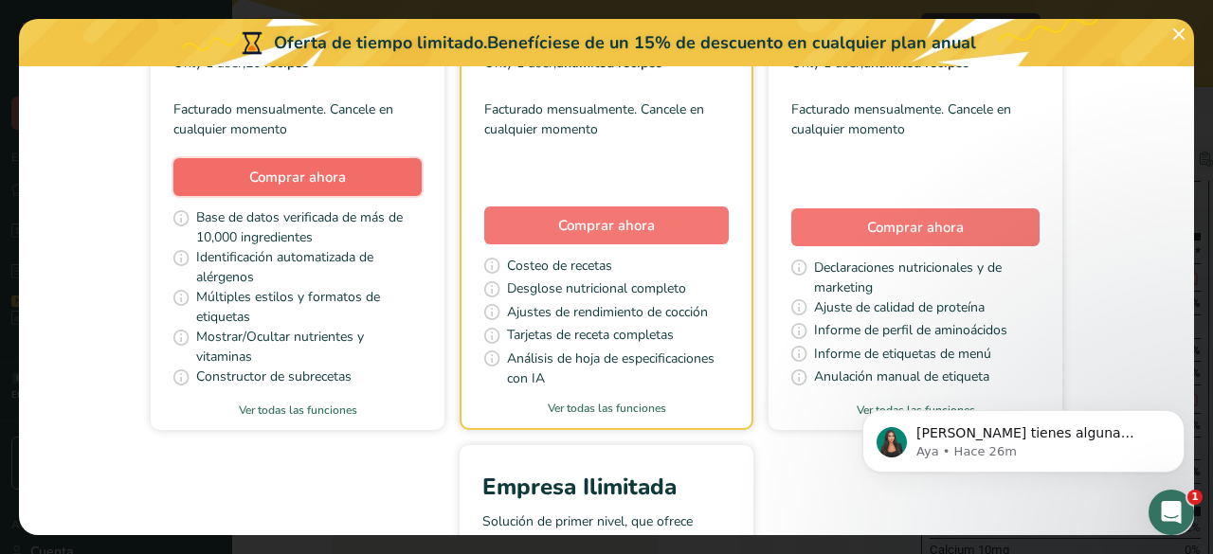
click at [351, 191] on button "Comprar ahora" at bounding box center [297, 177] width 248 height 38
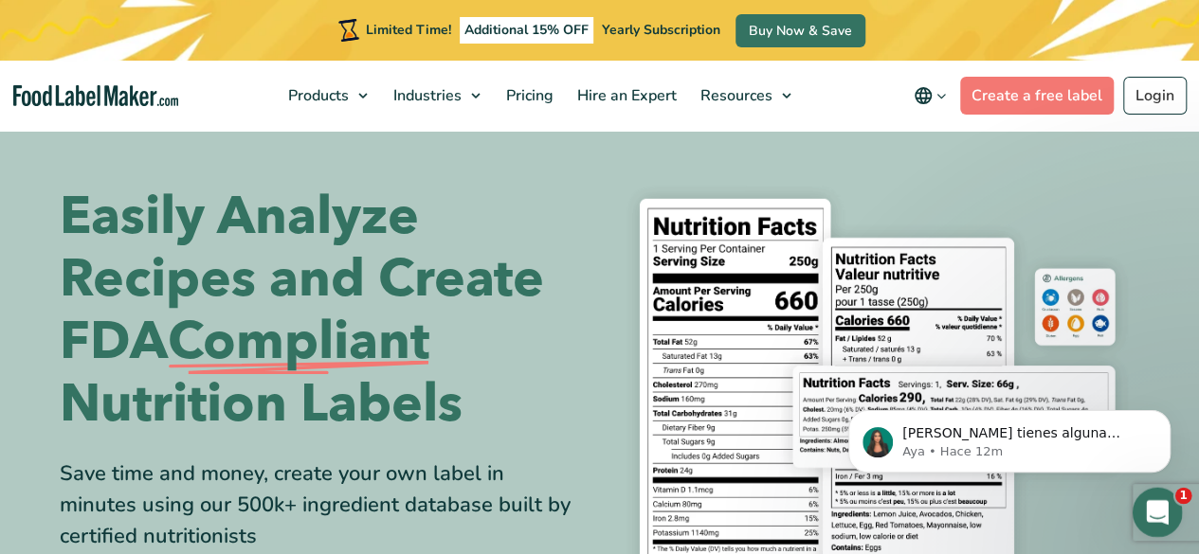
click at [1176, 497] on span "1" at bounding box center [1183, 496] width 17 height 17
click at [1158, 495] on div "Abrir Intercom Messenger" at bounding box center [1154, 510] width 63 height 63
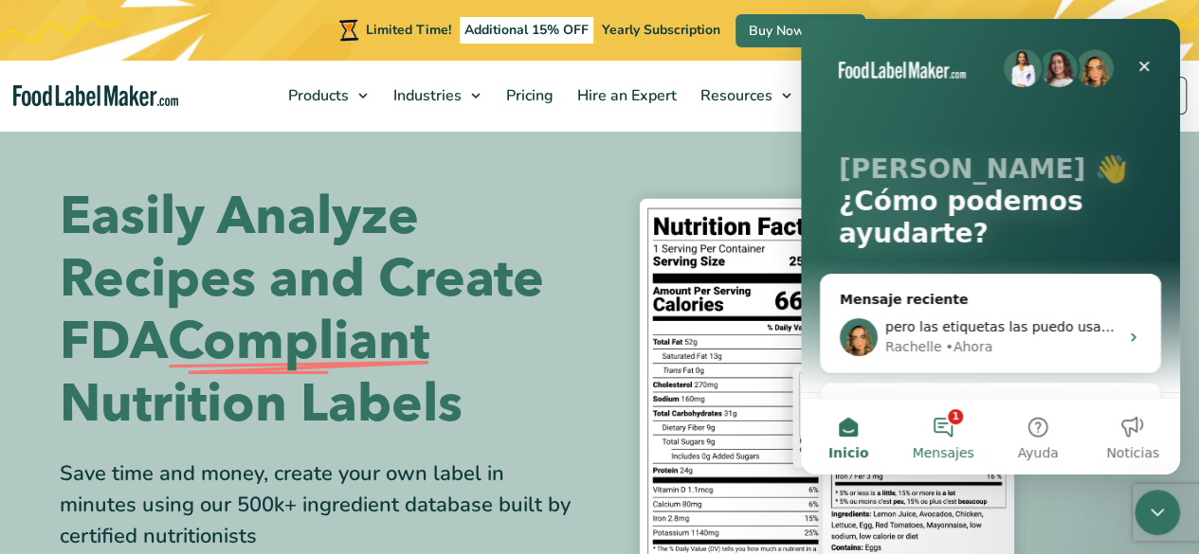
click at [950, 421] on button "1 Mensajes" at bounding box center [942, 437] width 95 height 76
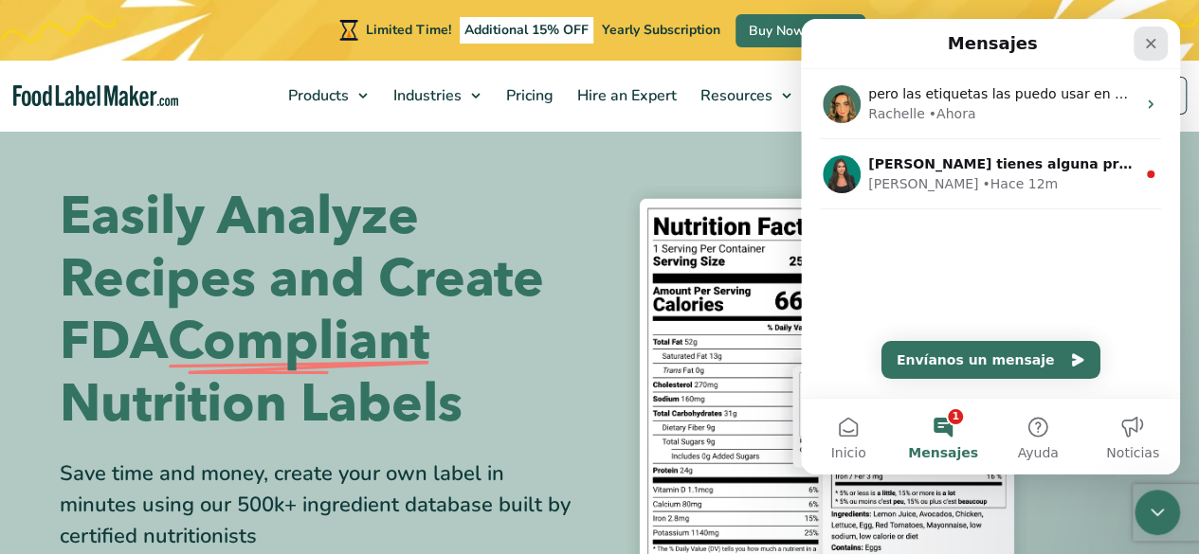
click at [1142, 41] on div "Cerrar" at bounding box center [1150, 44] width 34 height 34
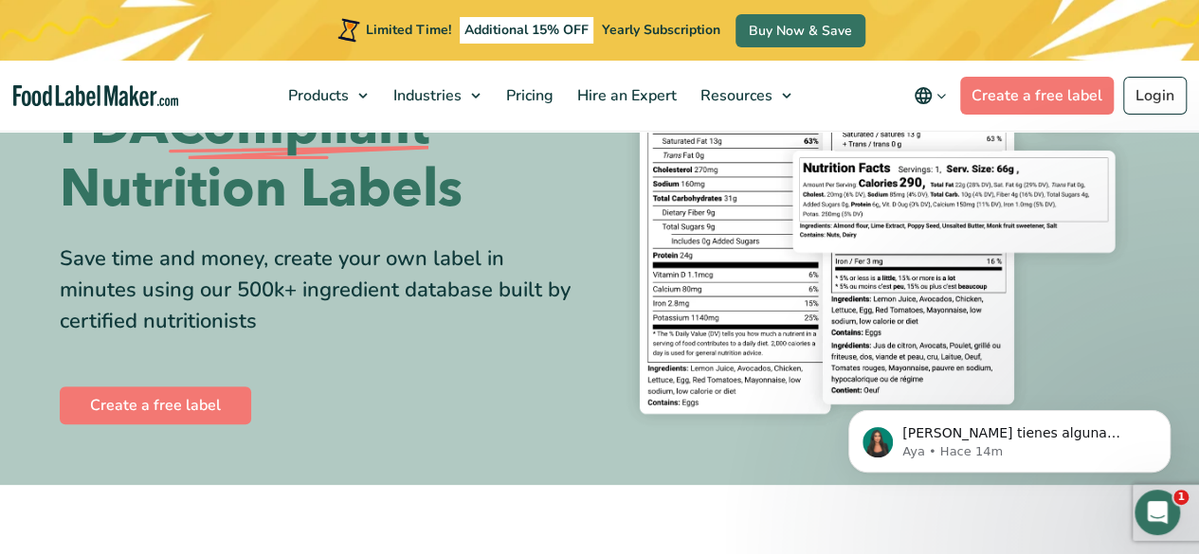
scroll to position [284, 0]
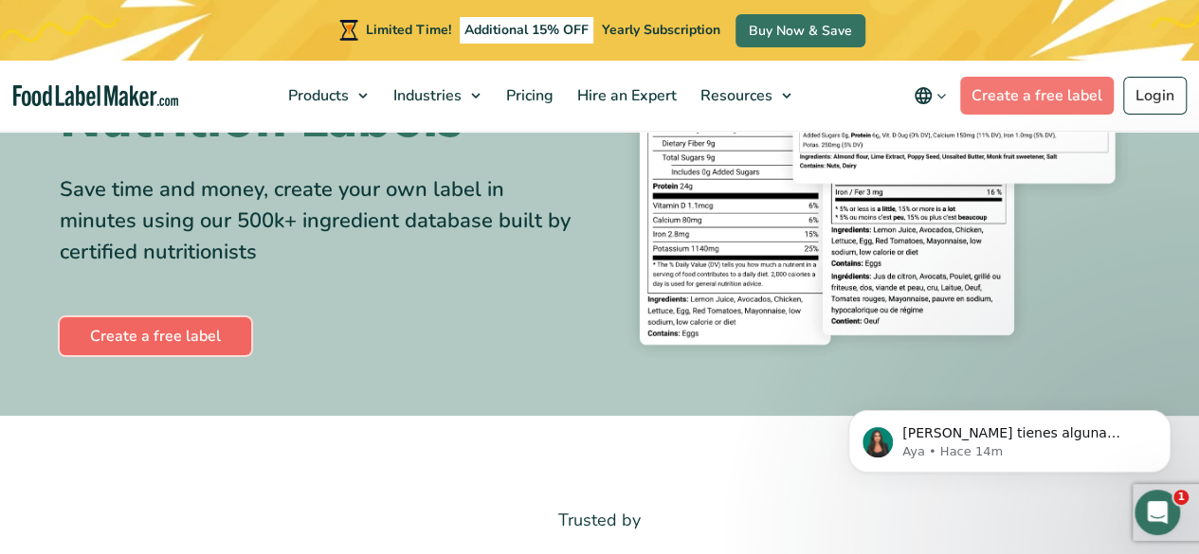
click at [188, 340] on link "Create a free label" at bounding box center [155, 336] width 191 height 38
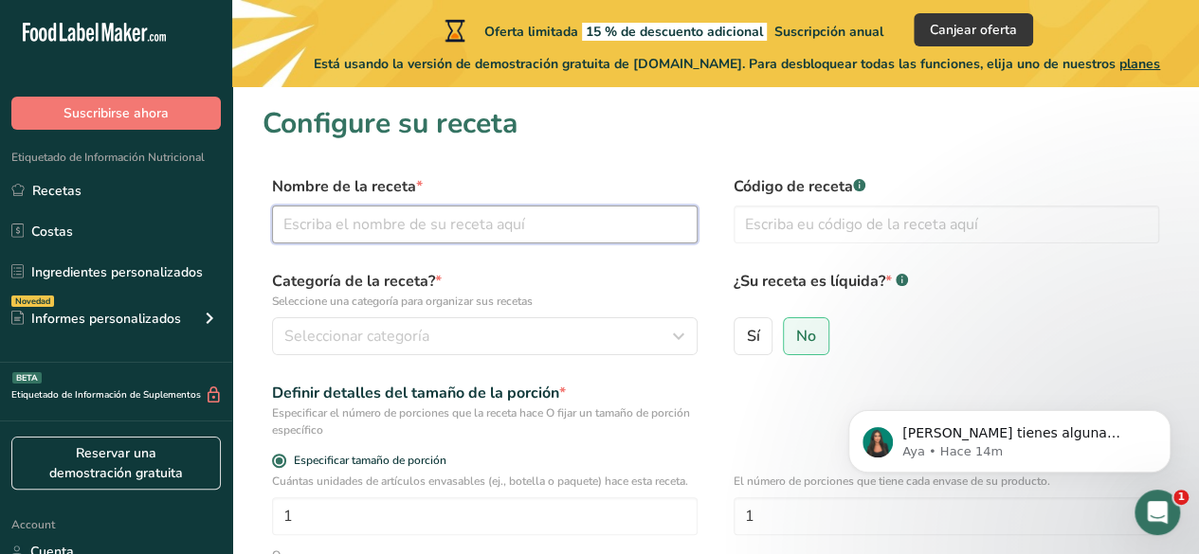
click at [446, 229] on input "text" at bounding box center [484, 225] width 425 height 38
click at [428, 223] on input "text" at bounding box center [484, 225] width 425 height 38
type input "POLLO PIBIL"
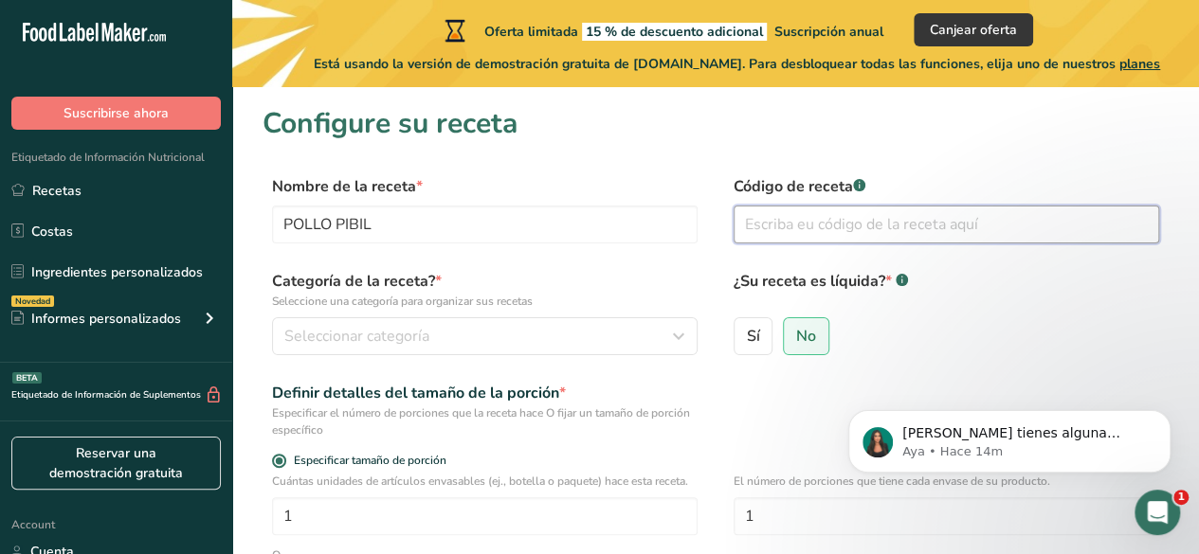
click at [793, 230] on input "text" at bounding box center [945, 225] width 425 height 38
type input "POLLO1"
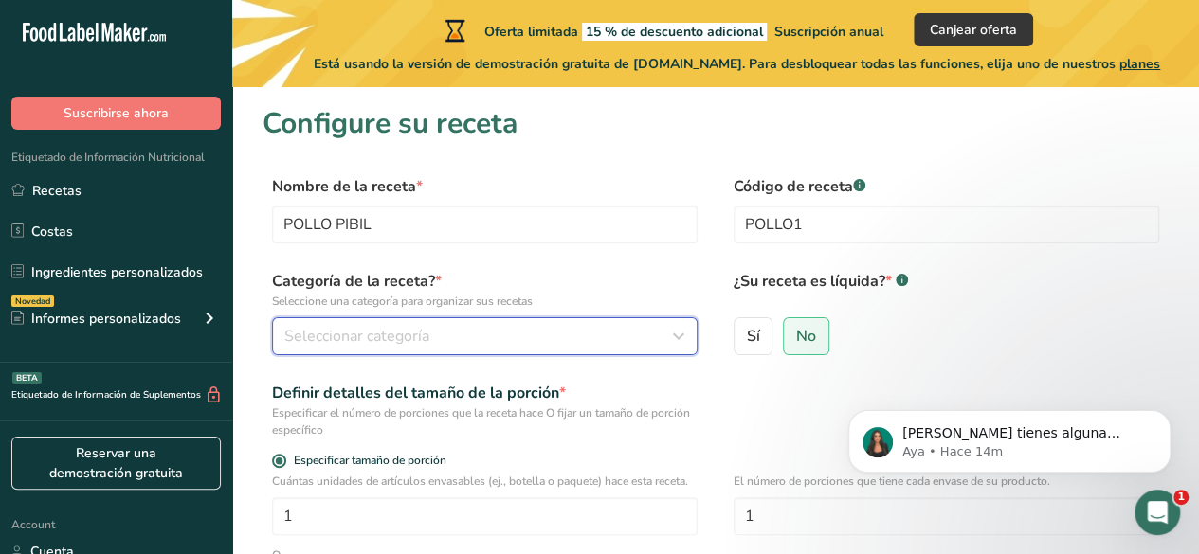
click at [457, 340] on div "Seleccionar categoría" at bounding box center [478, 336] width 389 height 23
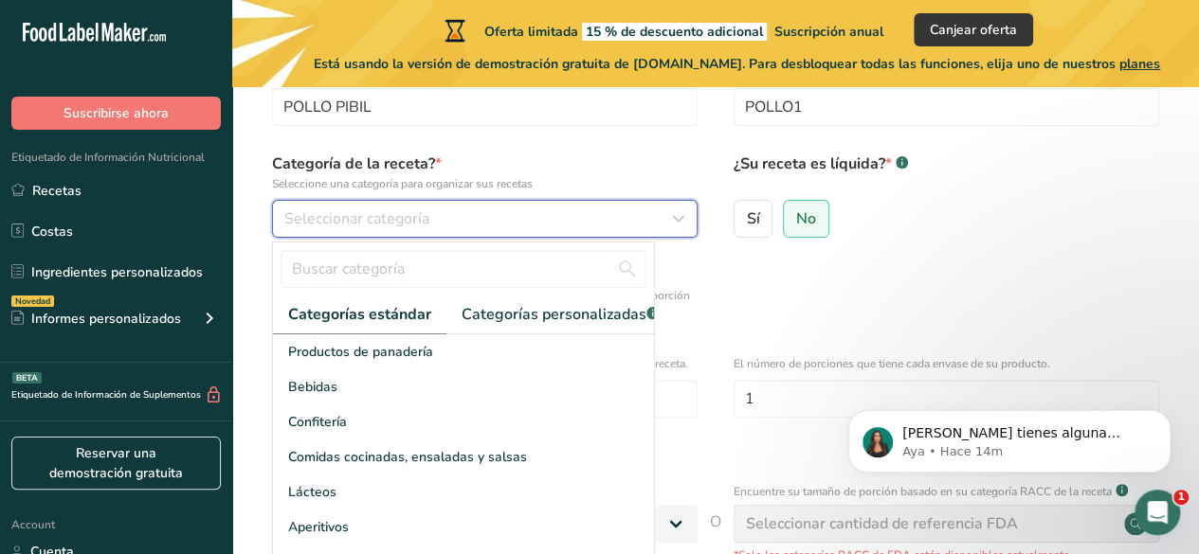
scroll to position [284, 0]
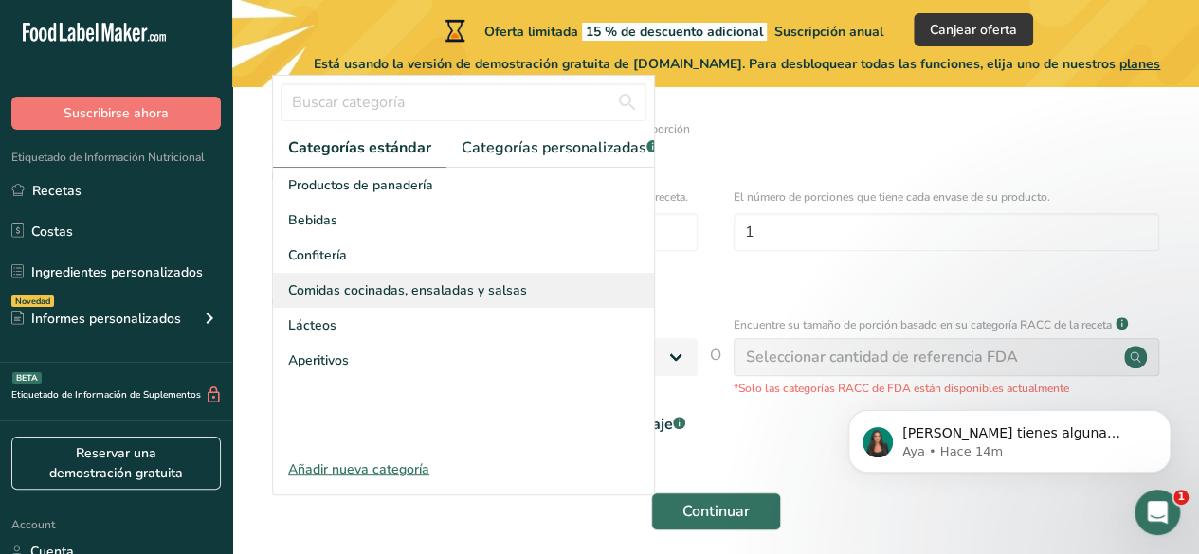
click at [531, 304] on div "Comidas cocinadas, ensaladas y salsas" at bounding box center [463, 290] width 381 height 35
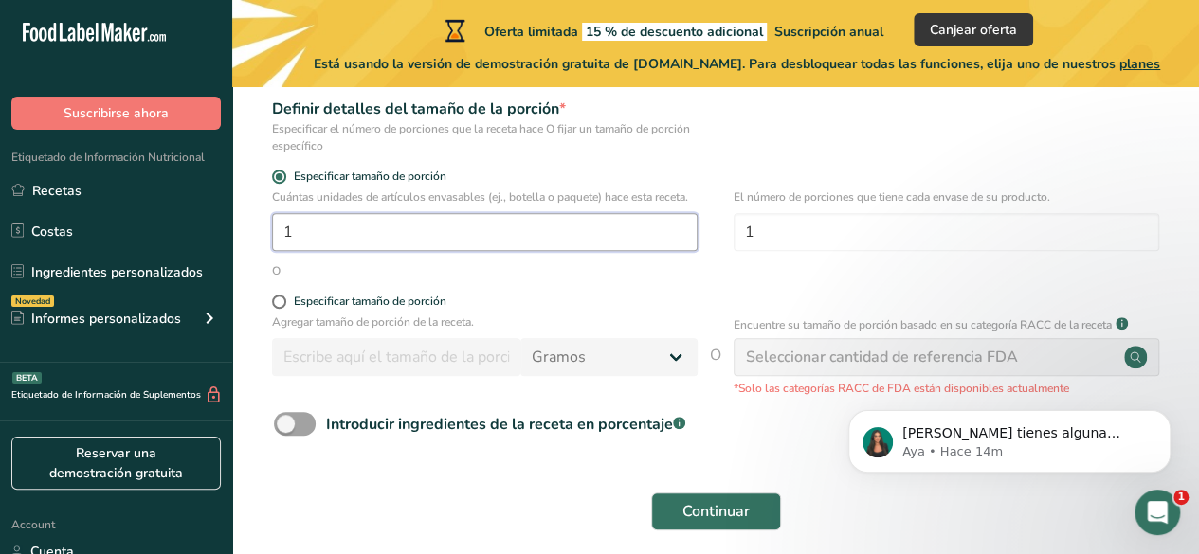
click at [597, 238] on input "1" at bounding box center [484, 232] width 425 height 38
type input "10"
click at [281, 173] on span at bounding box center [279, 177] width 14 height 14
click at [281, 173] on input "Especificar tamaño de porción" at bounding box center [278, 177] width 12 height 12
click at [276, 175] on span at bounding box center [279, 177] width 14 height 14
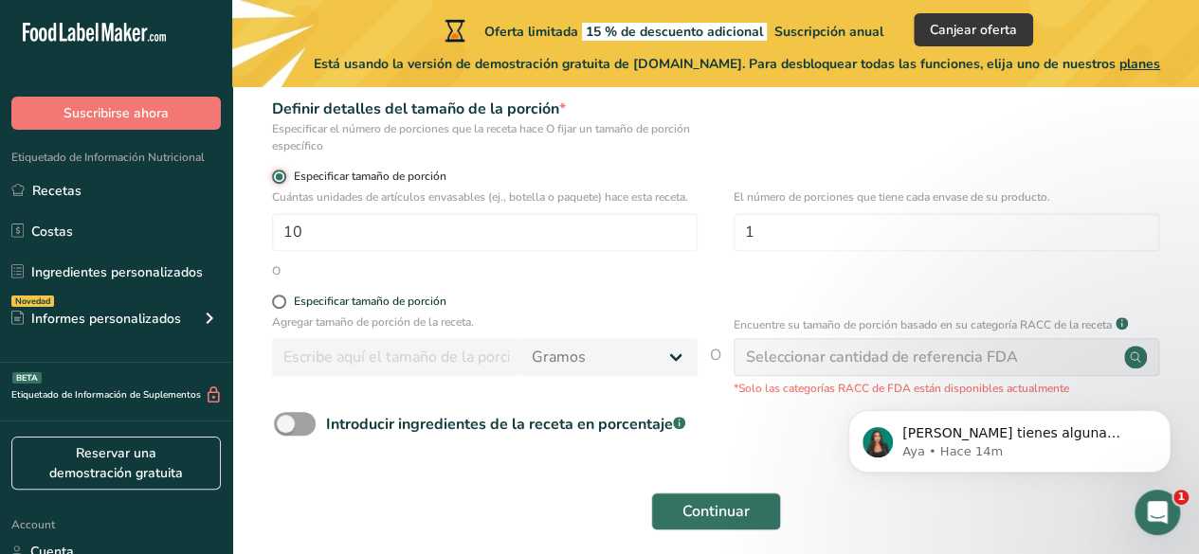
click at [276, 175] on input "Especificar tamaño de porción" at bounding box center [278, 177] width 12 height 12
click at [785, 231] on input "1" at bounding box center [945, 232] width 425 height 38
click at [635, 273] on div "O" at bounding box center [715, 270] width 906 height 17
click at [284, 303] on span at bounding box center [279, 302] width 14 height 14
click at [284, 303] on input "Especificar tamaño de porción" at bounding box center [278, 302] width 12 height 12
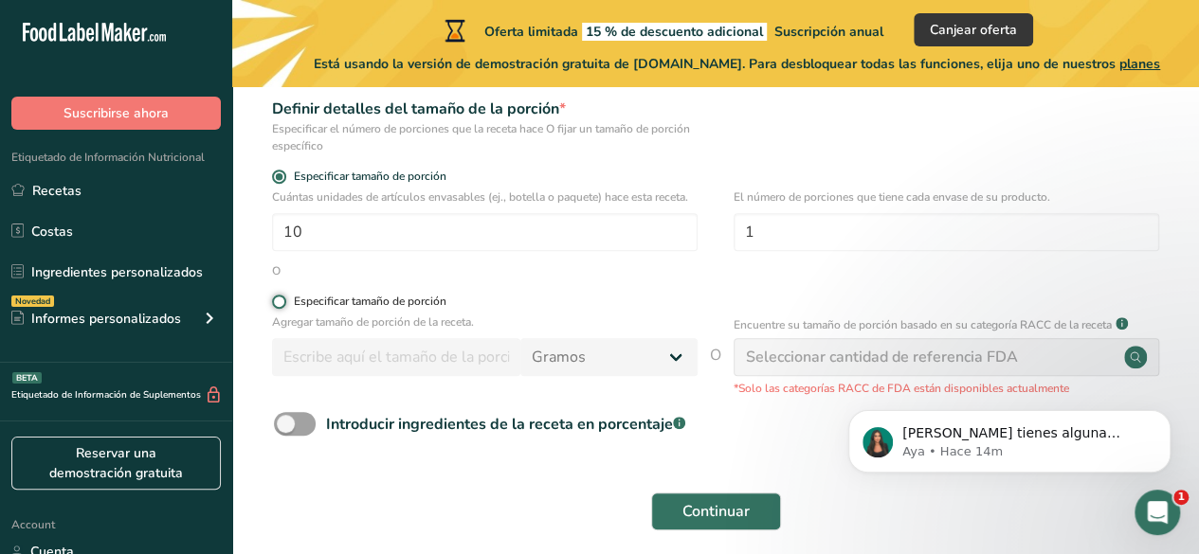
radio input "true"
radio input "false"
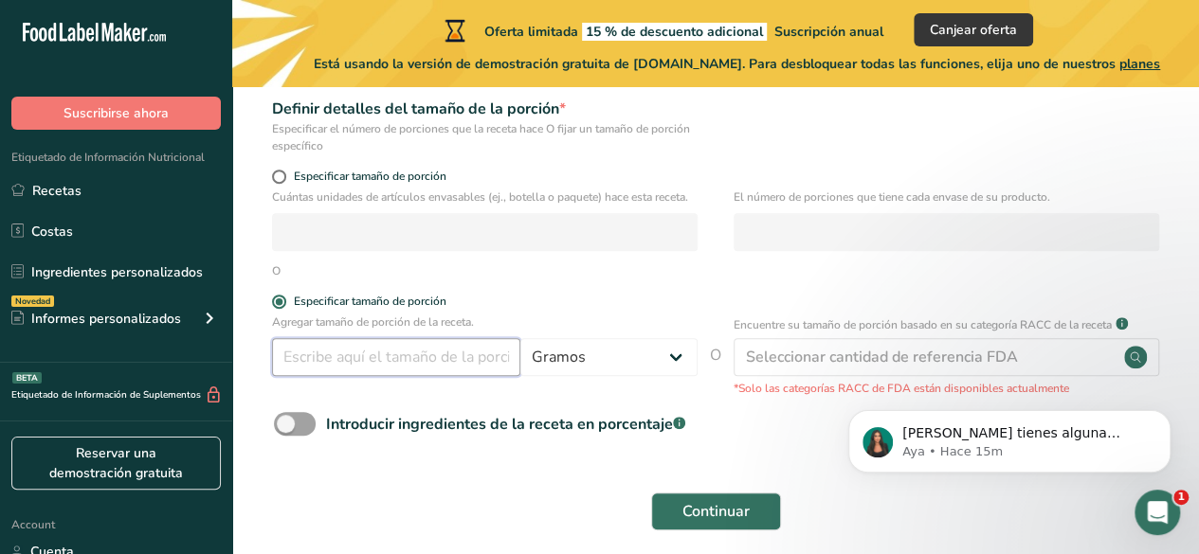
click at [406, 359] on input "number" at bounding box center [396, 357] width 248 height 38
type input "210"
click at [589, 356] on select "Gramos kg mg mcg libras onza litro mL onza líquida cucharada cucharadita taza C…" at bounding box center [608, 357] width 177 height 38
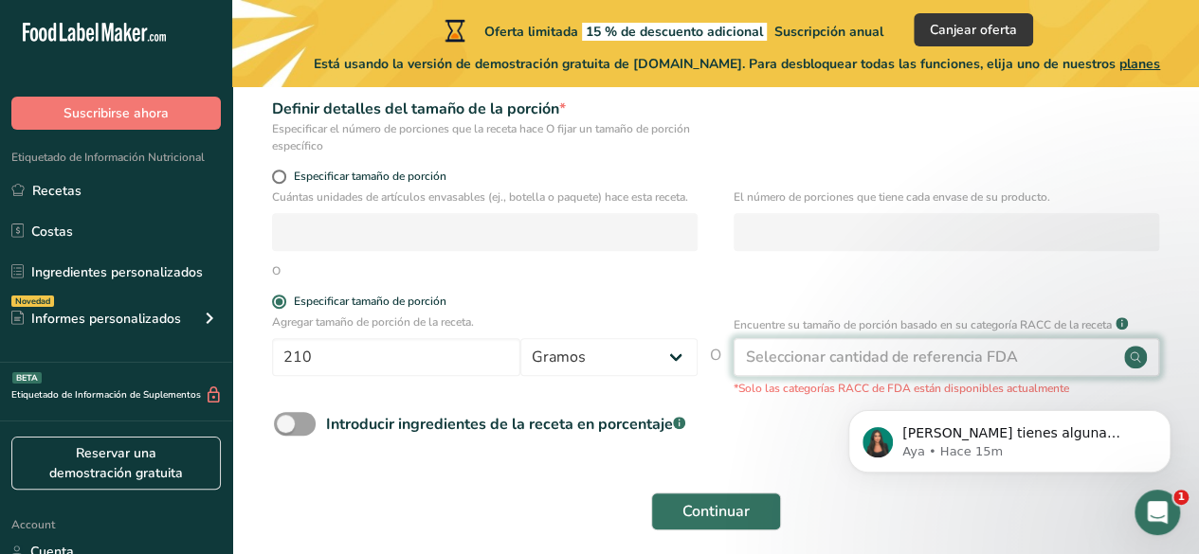
click at [809, 354] on div "Seleccionar cantidad de referencia FDA" at bounding box center [882, 357] width 272 height 23
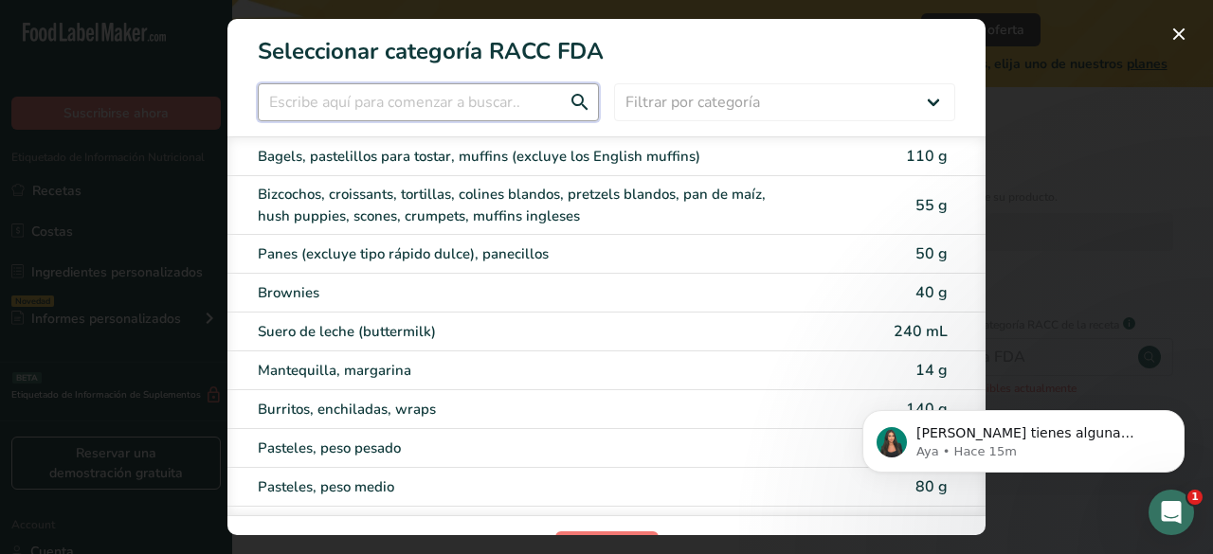
click at [461, 87] on input "RACC Category Selection Modal" at bounding box center [428, 102] width 341 height 38
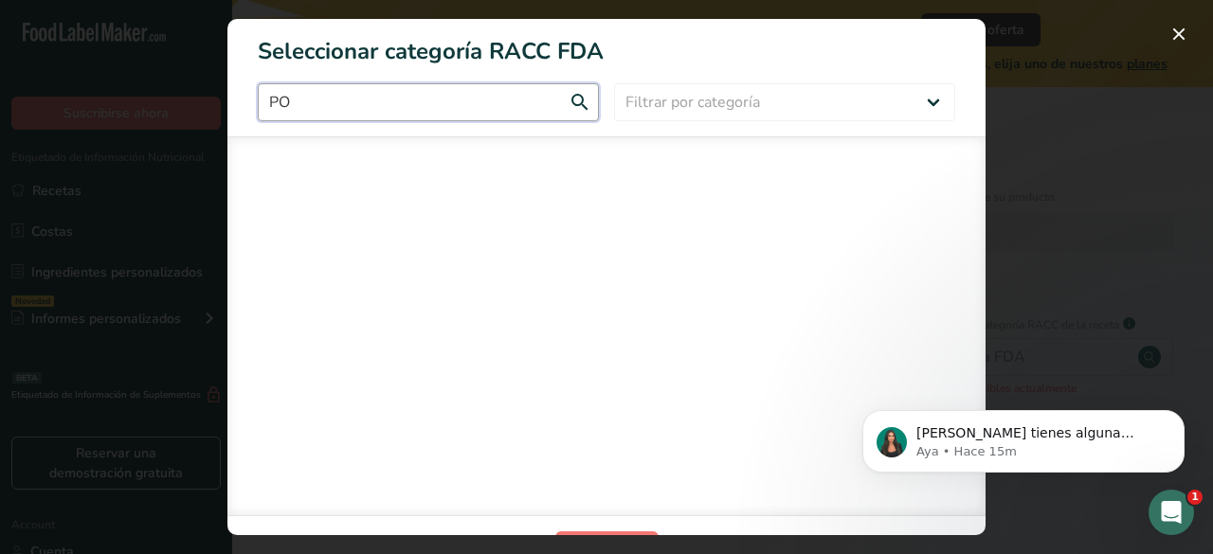
type input "P"
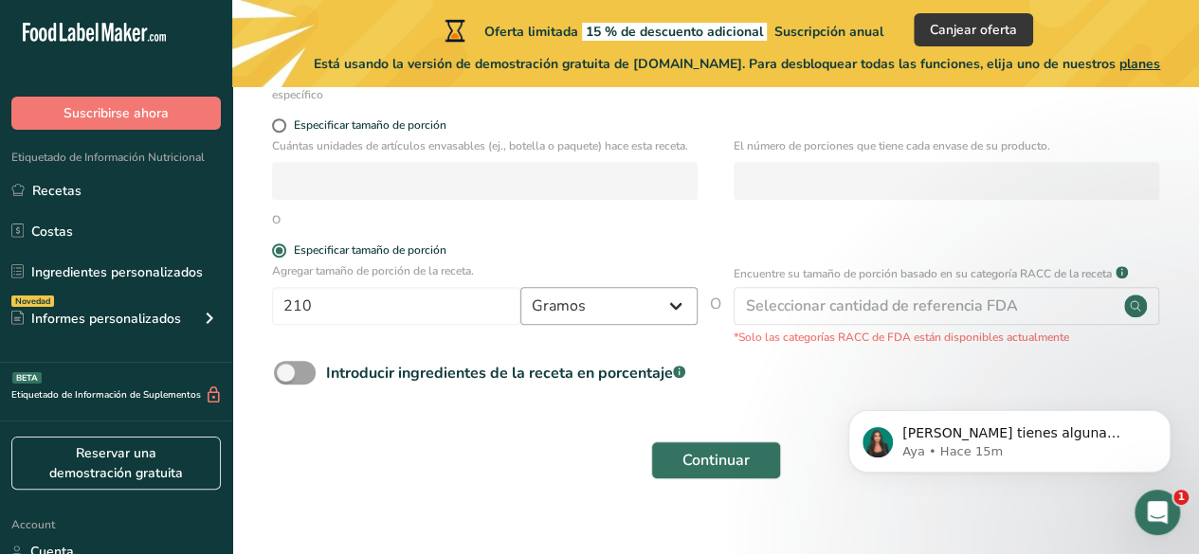
scroll to position [362, 0]
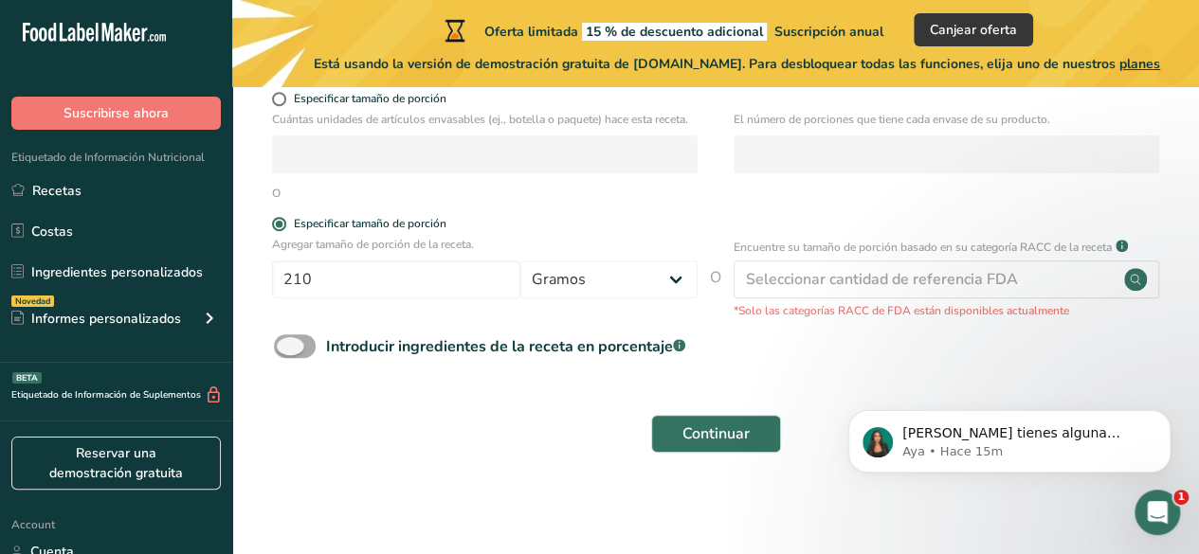
click at [293, 344] on span at bounding box center [295, 346] width 42 height 24
click at [286, 344] on input "Introducir ingredientes de la receta en porcentaje .a-a{fill:#347362;}.b-a{fill…" at bounding box center [280, 346] width 12 height 12
checkbox input "true"
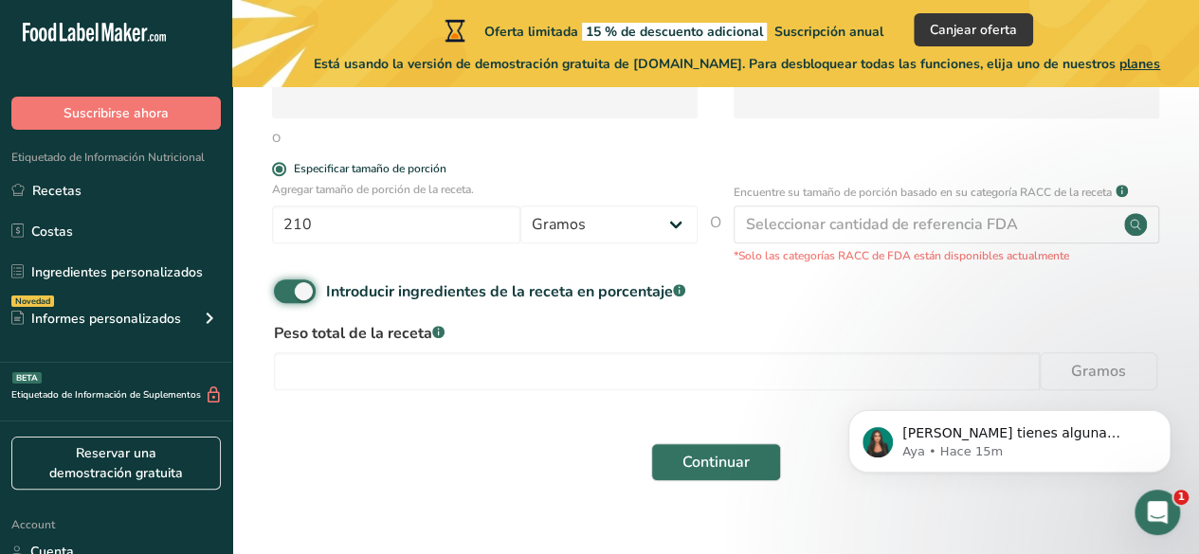
scroll to position [445, 0]
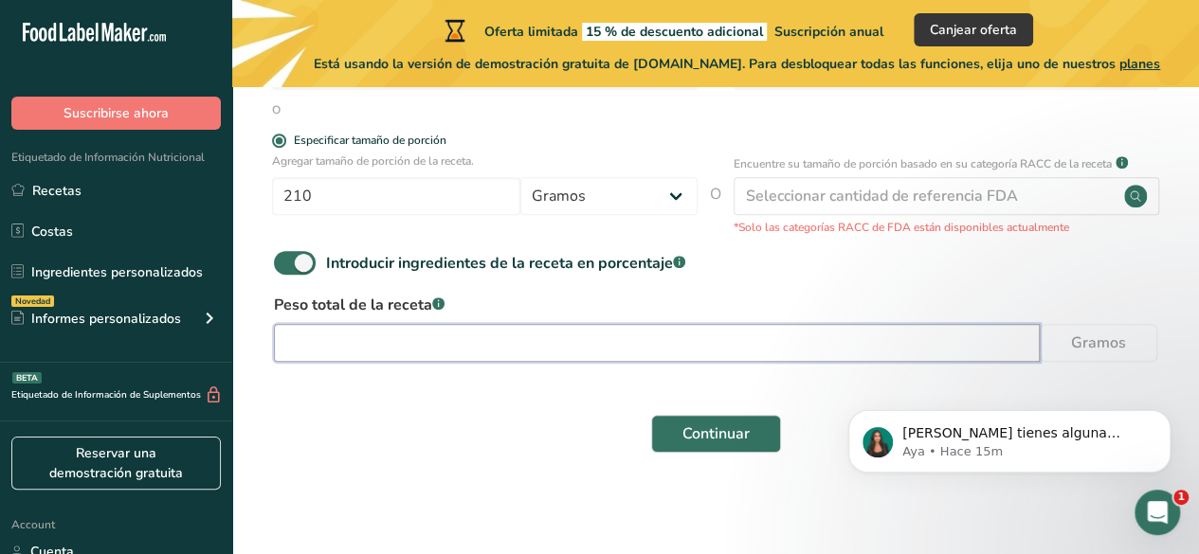
click at [449, 346] on input "number" at bounding box center [657, 343] width 766 height 38
click at [834, 339] on input "number" at bounding box center [657, 343] width 766 height 38
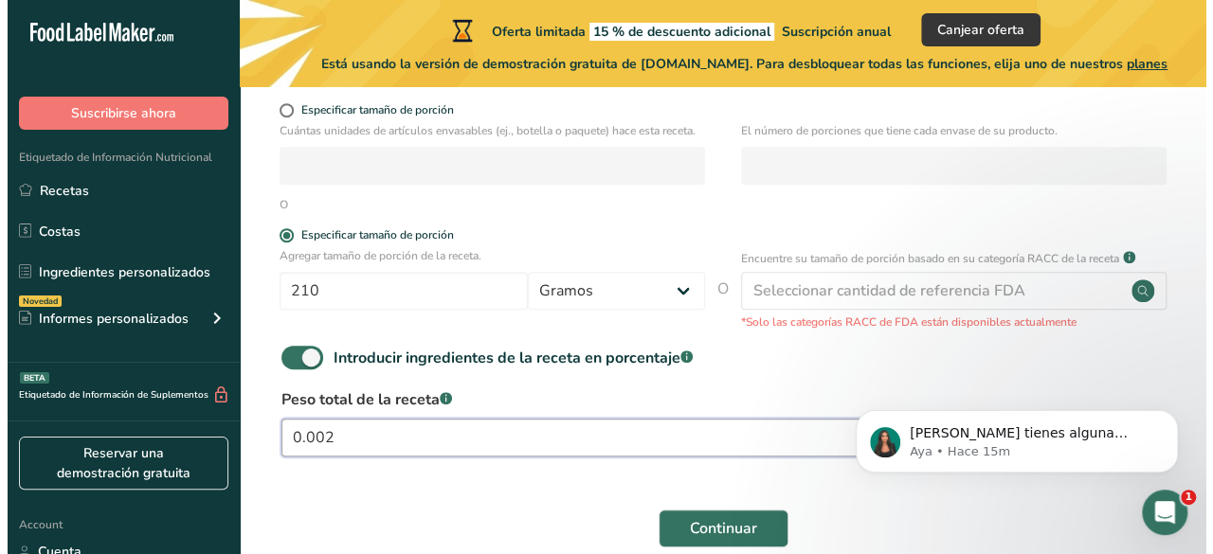
scroll to position [351, 0]
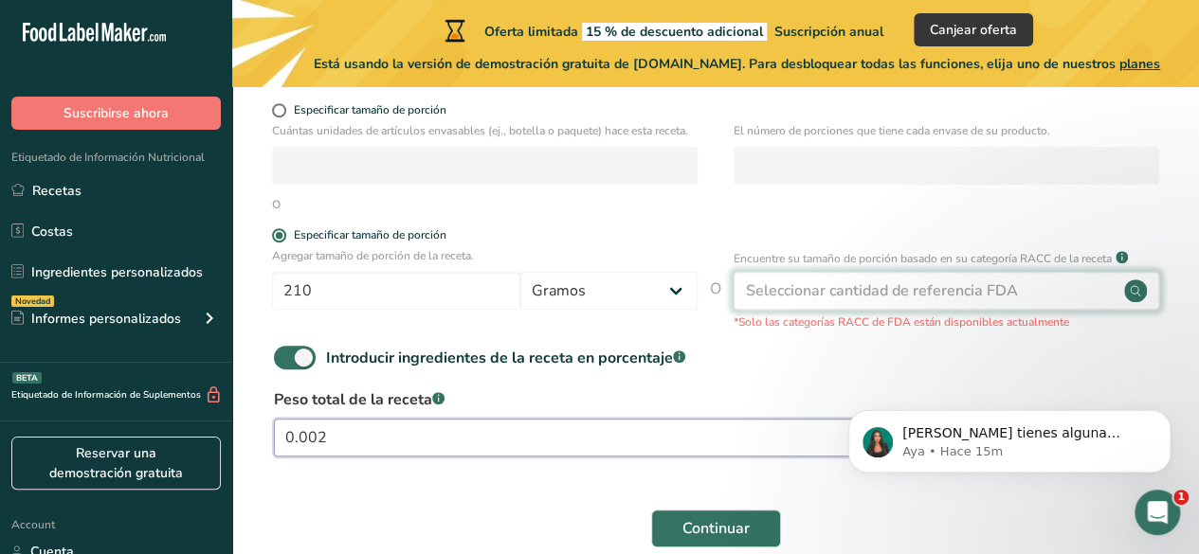
type input "0.002"
click at [788, 297] on div "Seleccionar cantidad de referencia FDA" at bounding box center [882, 291] width 272 height 23
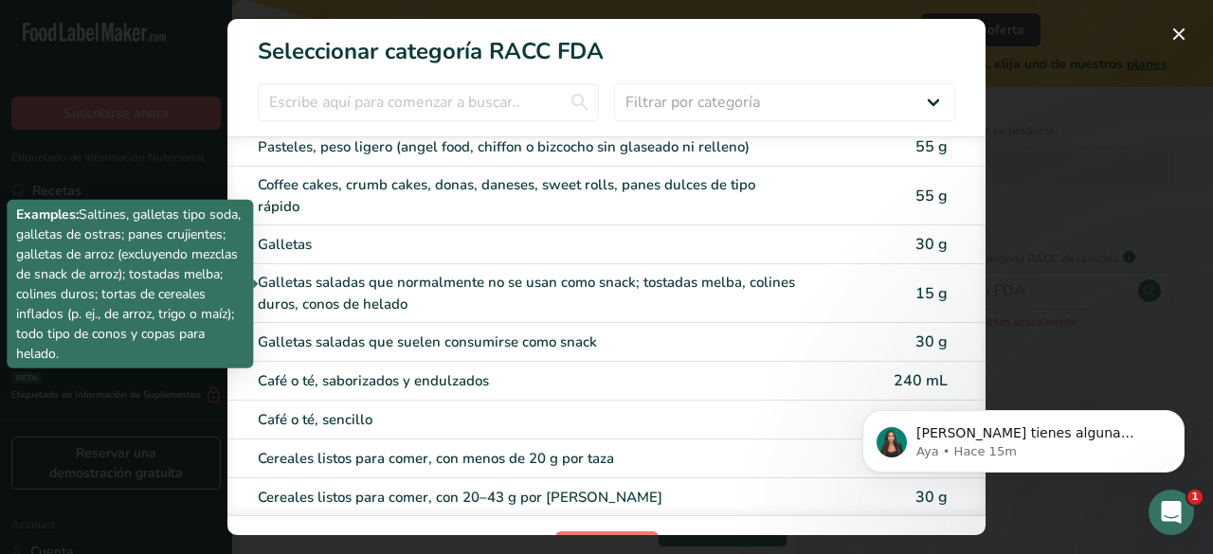
scroll to position [663, 0]
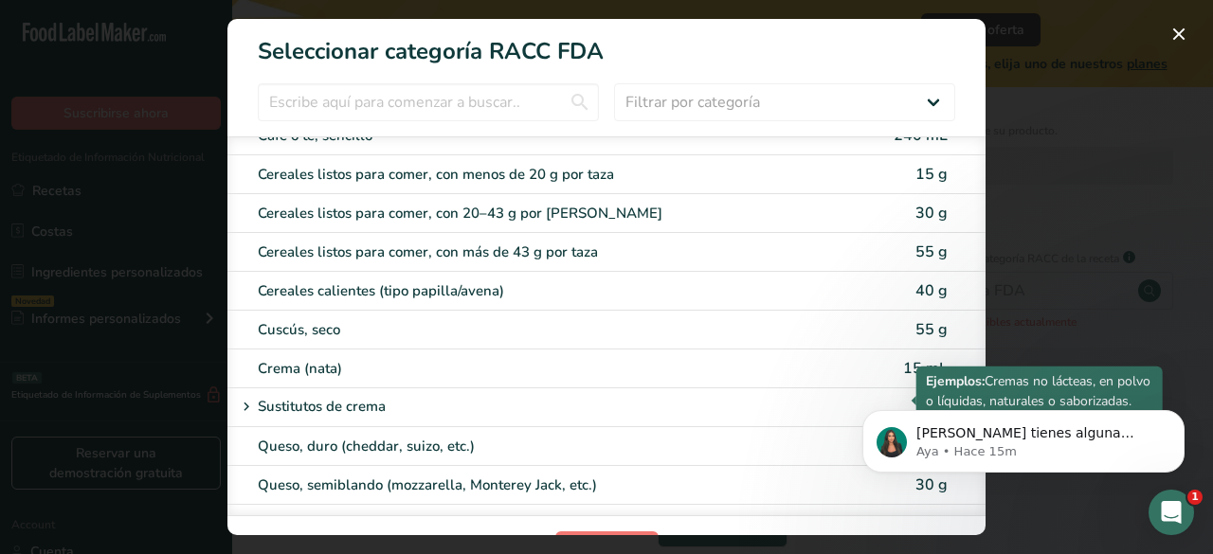
click at [249, 395] on icon "RACC Category Selection Modal" at bounding box center [246, 407] width 17 height 27
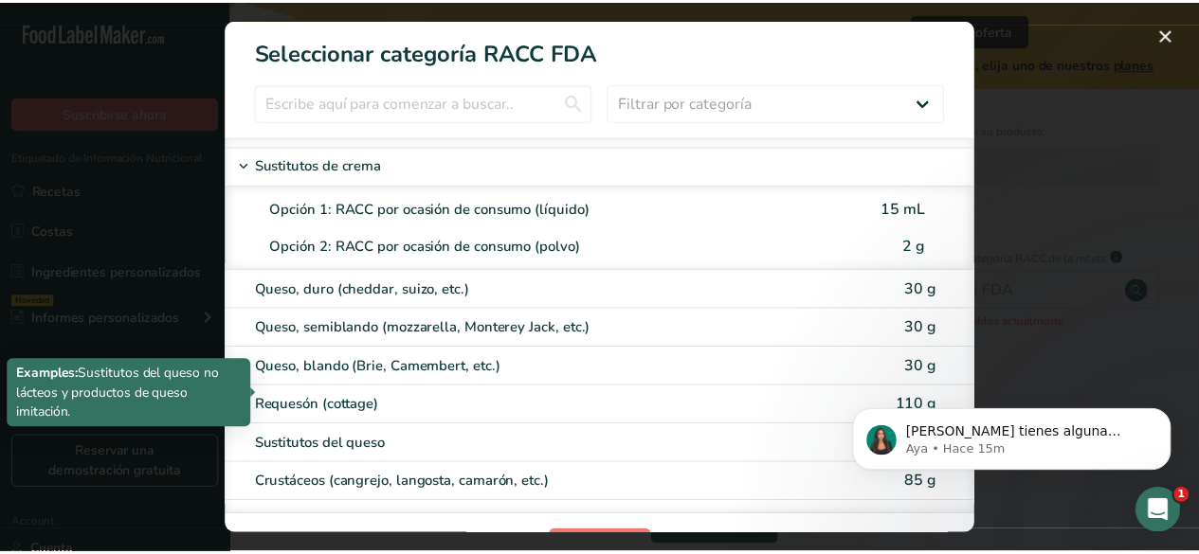
scroll to position [948, 0]
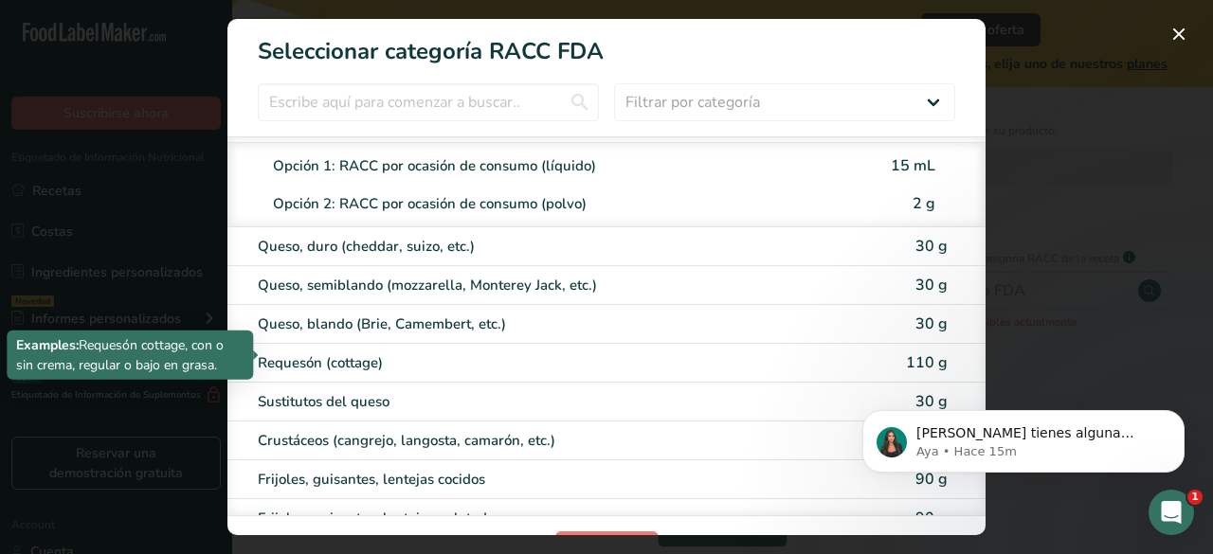
click at [282, 357] on div "Requesón (cottage)" at bounding box center [527, 363] width 538 height 22
type input "110"
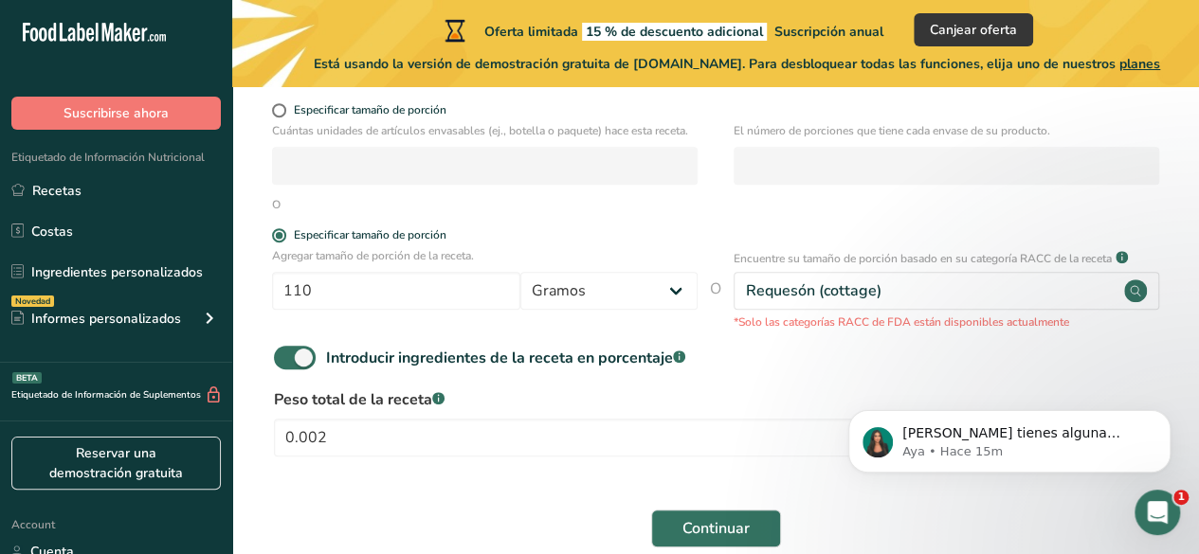
scroll to position [0, 0]
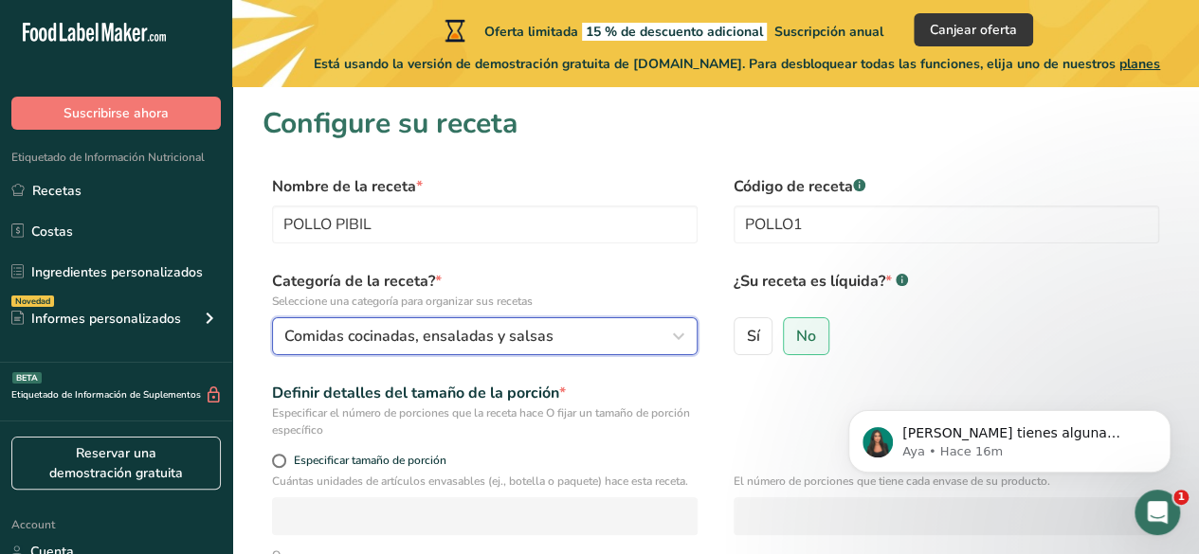
click at [684, 342] on icon "button" at bounding box center [678, 336] width 23 height 34
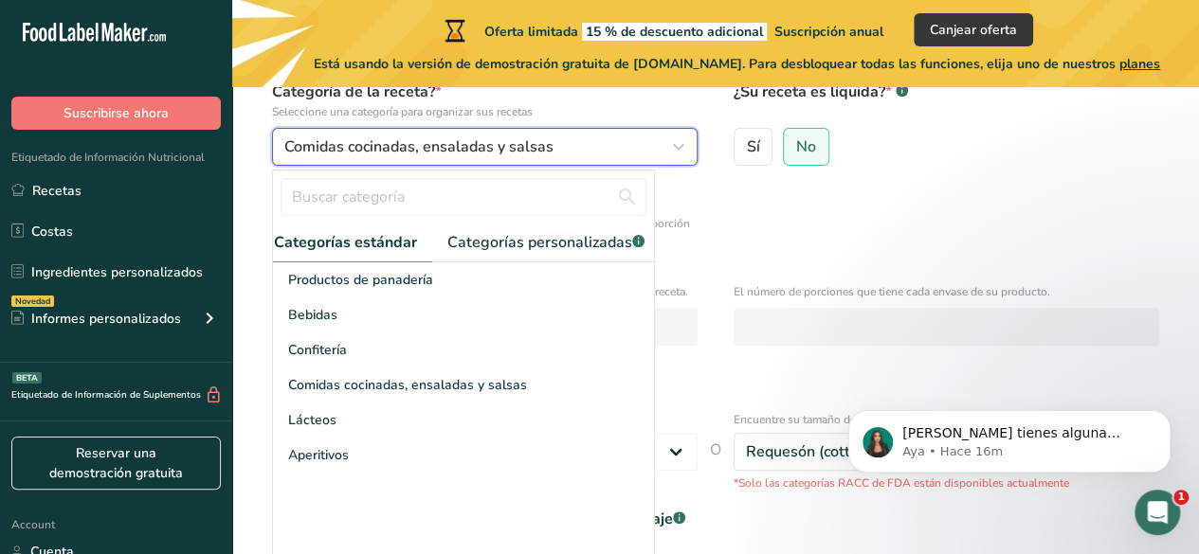
scroll to position [0, 18]
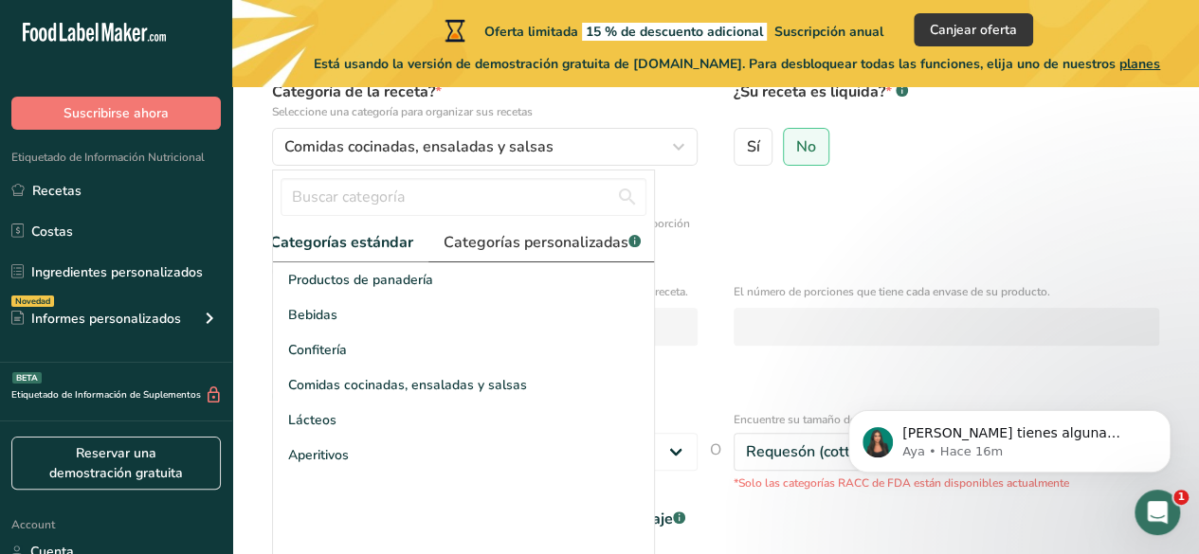
click at [567, 244] on span "Categorías personalizadas .a-a{fill:#347362;}.b-a{fill:#fff;}" at bounding box center [541, 242] width 197 height 23
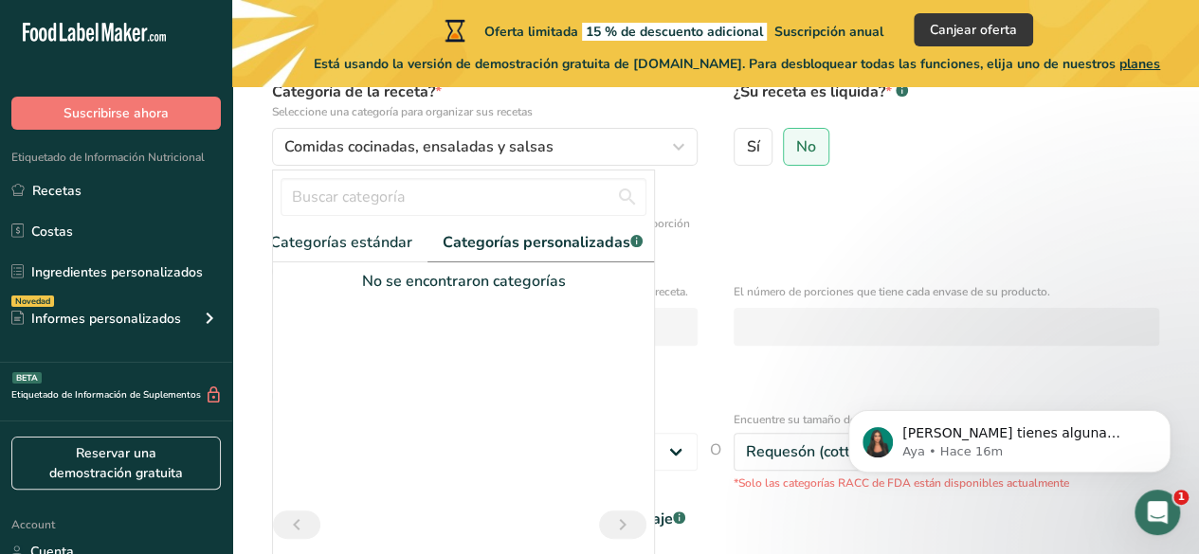
click at [830, 150] on div "Sí No" at bounding box center [945, 152] width 425 height 49
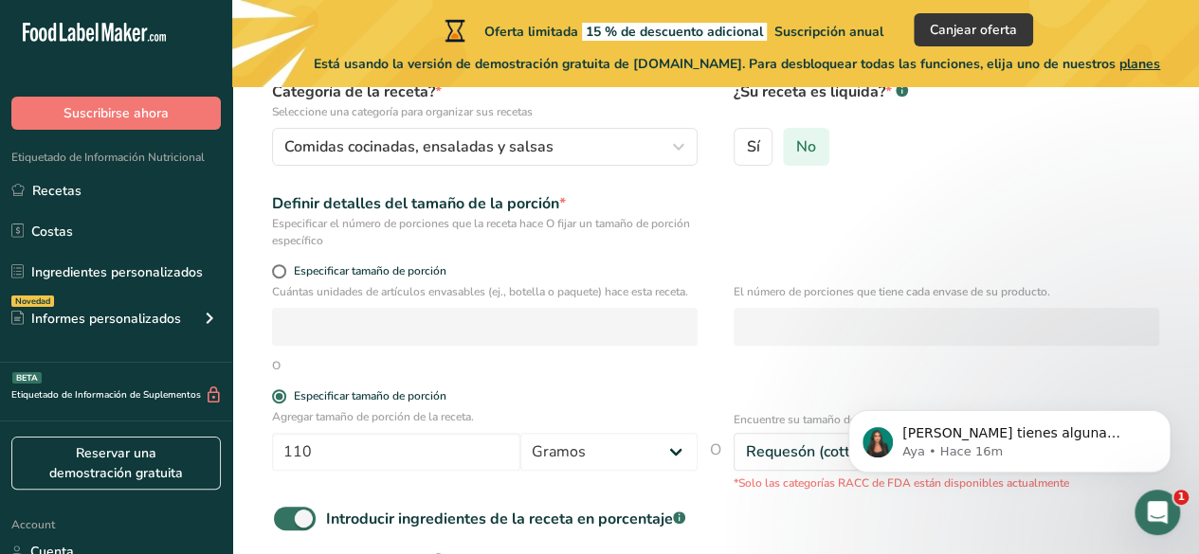
click at [819, 150] on label "No" at bounding box center [806, 147] width 46 height 38
click at [796, 150] on input "No" at bounding box center [790, 146] width 12 height 12
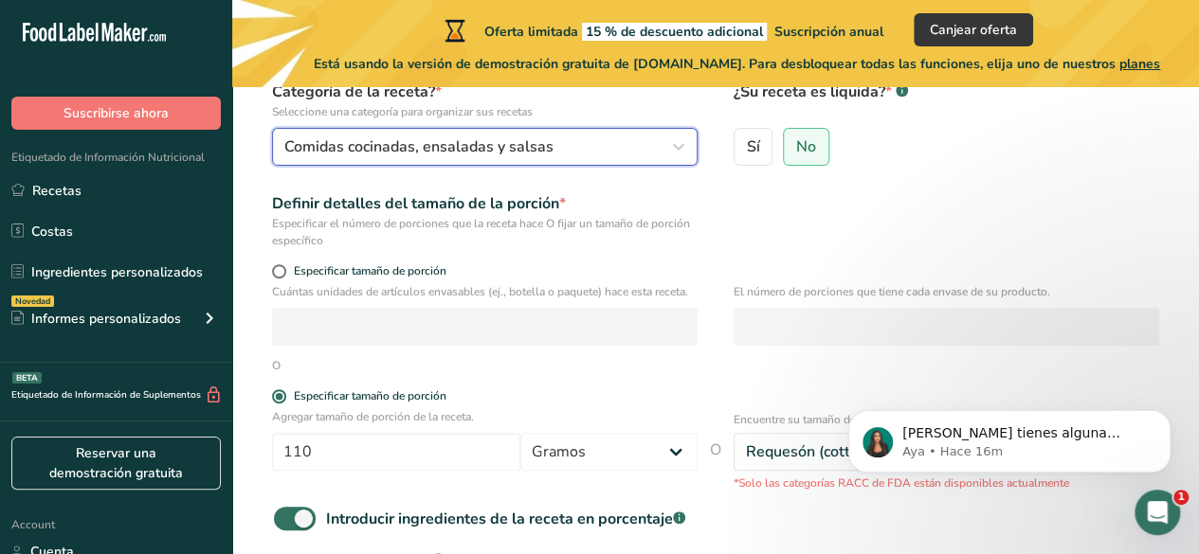
click at [556, 154] on div "Comidas cocinadas, ensaladas y salsas" at bounding box center [478, 146] width 389 height 23
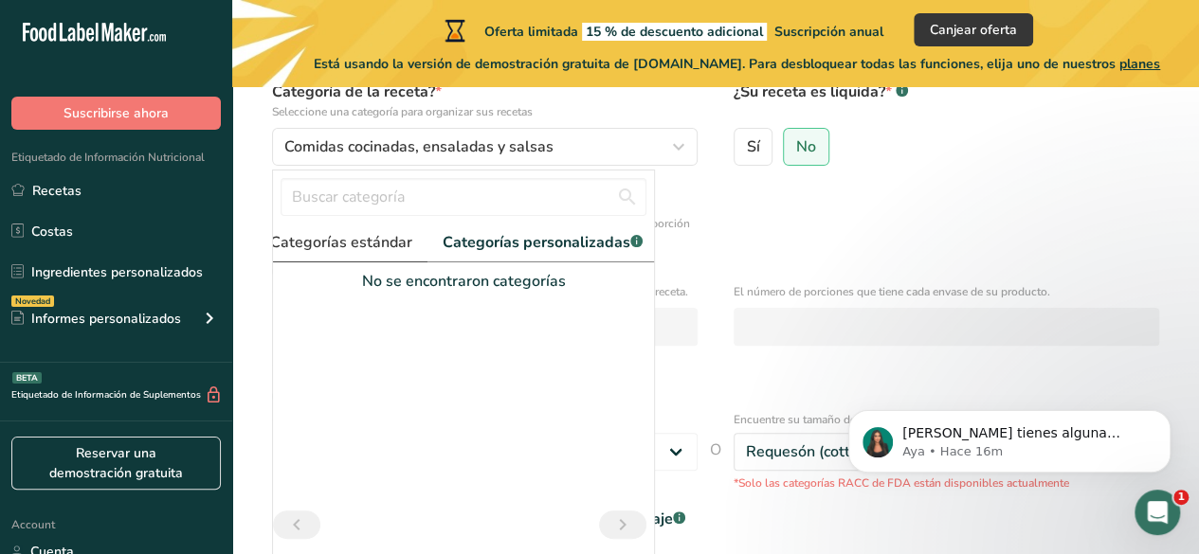
click at [354, 255] on link "Categorías estándar" at bounding box center [341, 243] width 172 height 39
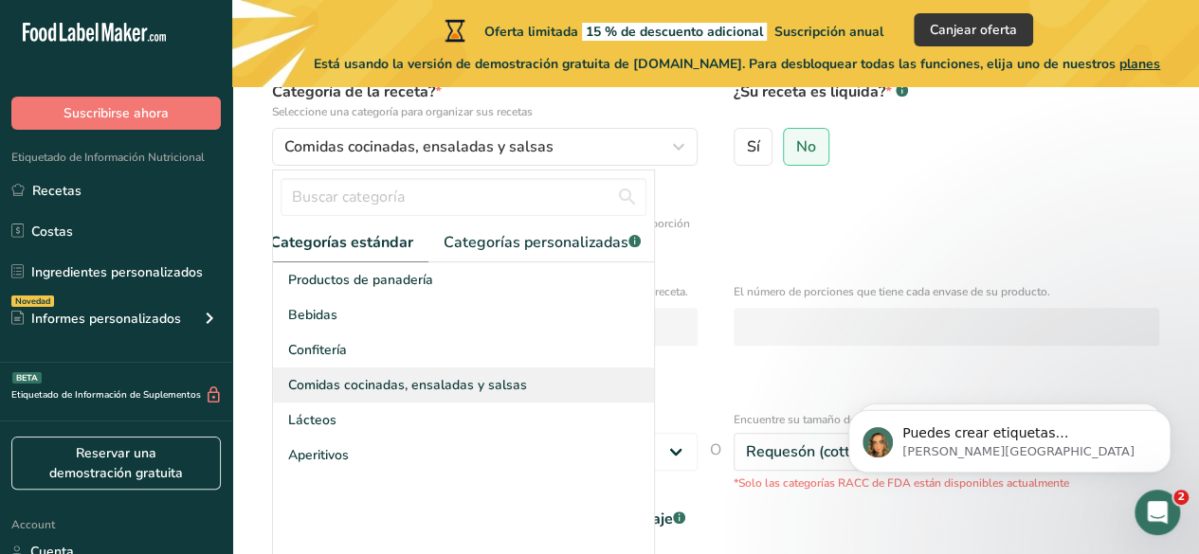
click at [491, 395] on span "Comidas cocinadas, ensaladas y salsas" at bounding box center [407, 385] width 239 height 20
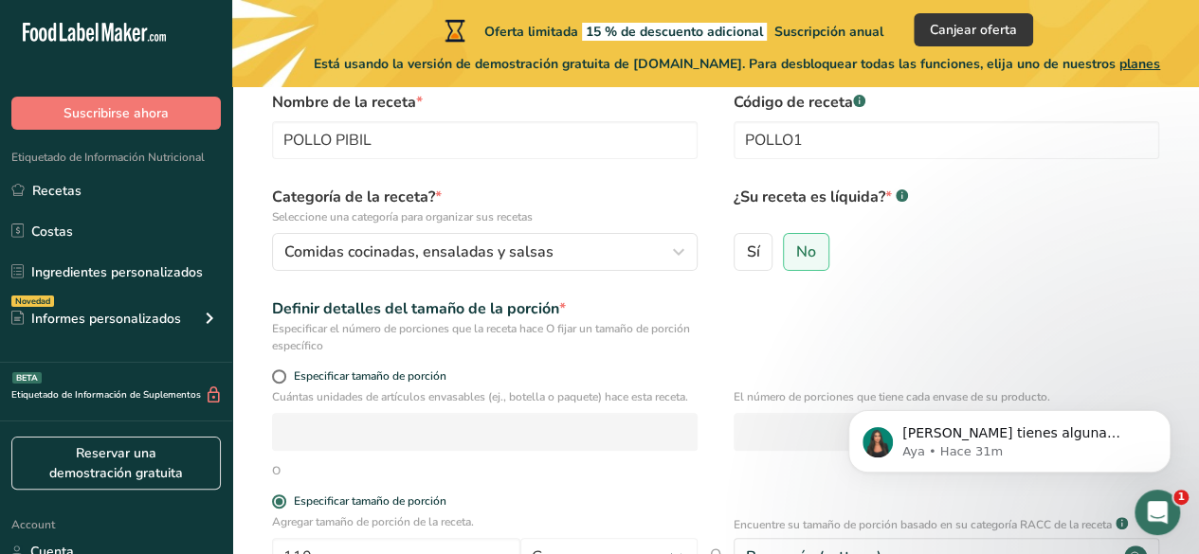
scroll to position [0, 0]
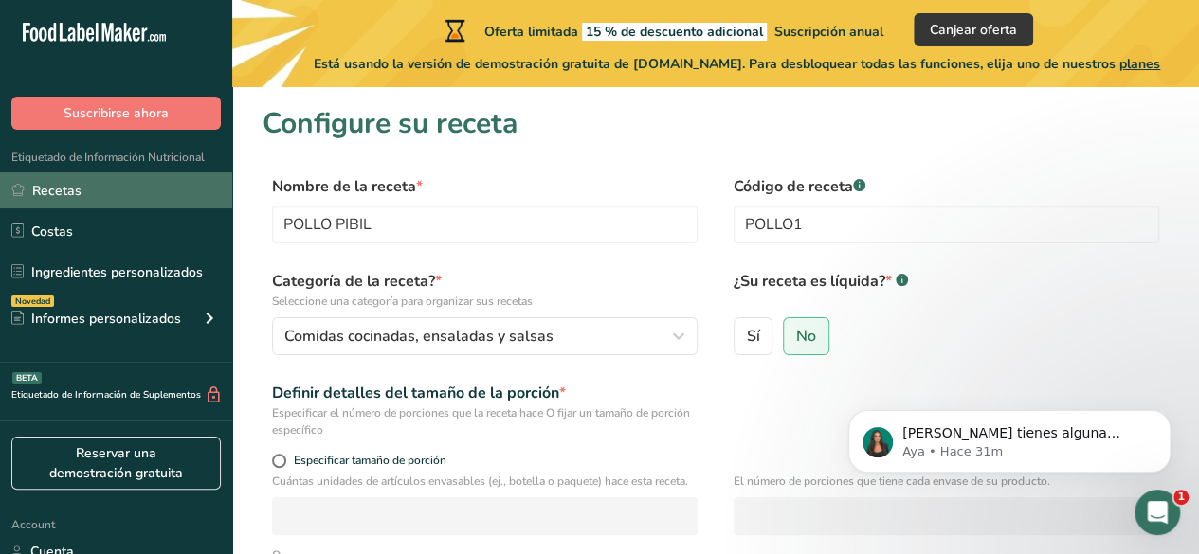
click at [84, 189] on link "Recetas" at bounding box center [116, 190] width 232 height 36
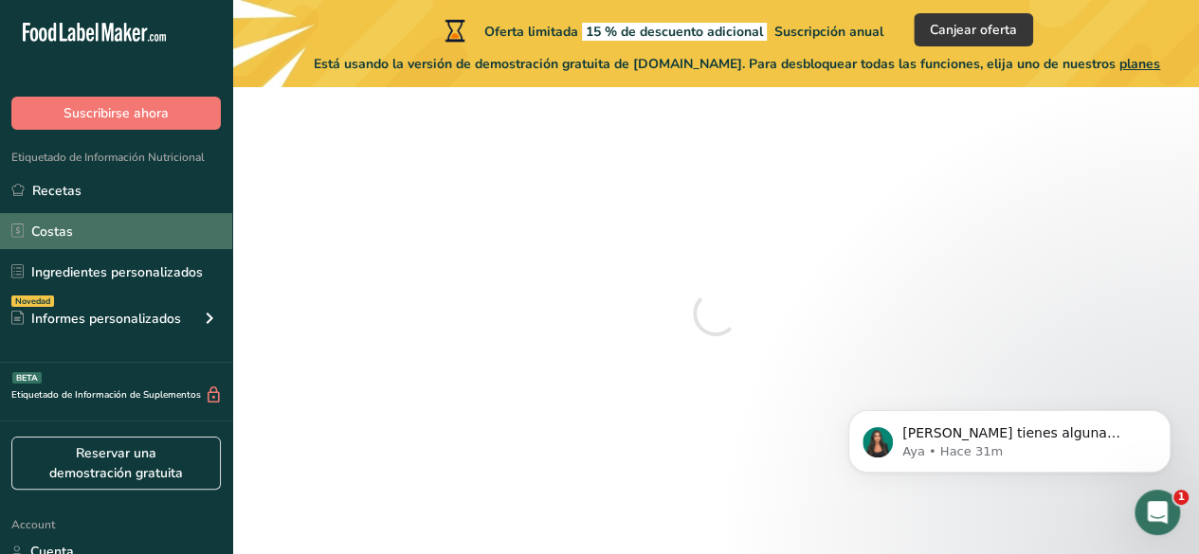
click at [83, 226] on link "Costas" at bounding box center [116, 231] width 232 height 36
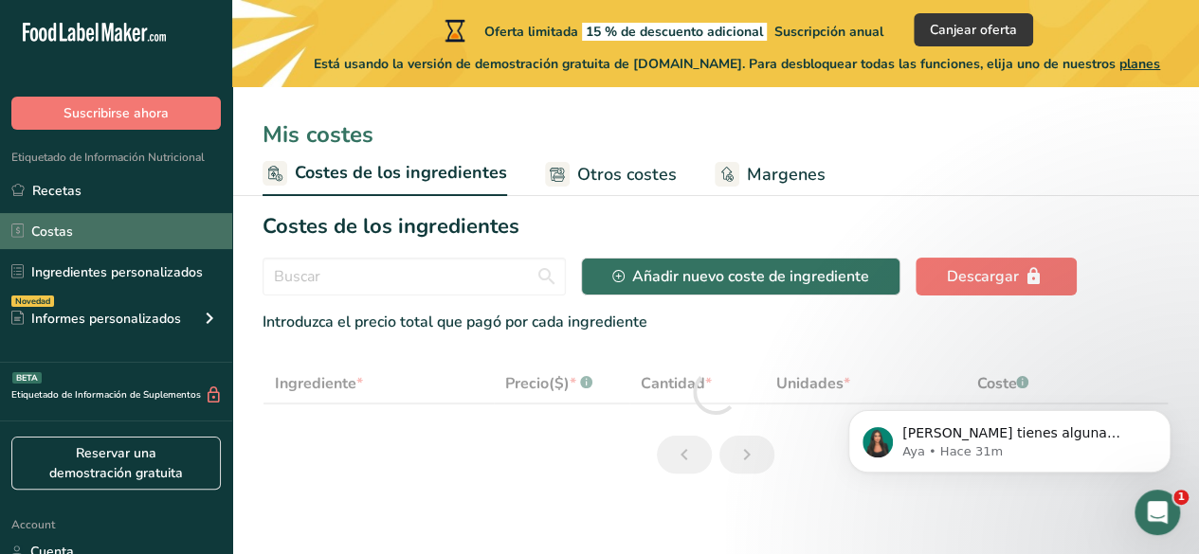
select select "1"
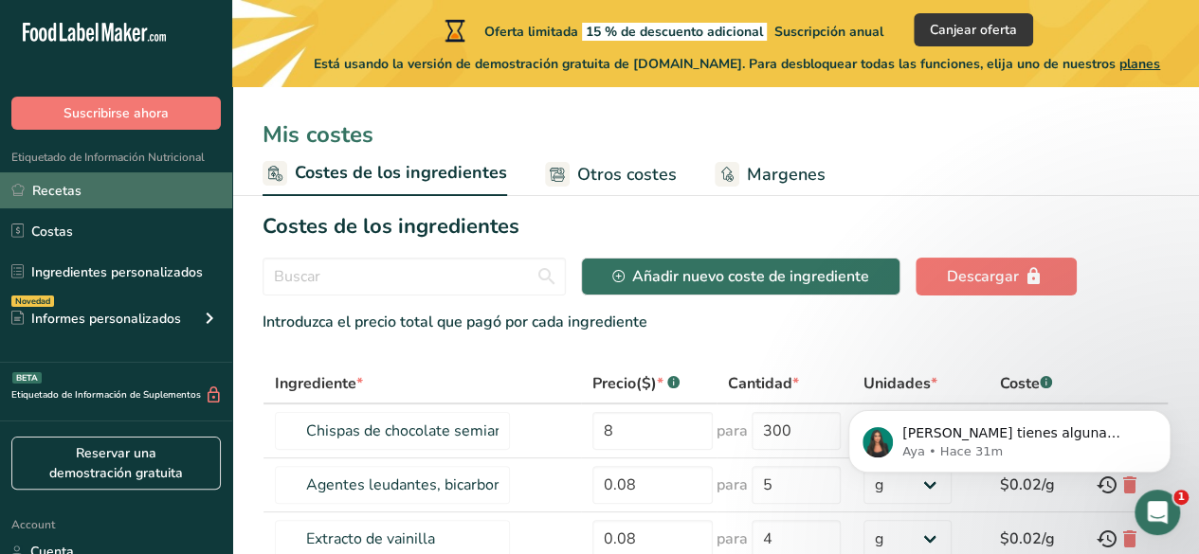
click at [134, 200] on link "Recetas" at bounding box center [116, 190] width 232 height 36
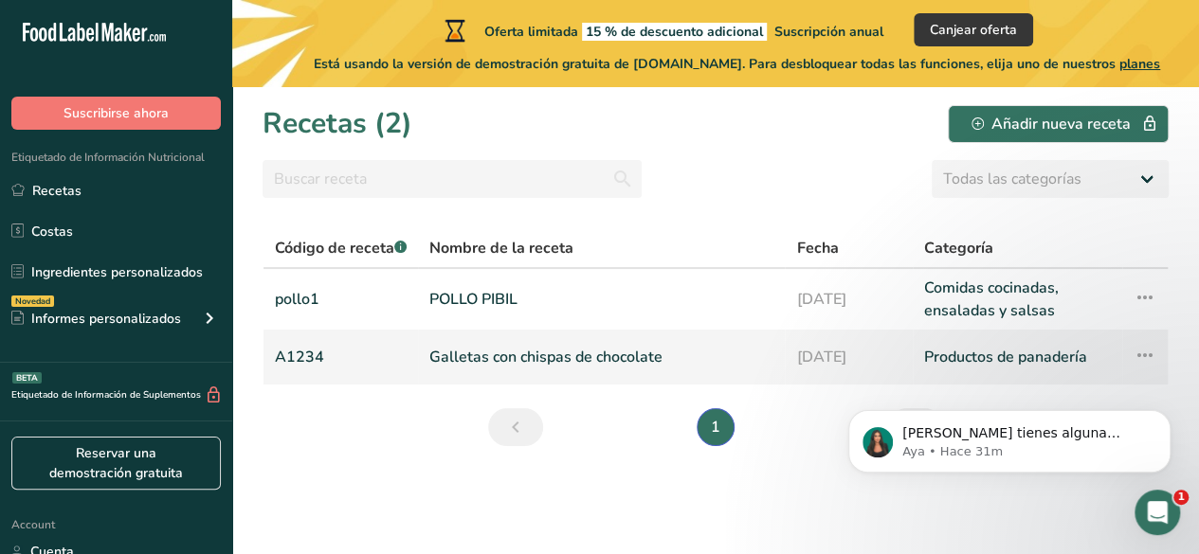
click at [585, 357] on link "Galletas con chispas de chocolate" at bounding box center [601, 357] width 344 height 40
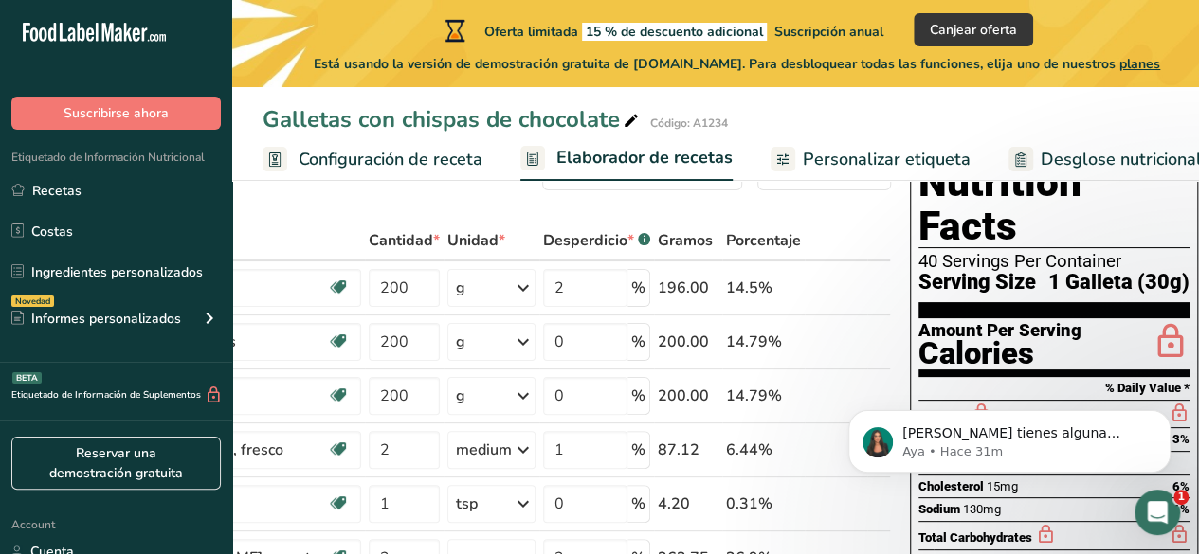
scroll to position [20, 0]
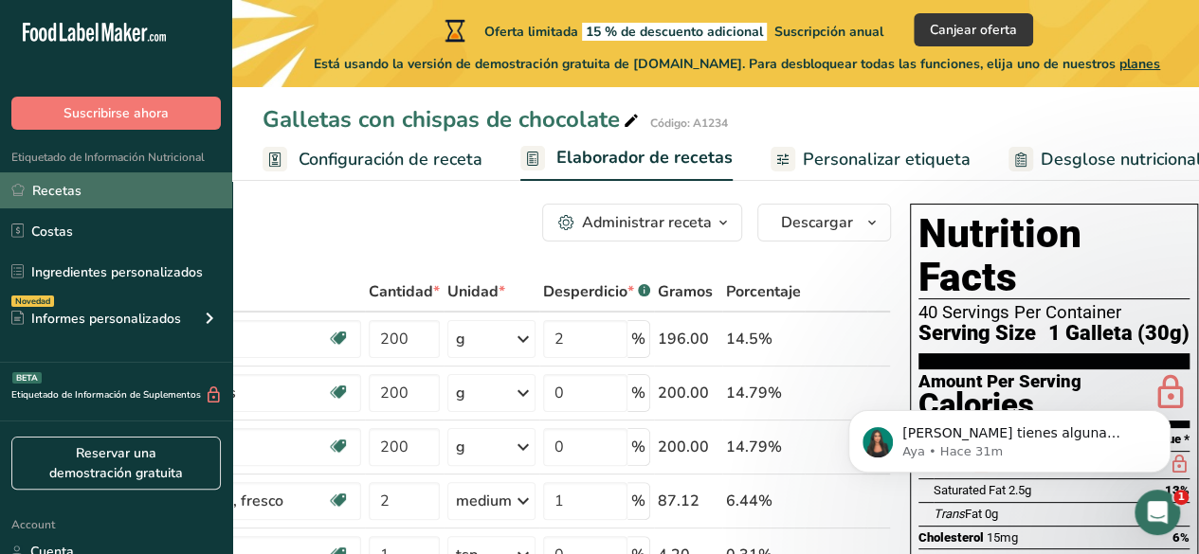
click at [122, 191] on link "Recetas" at bounding box center [116, 190] width 232 height 36
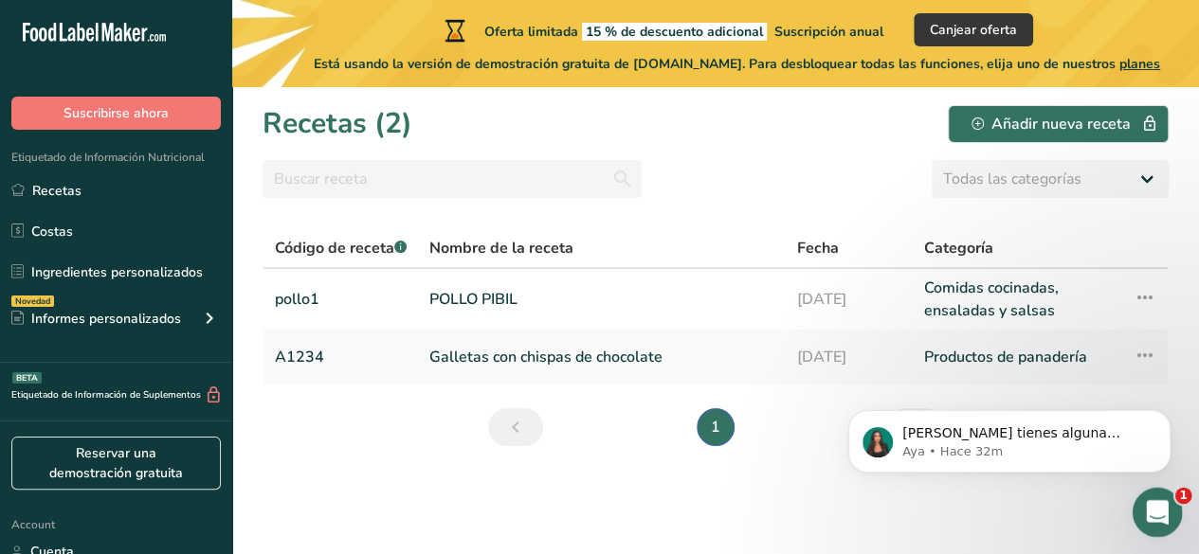
click at [1151, 508] on icon "Abrir Intercom Messenger" at bounding box center [1154, 510] width 31 height 31
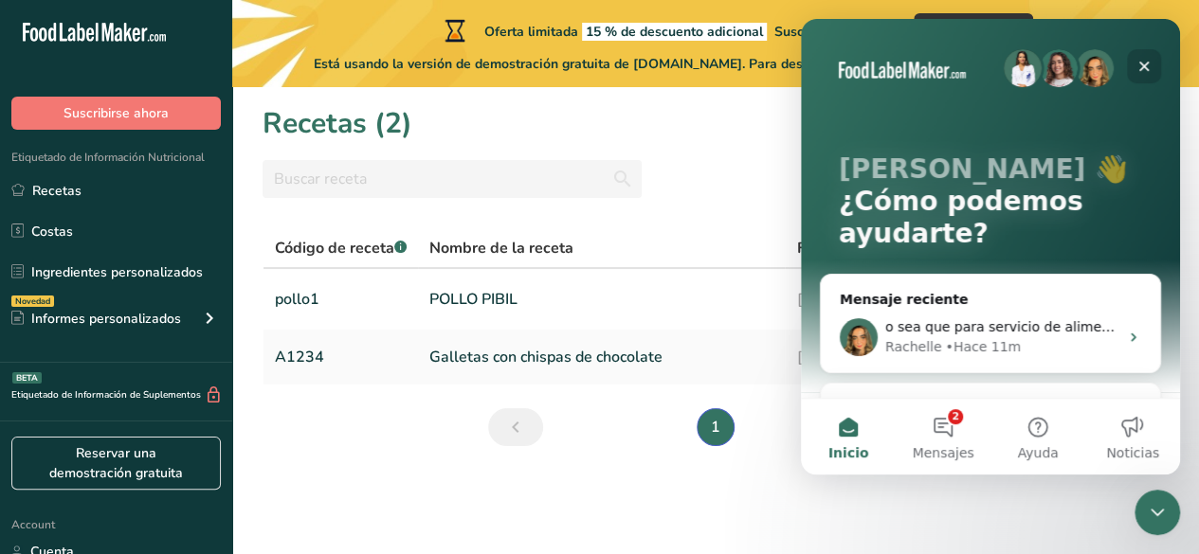
click at [1151, 56] on div "Cerrar" at bounding box center [1144, 66] width 34 height 34
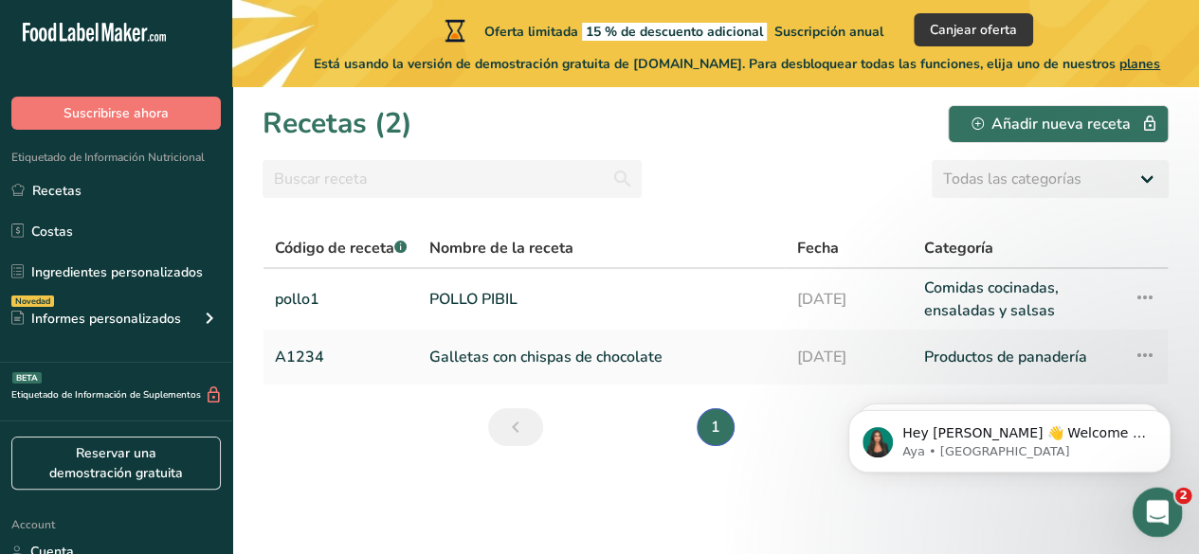
click at [1162, 511] on icon "Abrir Intercom Messenger" at bounding box center [1154, 510] width 31 height 31
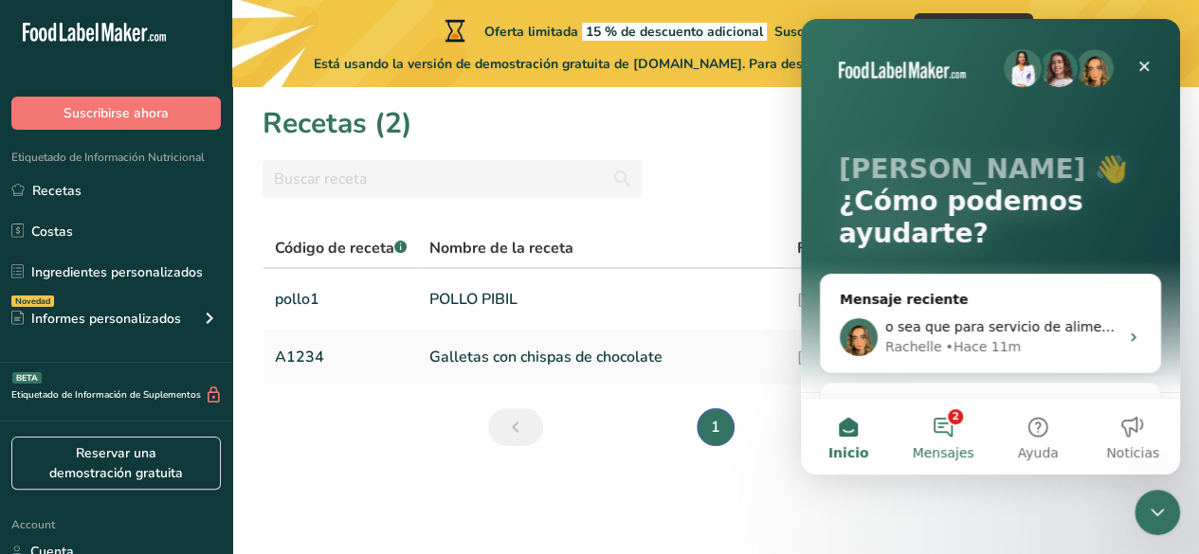
click at [946, 431] on button "2 Mensajes" at bounding box center [942, 437] width 95 height 76
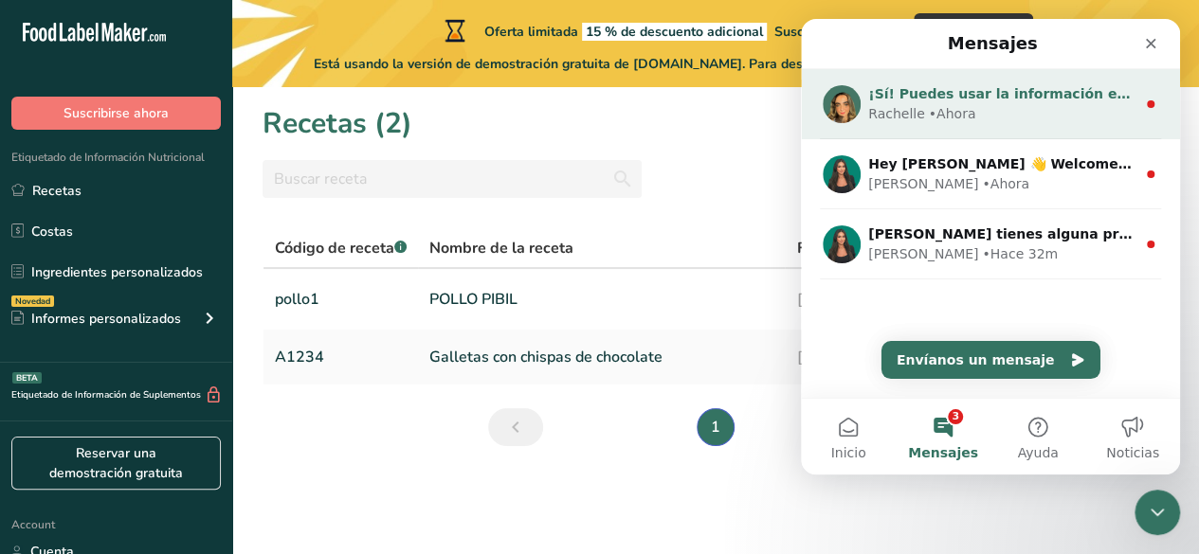
click at [1054, 113] on div "Rachelle • Ahora" at bounding box center [1001, 114] width 267 height 20
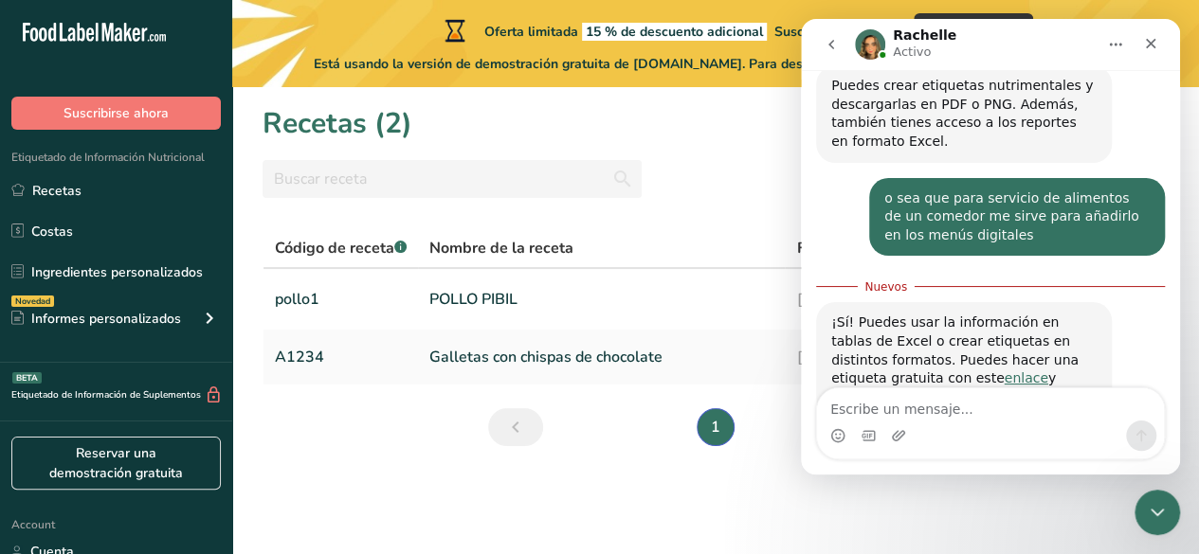
scroll to position [815, 0]
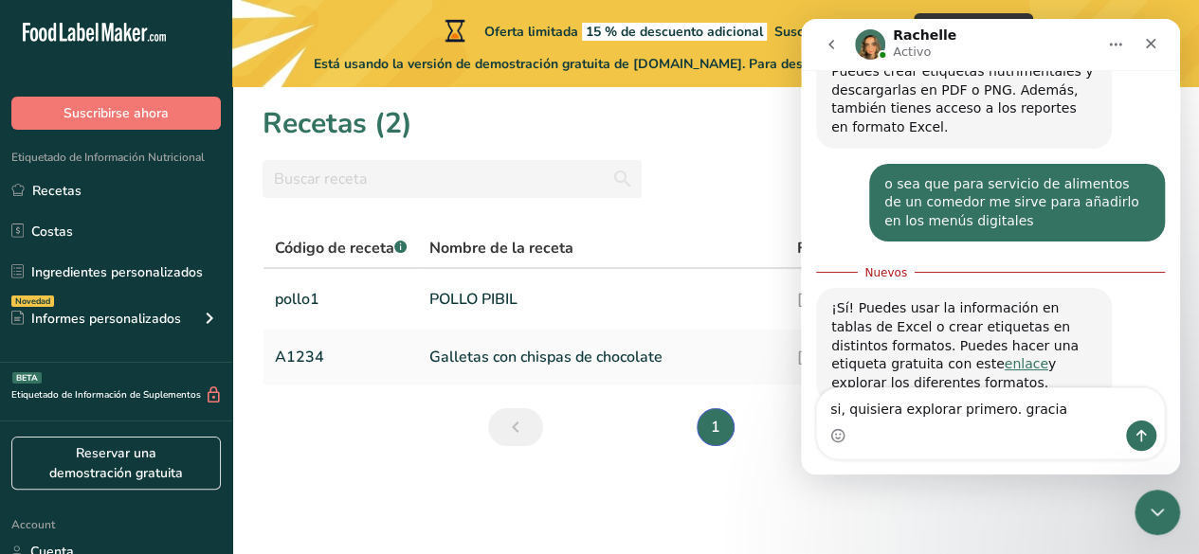
type textarea "si, quisiera explorar primero. gracias"
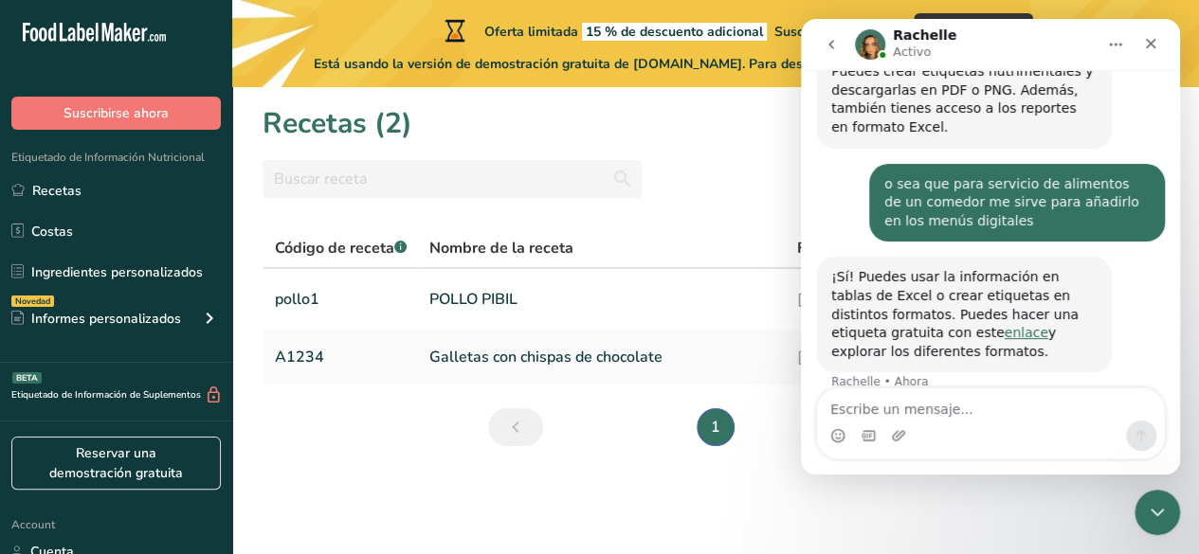
scroll to position [840, 0]
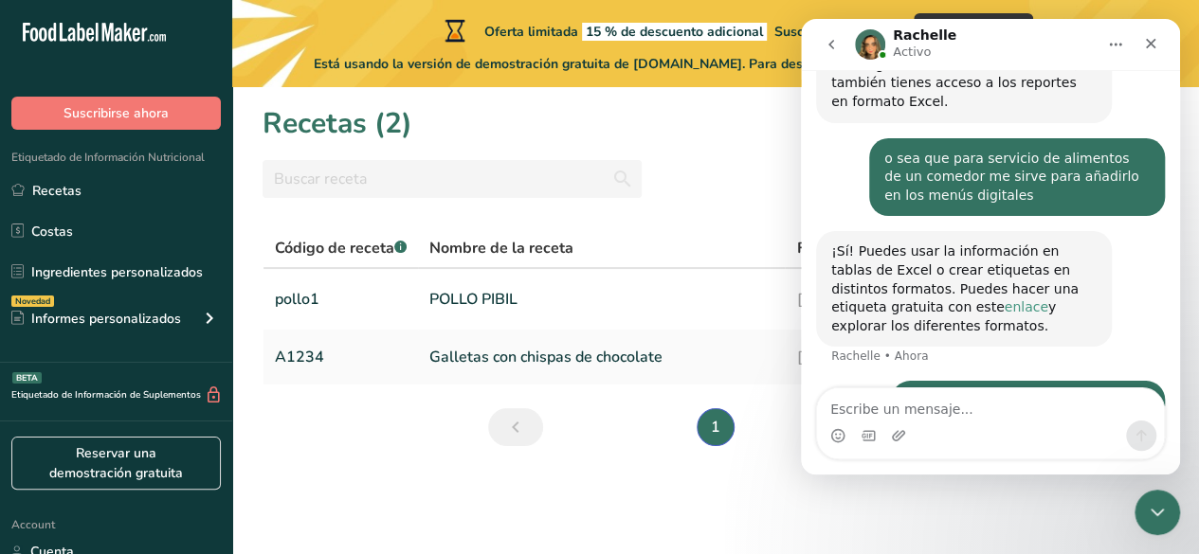
click at [1003, 299] on link "enlace" at bounding box center [1025, 306] width 44 height 15
click at [1143, 48] on icon "Cerrar" at bounding box center [1150, 43] width 15 height 15
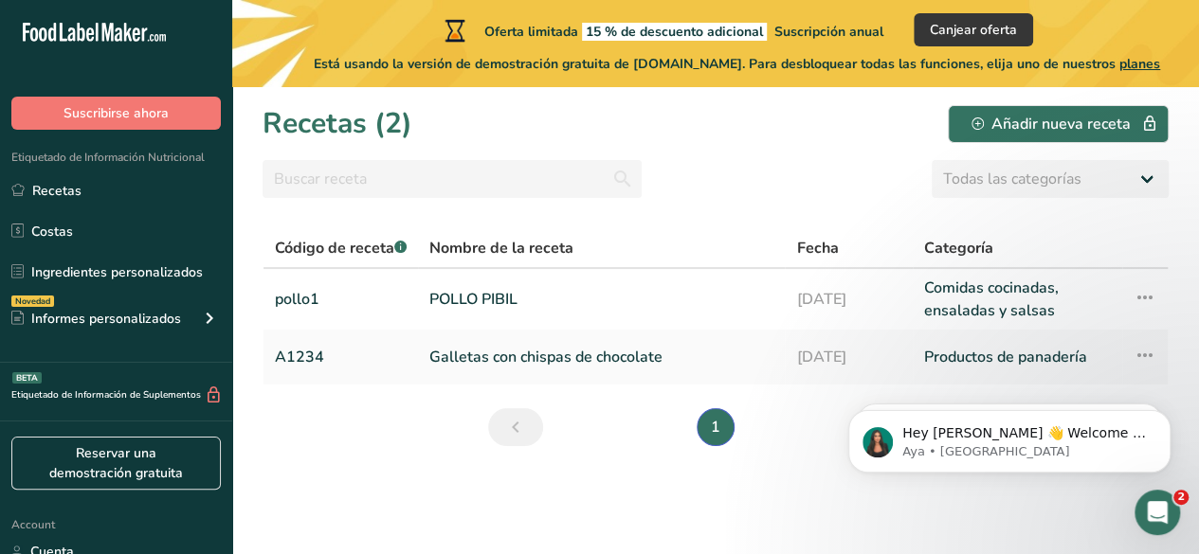
scroll to position [0, 0]
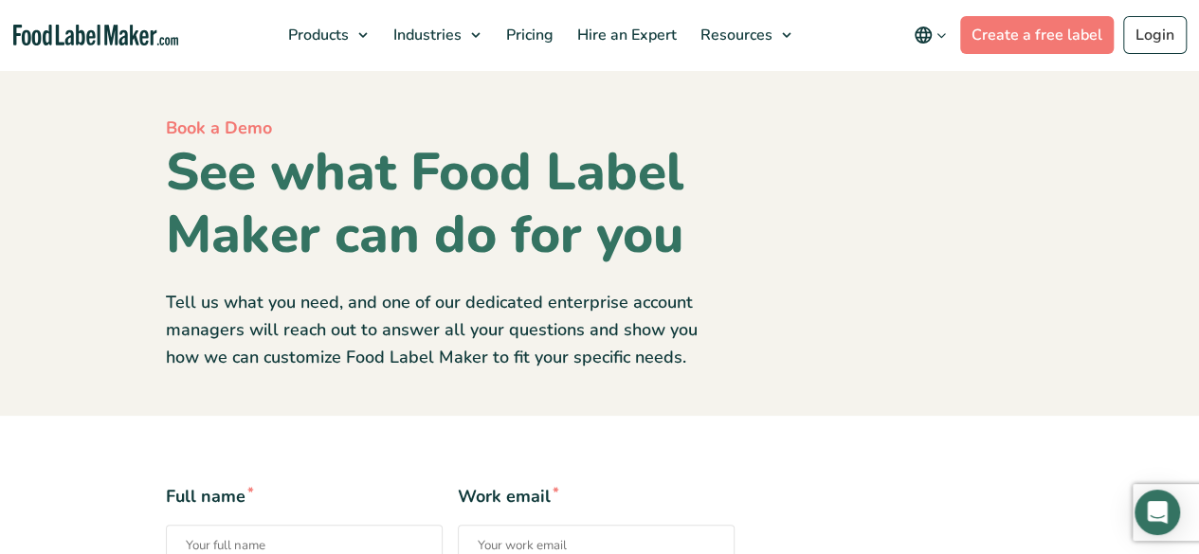
click at [916, 40] on icon "main navigation" at bounding box center [923, 35] width 23 height 23
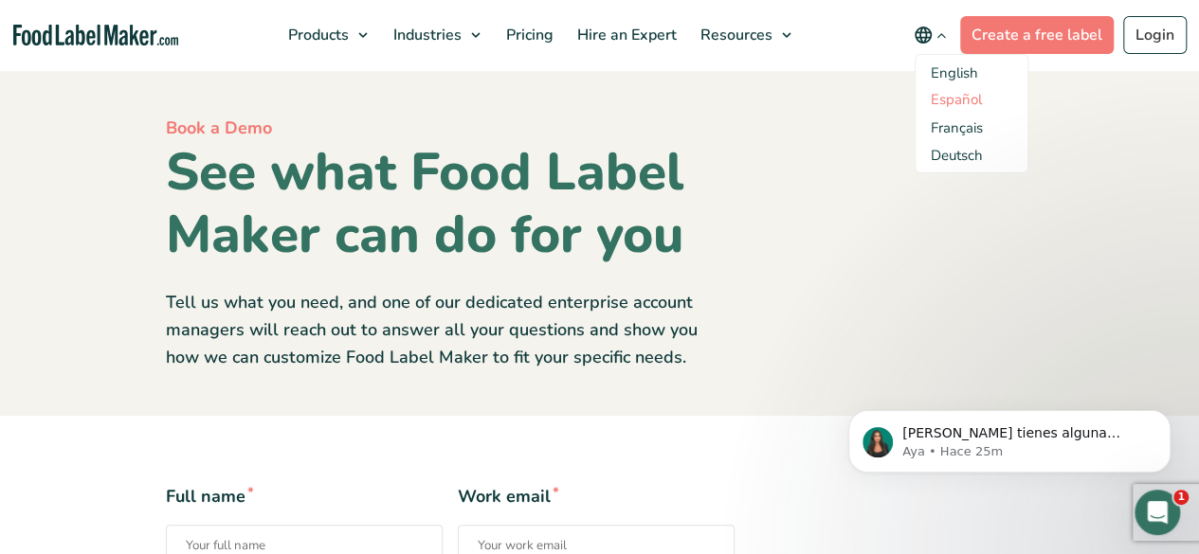
click at [965, 94] on link "Español" at bounding box center [955, 99] width 51 height 19
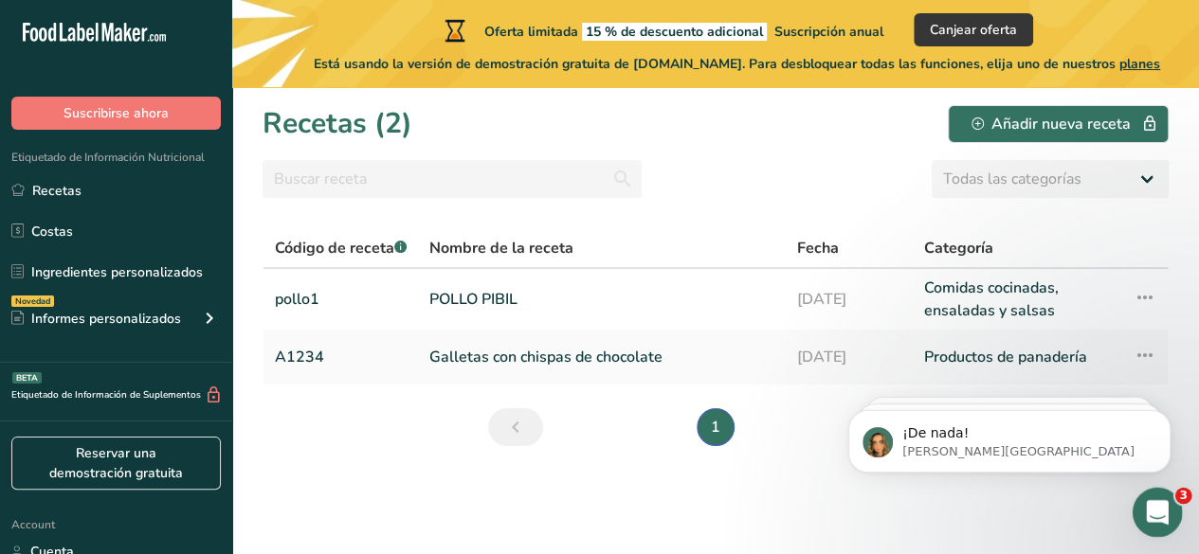
click at [1150, 497] on icon "Abrir Intercom Messenger" at bounding box center [1154, 510] width 31 height 31
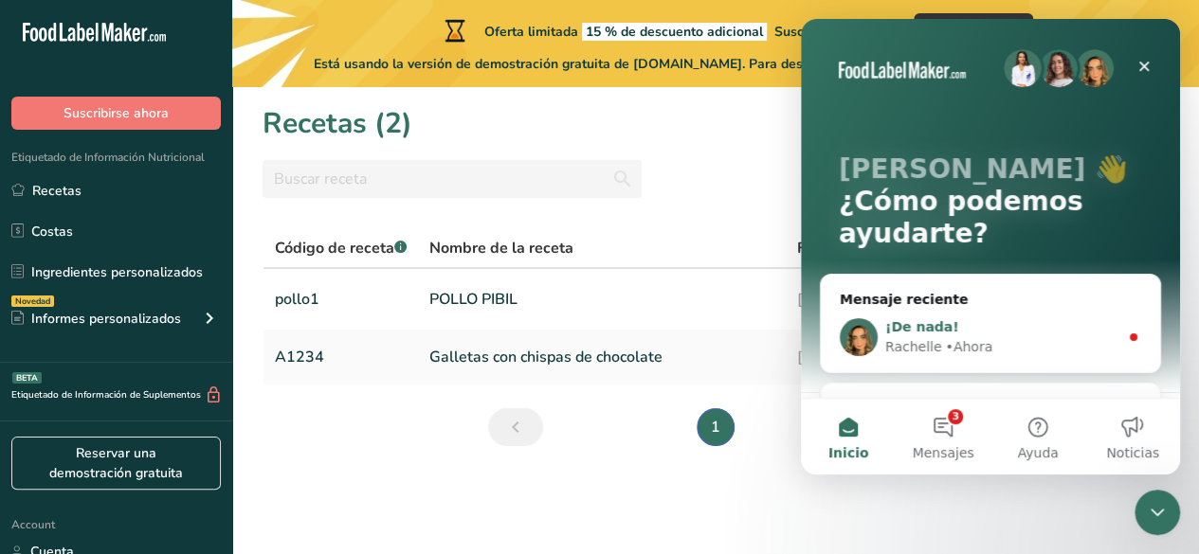
click at [975, 324] on div "¡De nada!" at bounding box center [1001, 327] width 233 height 20
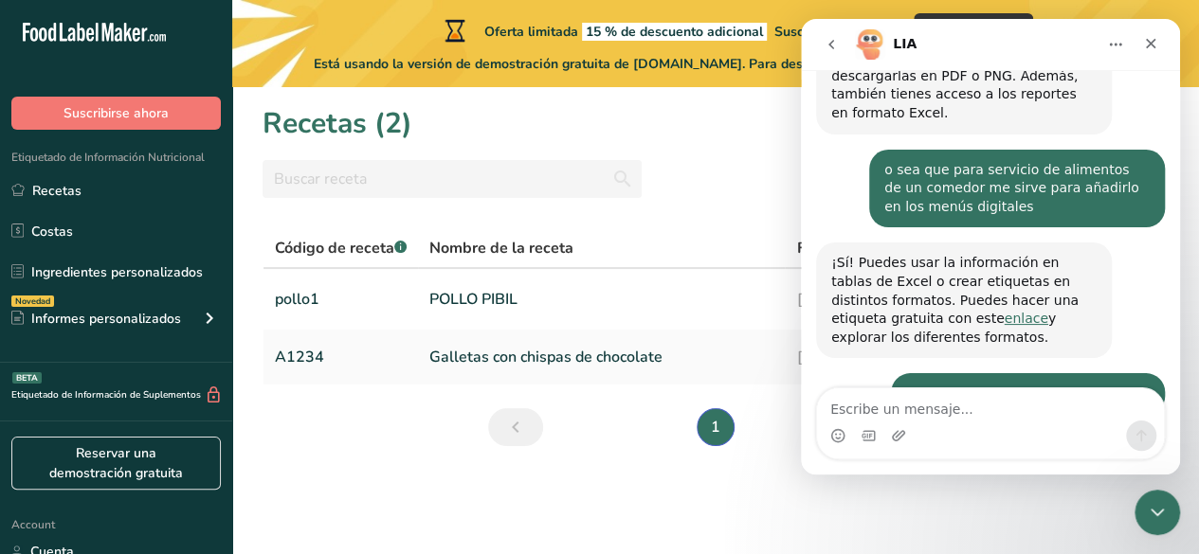
scroll to position [802, 0]
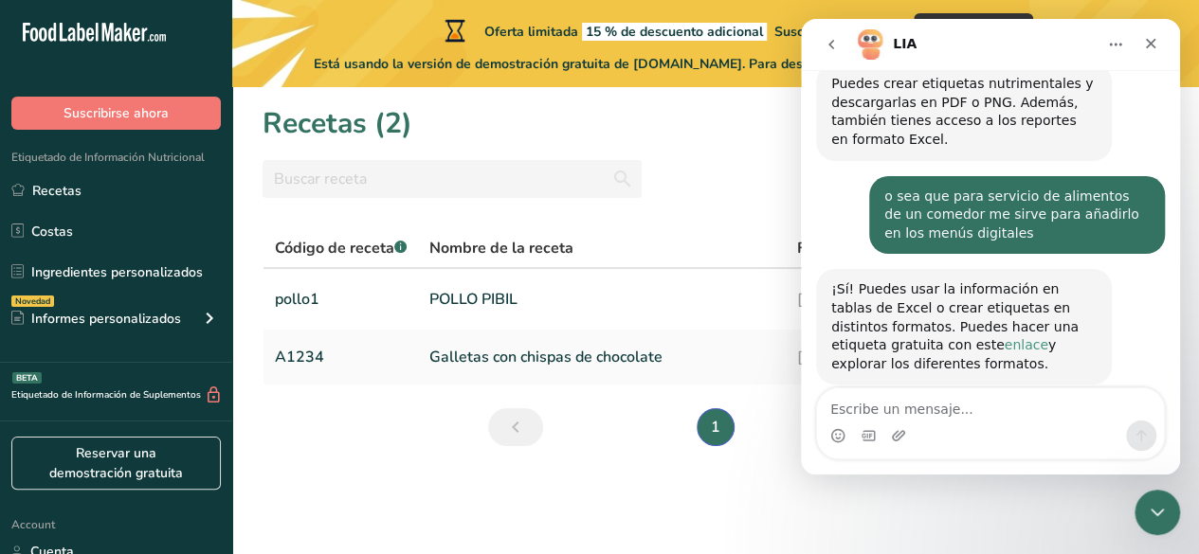
click at [1003, 337] on link "enlace" at bounding box center [1025, 344] width 44 height 15
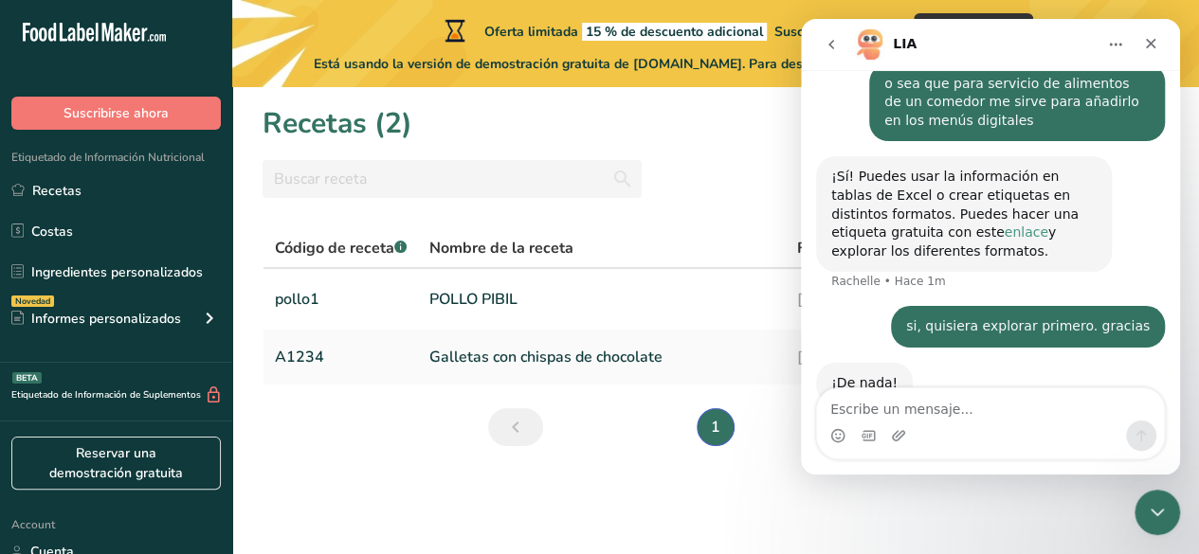
click at [1003, 225] on link "enlace" at bounding box center [1025, 232] width 44 height 15
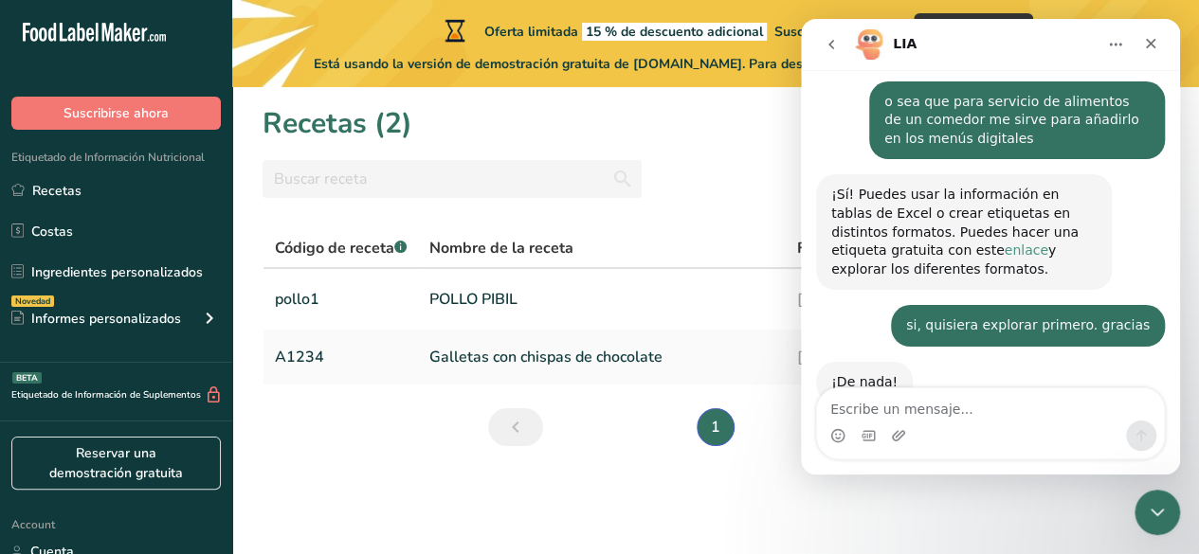
scroll to position [896, 0]
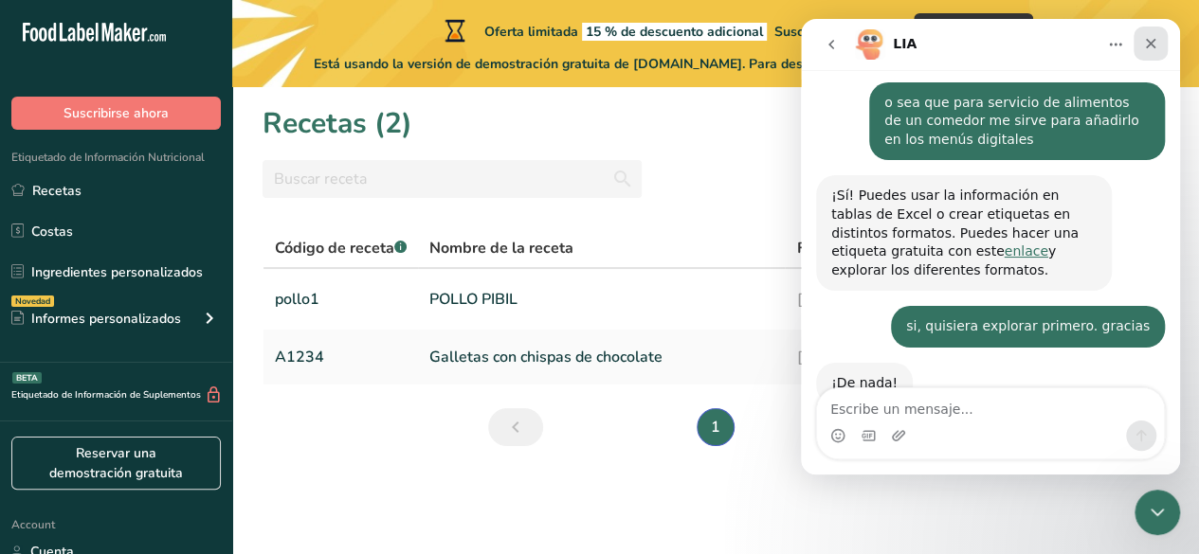
click at [1161, 37] on div "Cerrar" at bounding box center [1150, 44] width 34 height 34
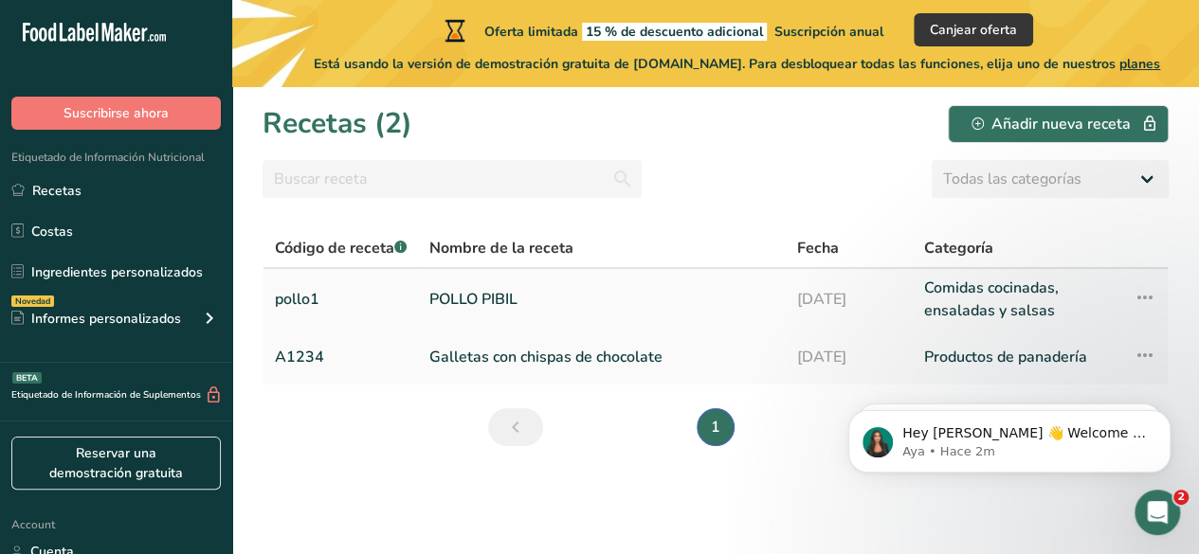
click at [684, 294] on link "POLLO PIBIL" at bounding box center [601, 299] width 344 height 45
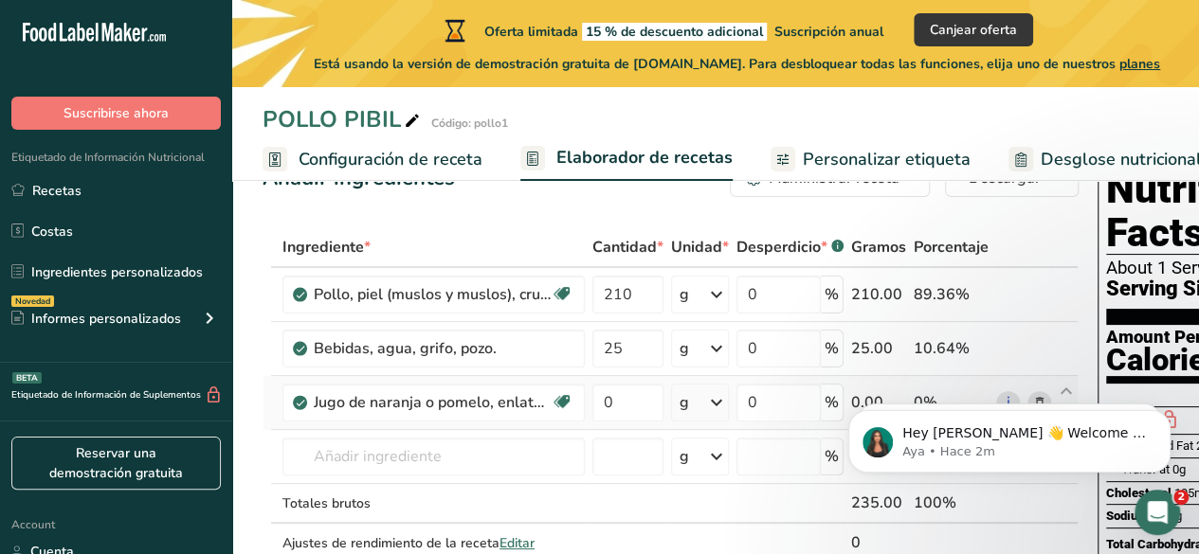
scroll to position [95, 0]
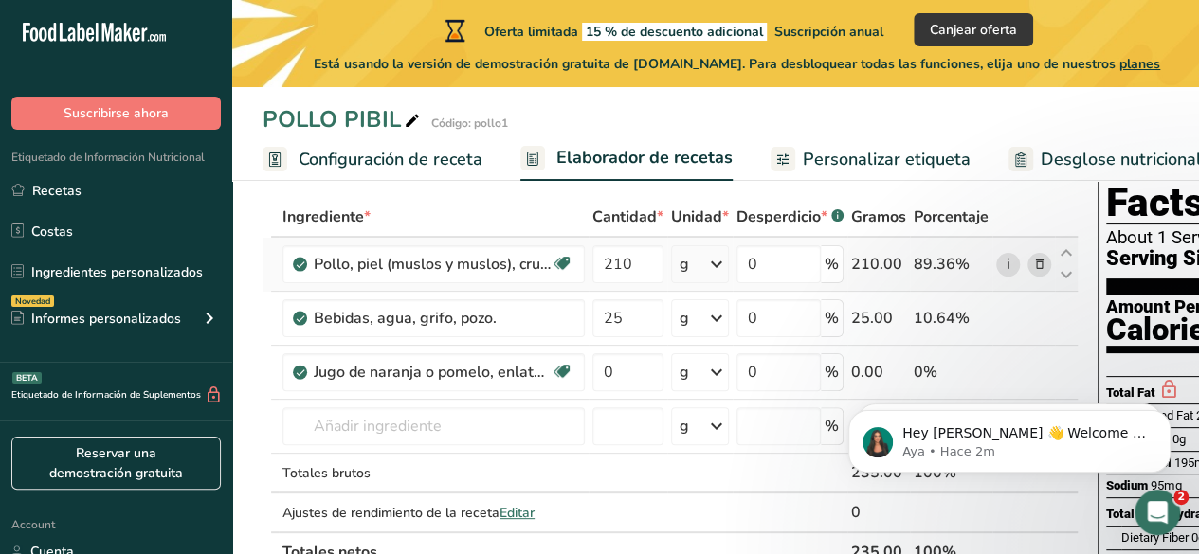
click at [1007, 270] on link "i" at bounding box center [1008, 265] width 24 height 24
click at [1155, 496] on div "Abrir Intercom Messenger" at bounding box center [1154, 510] width 63 height 63
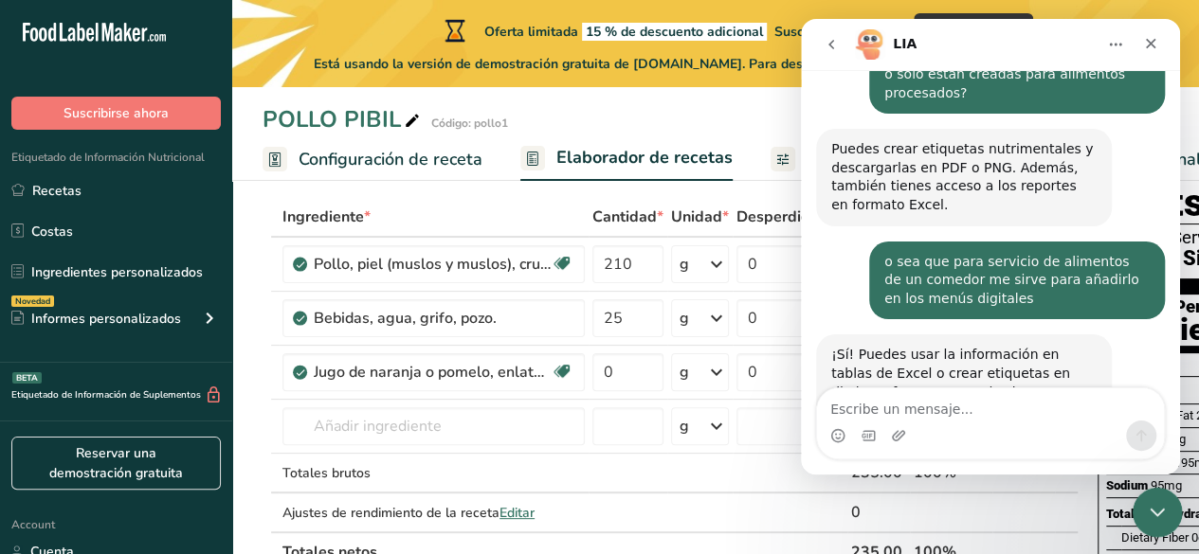
scroll to position [896, 0]
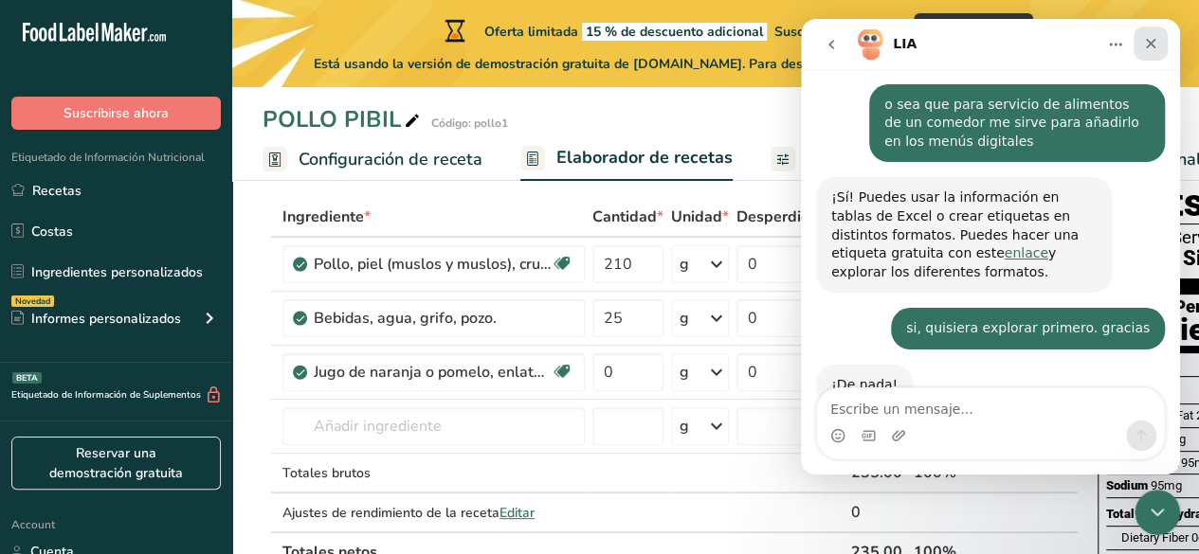
click at [1165, 45] on div "Cerrar" at bounding box center [1150, 44] width 34 height 34
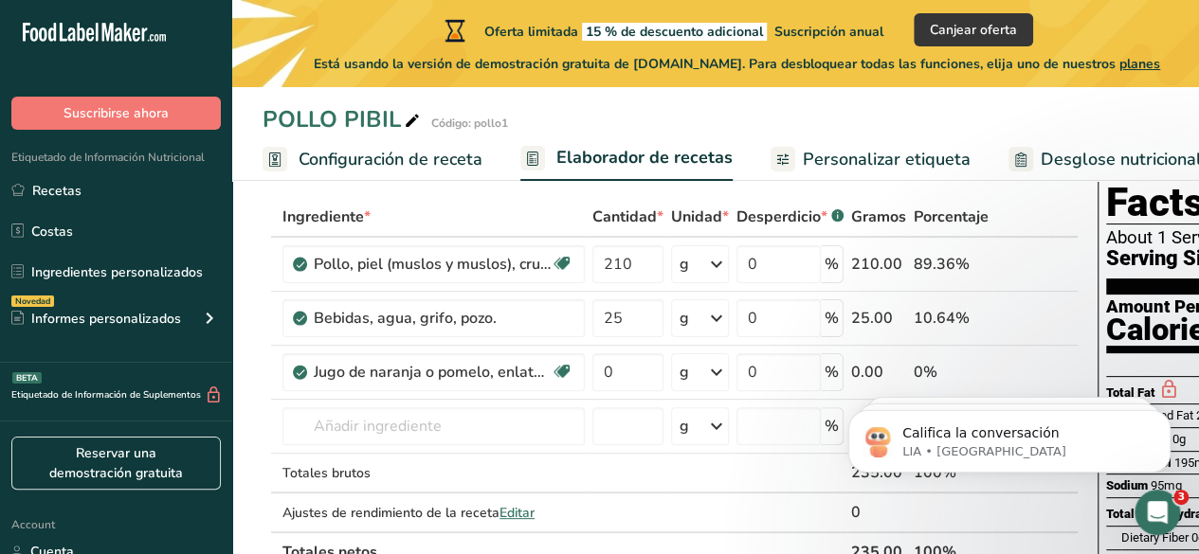
scroll to position [936, 0]
click at [421, 156] on span "Configuración de receta" at bounding box center [390, 160] width 184 height 26
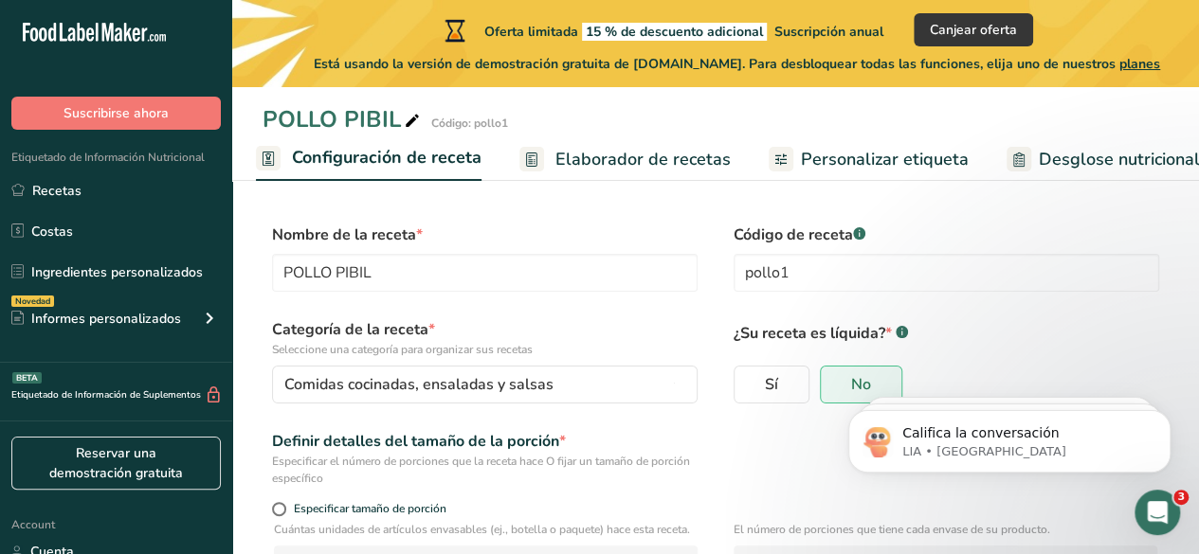
click at [819, 148] on span "Personalizar etiqueta" at bounding box center [885, 160] width 168 height 26
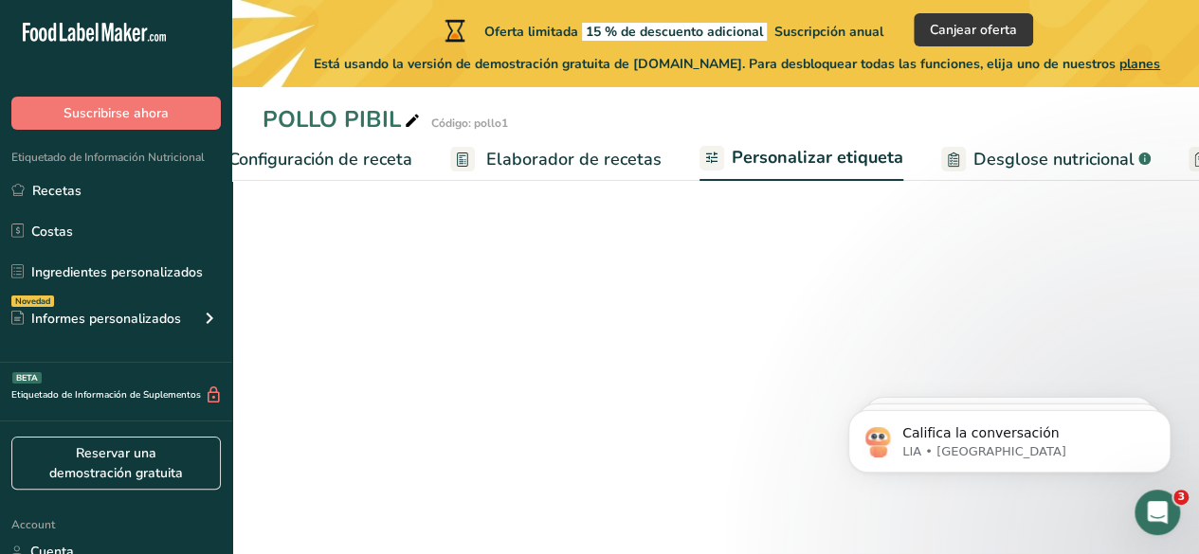
scroll to position [0, 470]
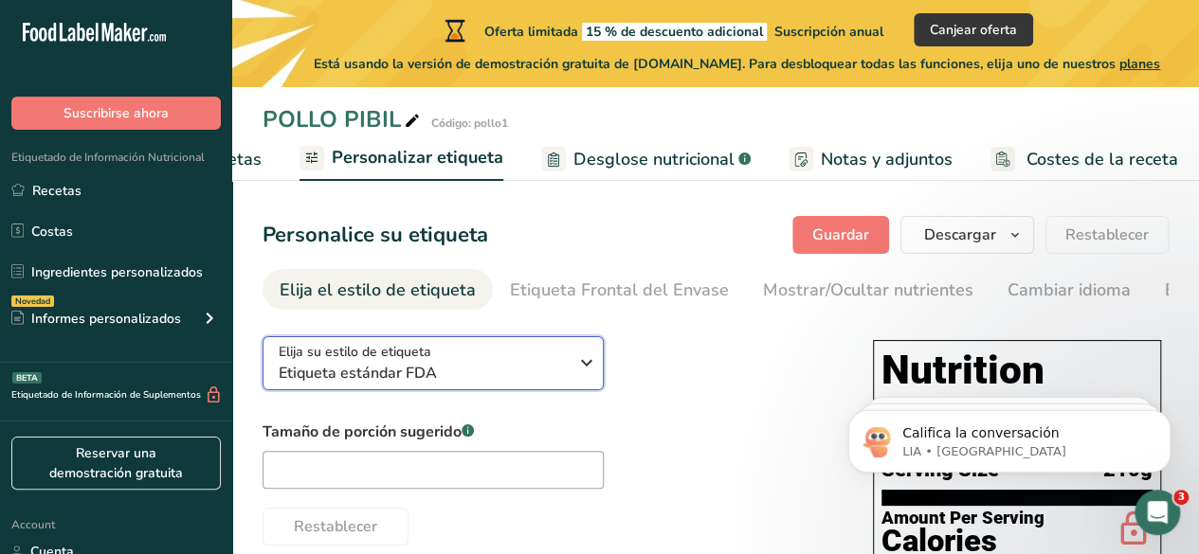
click at [587, 368] on icon "button" at bounding box center [586, 363] width 23 height 34
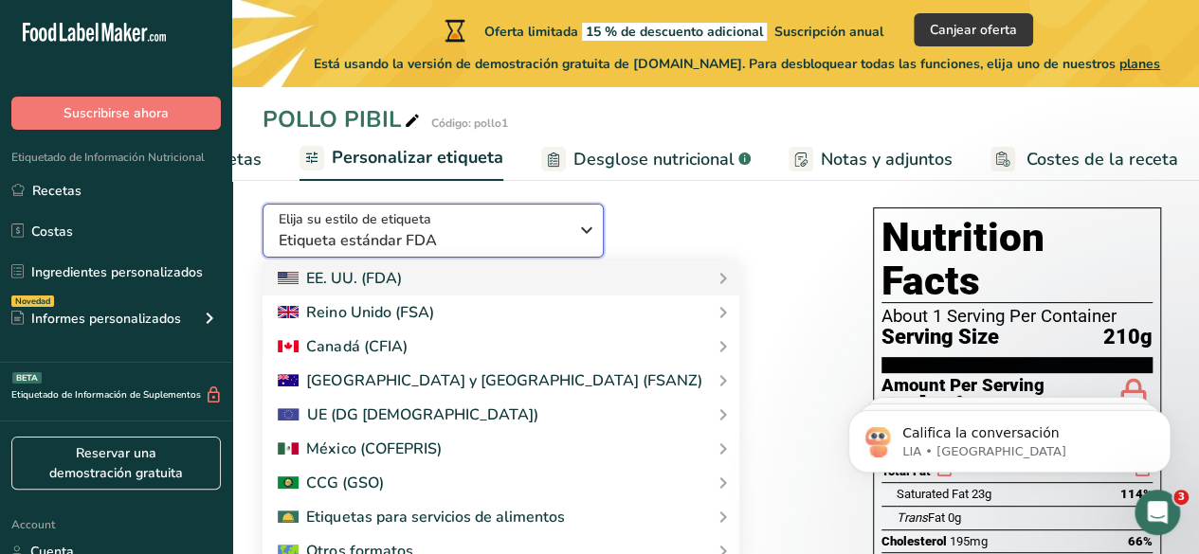
scroll to position [284, 0]
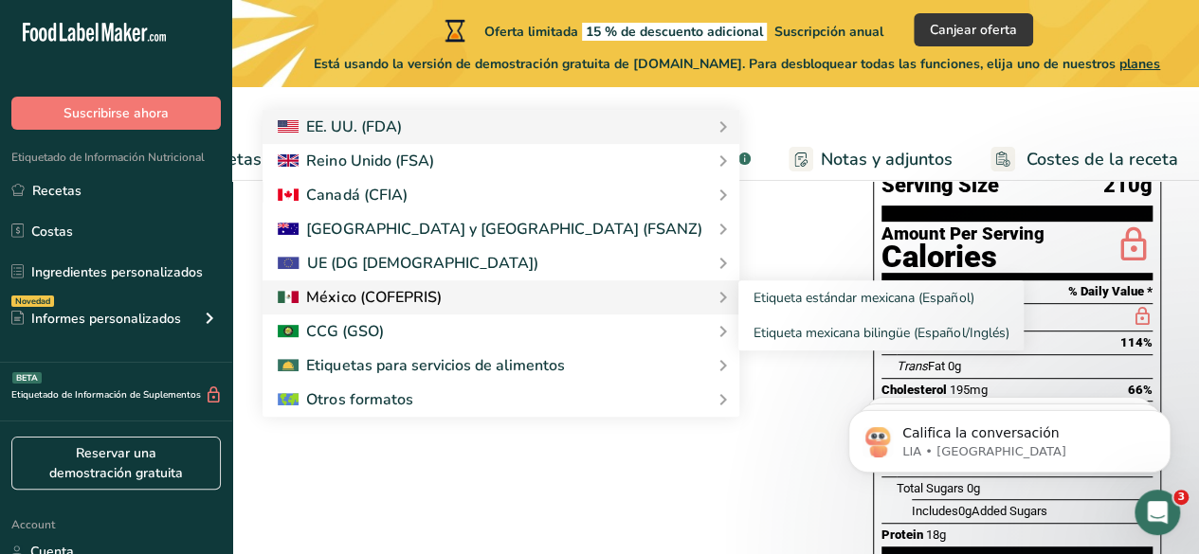
click at [510, 298] on div at bounding box center [501, 297] width 446 height 23
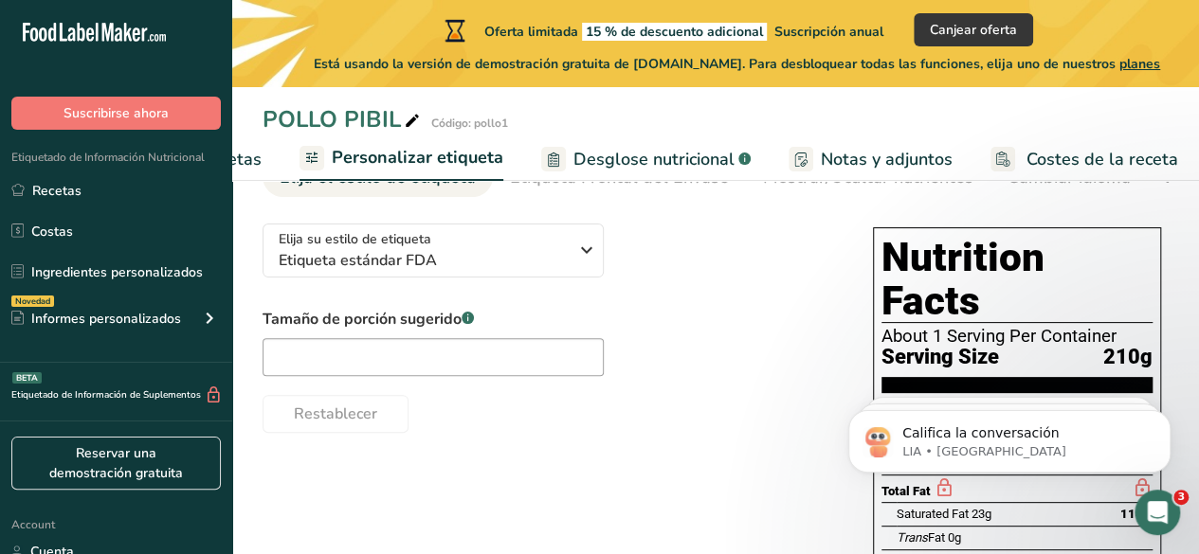
scroll to position [95, 0]
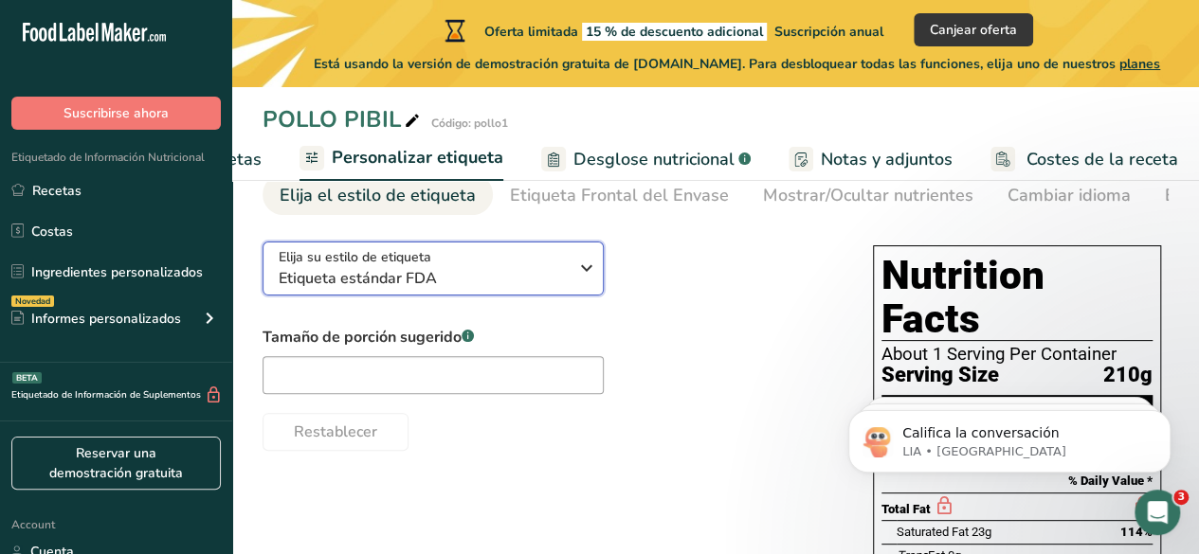
click at [538, 282] on span "Etiqueta estándar FDA" at bounding box center [423, 278] width 289 height 23
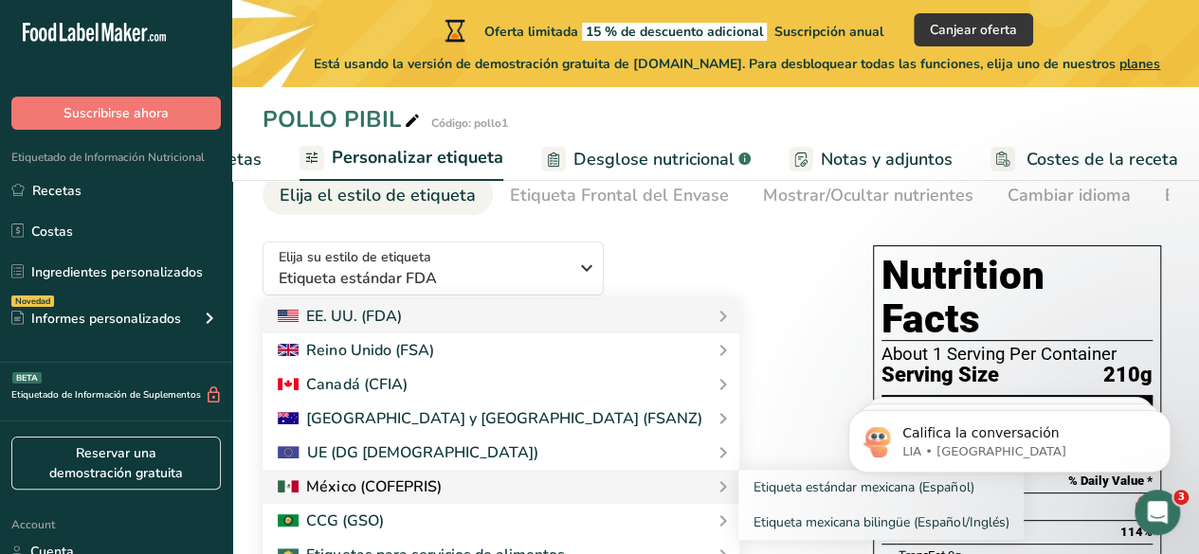
click at [430, 481] on div at bounding box center [359, 487] width 163 height 23
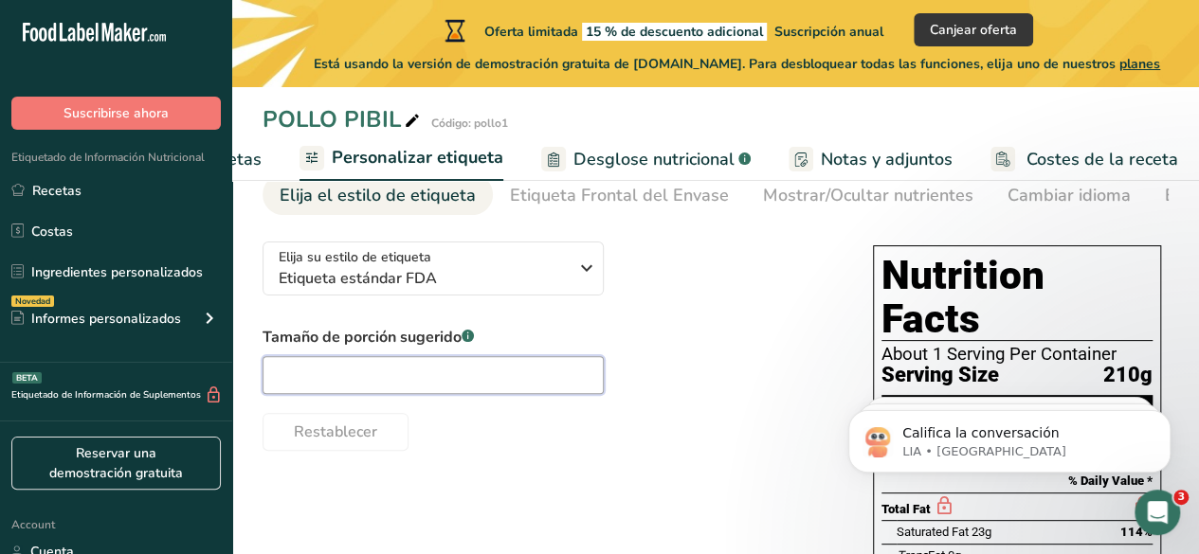
click at [477, 383] on input "text" at bounding box center [432, 375] width 341 height 38
type input "210"
click at [666, 367] on div "Tamaño de porción sugerido .a-a{fill:#347362;}.b-a{fill:#fff;} 210 Restablecer" at bounding box center [548, 388] width 572 height 125
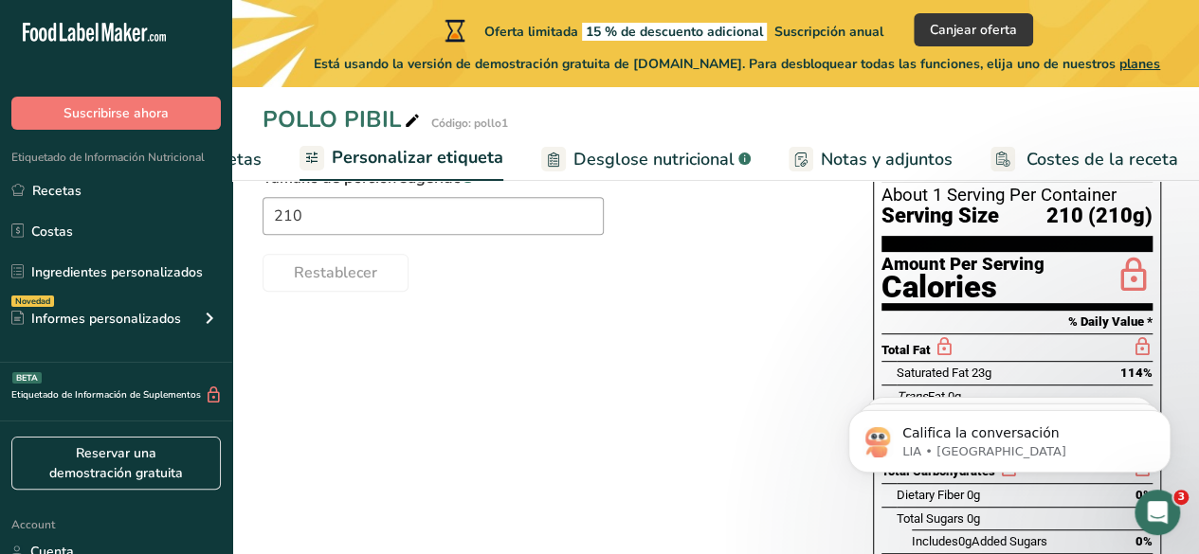
scroll to position [284, 0]
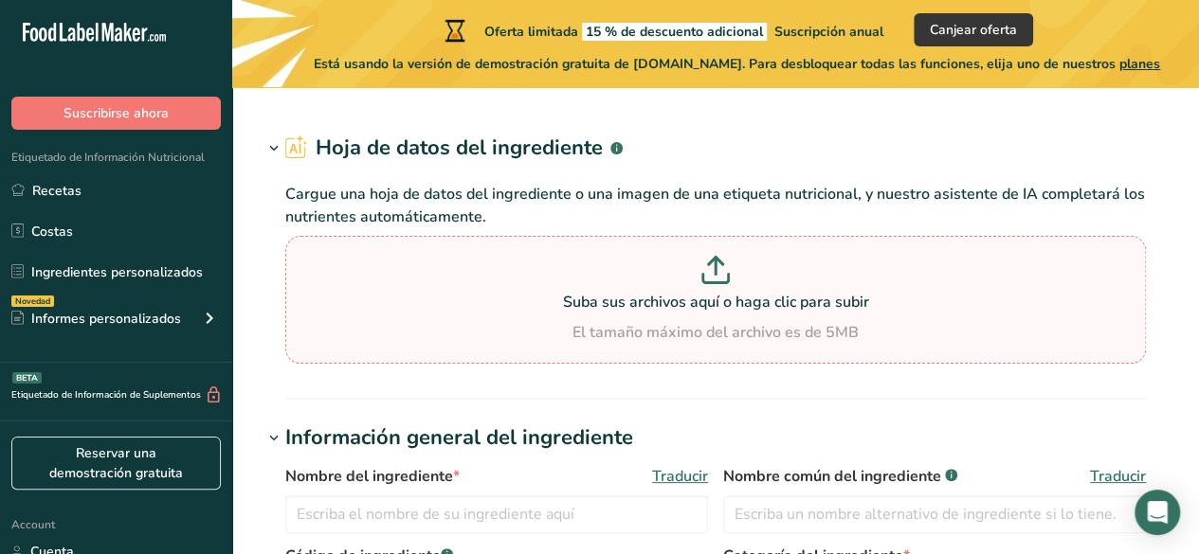
type input "Chicken, skin (drumsticks and thighs), raw"
type input "Chicken Skin"
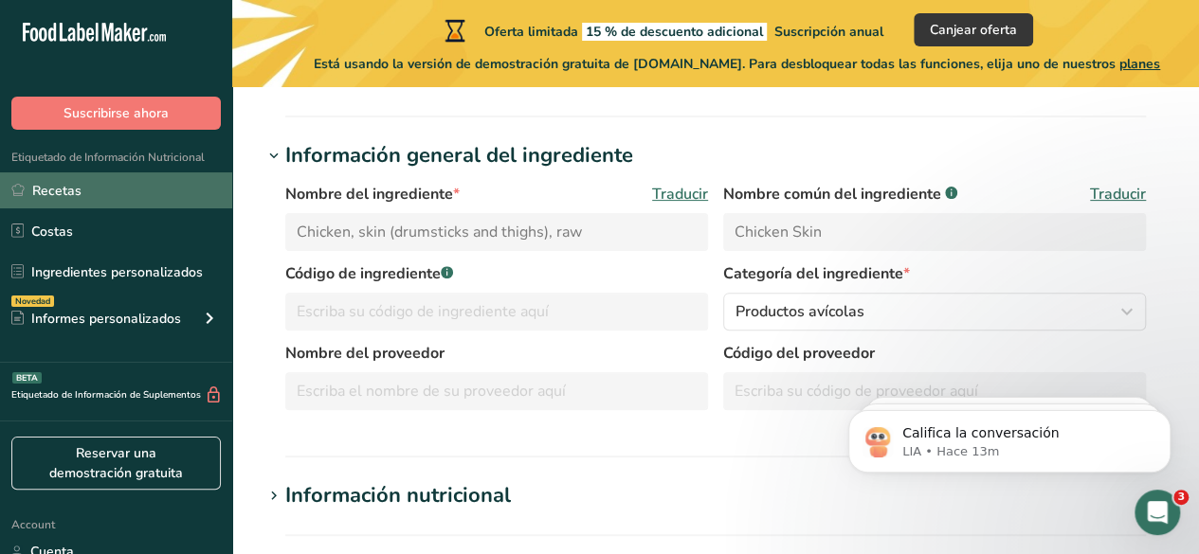
click at [71, 178] on link "Recetas" at bounding box center [116, 190] width 232 height 36
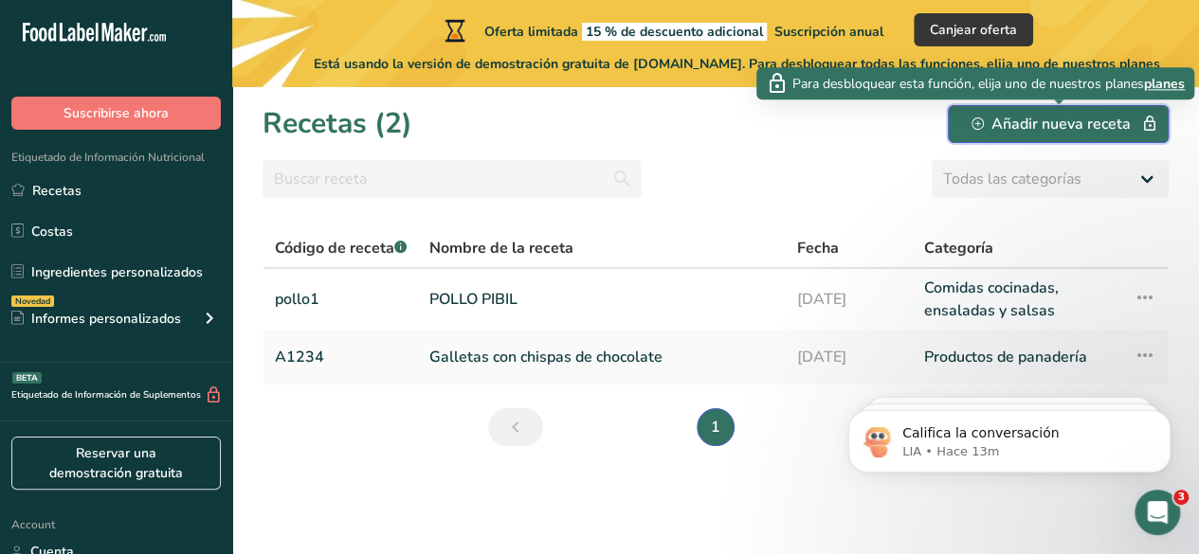
click at [1034, 124] on div "Añadir nueva receta" at bounding box center [1057, 124] width 173 height 23
click at [1050, 115] on div "Añadir nueva receta" at bounding box center [1057, 124] width 173 height 23
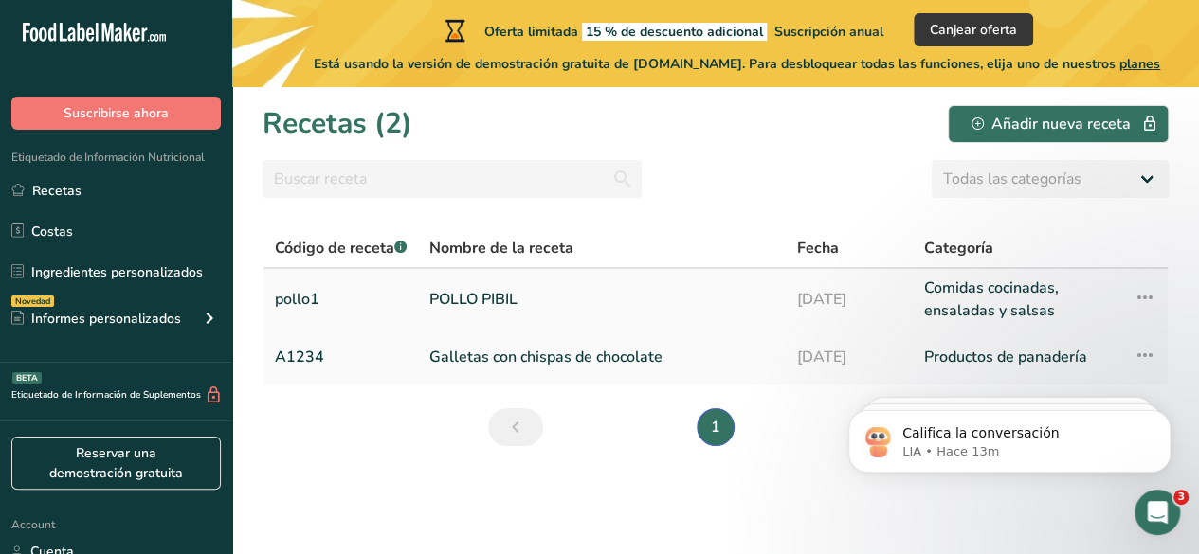
click at [1147, 292] on icon at bounding box center [1144, 297] width 23 height 34
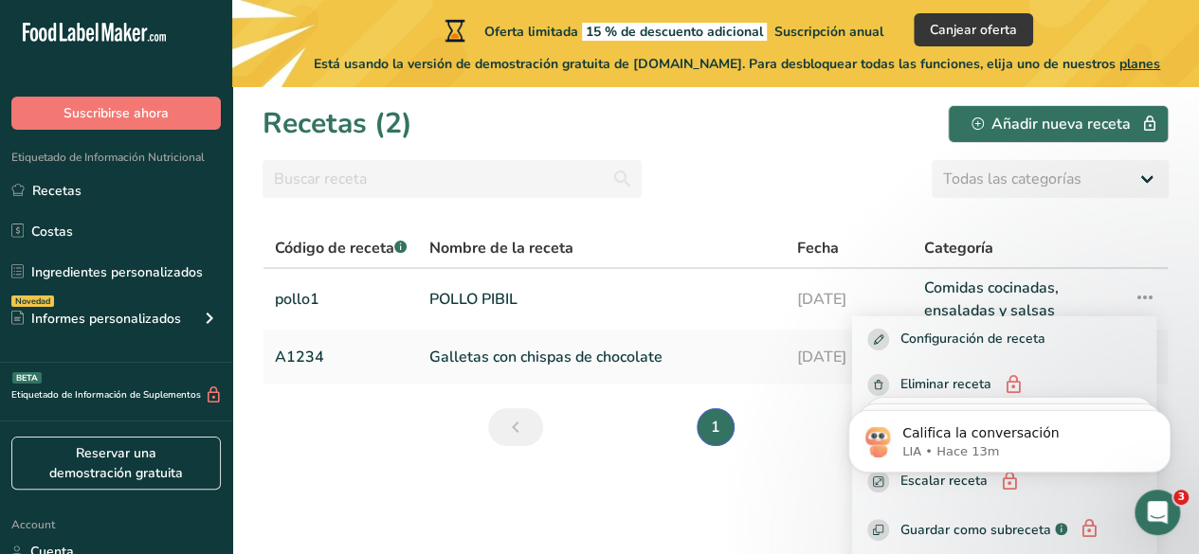
click at [956, 378] on body "Califica la conversación LIA • Hace 13m Hey [PERSON_NAME] 👋 Welcome to Food Lab…" at bounding box center [1009, 436] width 364 height 117
click at [918, 386] on body "Califica la conversación LIA • Hace 13m Hey [PERSON_NAME] 👋 Welcome to Food Lab…" at bounding box center [1009, 436] width 364 height 117
click at [886, 378] on body "Califica la conversación LIA • Hace 13m Hey [PERSON_NAME] 👋 Welcome to Food Lab…" at bounding box center [1009, 436] width 364 height 117
click at [885, 378] on body "Califica la conversación LIA • Hace 13m Hey [PERSON_NAME] 👋 Welcome to Food Lab…" at bounding box center [1009, 436] width 364 height 117
click at [858, 386] on body "Califica la conversación LIA • Hace 13m Hey [PERSON_NAME] 👋 Welcome to Food Lab…" at bounding box center [1009, 436] width 364 height 117
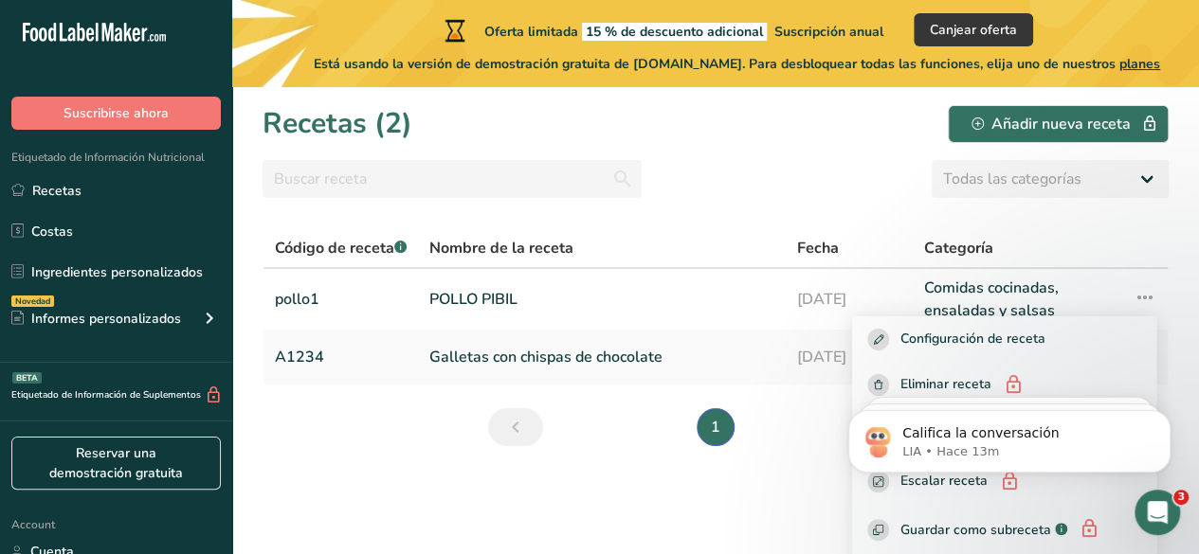
click at [858, 386] on body "Califica la conversación LIA • Hace 13m Hey [PERSON_NAME] 👋 Welcome to Food Lab…" at bounding box center [1009, 436] width 364 height 117
drag, startPoint x: 858, startPoint y: 386, endPoint x: 1635, endPoint y: 754, distance: 860.0
click at [858, 386] on body "Califica la conversación LIA • Hace 13m Hey [PERSON_NAME] 👋 Welcome to Food Lab…" at bounding box center [1009, 436] width 364 height 117
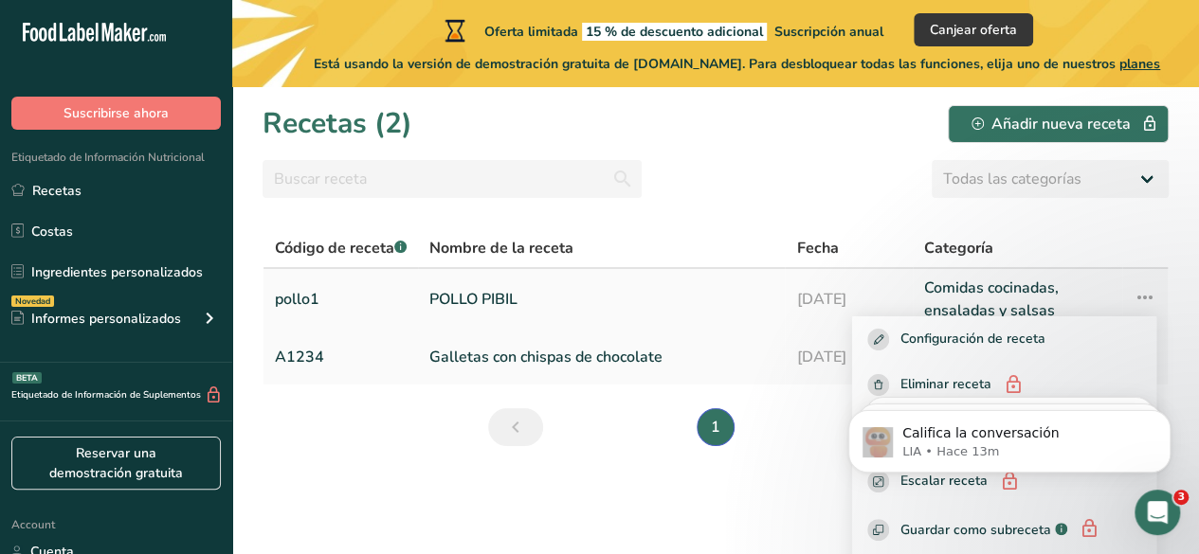
click at [446, 317] on link "POLLO PIBIL" at bounding box center [601, 299] width 344 height 45
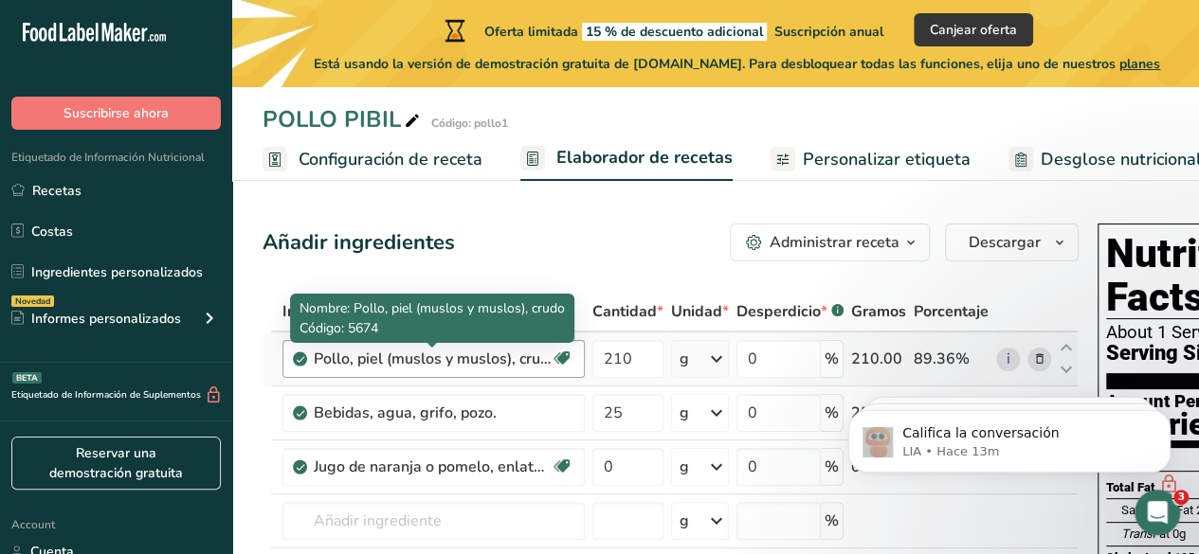
click at [352, 361] on div "Pollo, piel (muslos y muslos), crudo" at bounding box center [432, 359] width 237 height 23
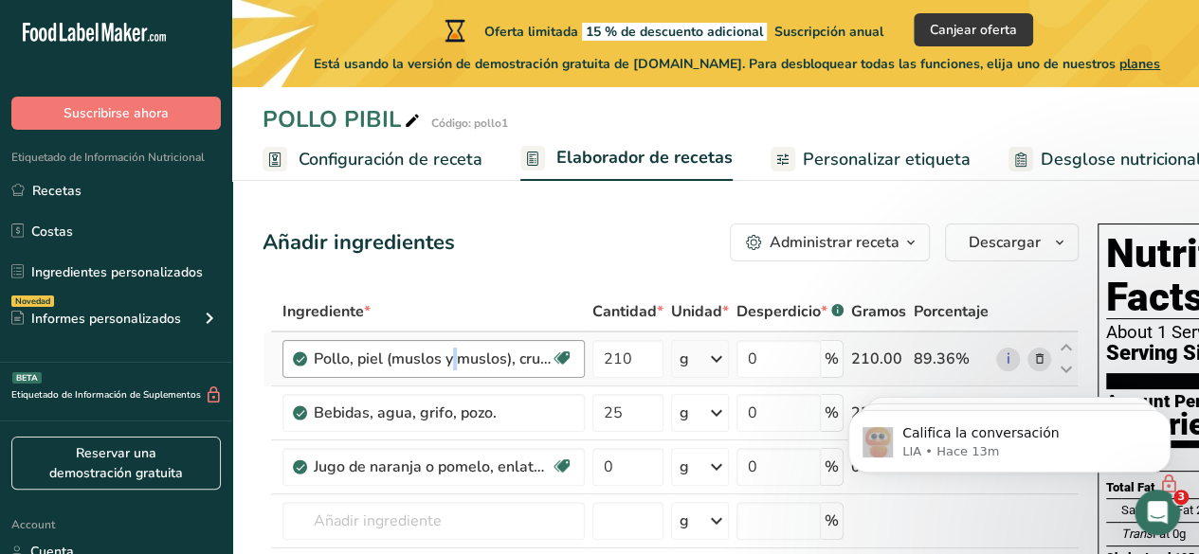
click at [352, 361] on div "Pollo, piel (muslos y muslos), crudo" at bounding box center [432, 359] width 237 height 23
click at [893, 238] on div "Administrar receta" at bounding box center [834, 242] width 130 height 23
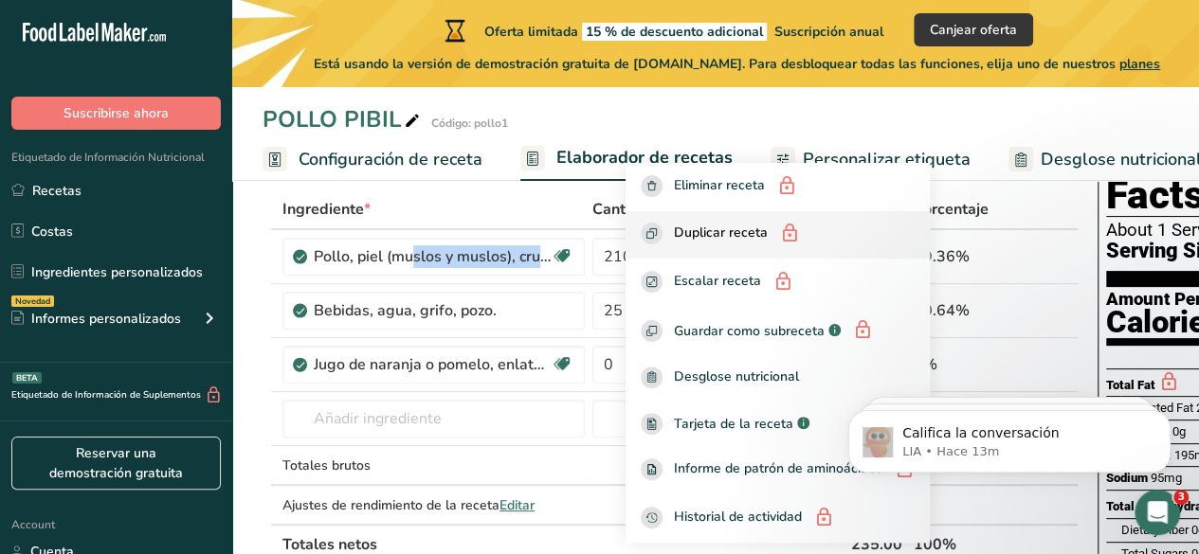
scroll to position [190, 0]
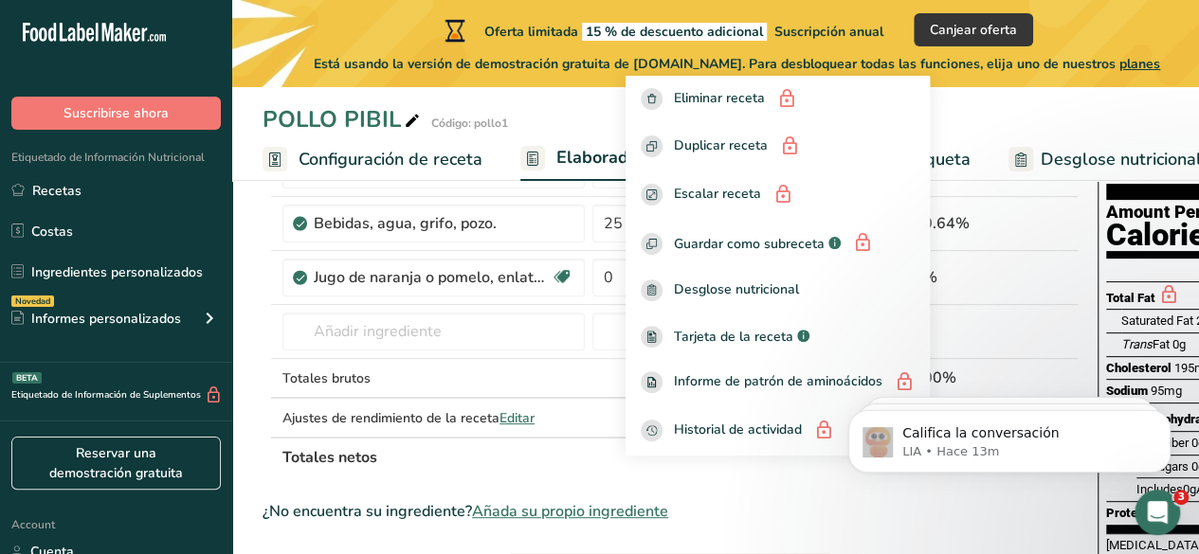
click at [1010, 118] on div "POLLO PIBIL Código: pollo1" at bounding box center [715, 119] width 966 height 34
